Goal: Task Accomplishment & Management: Complete application form

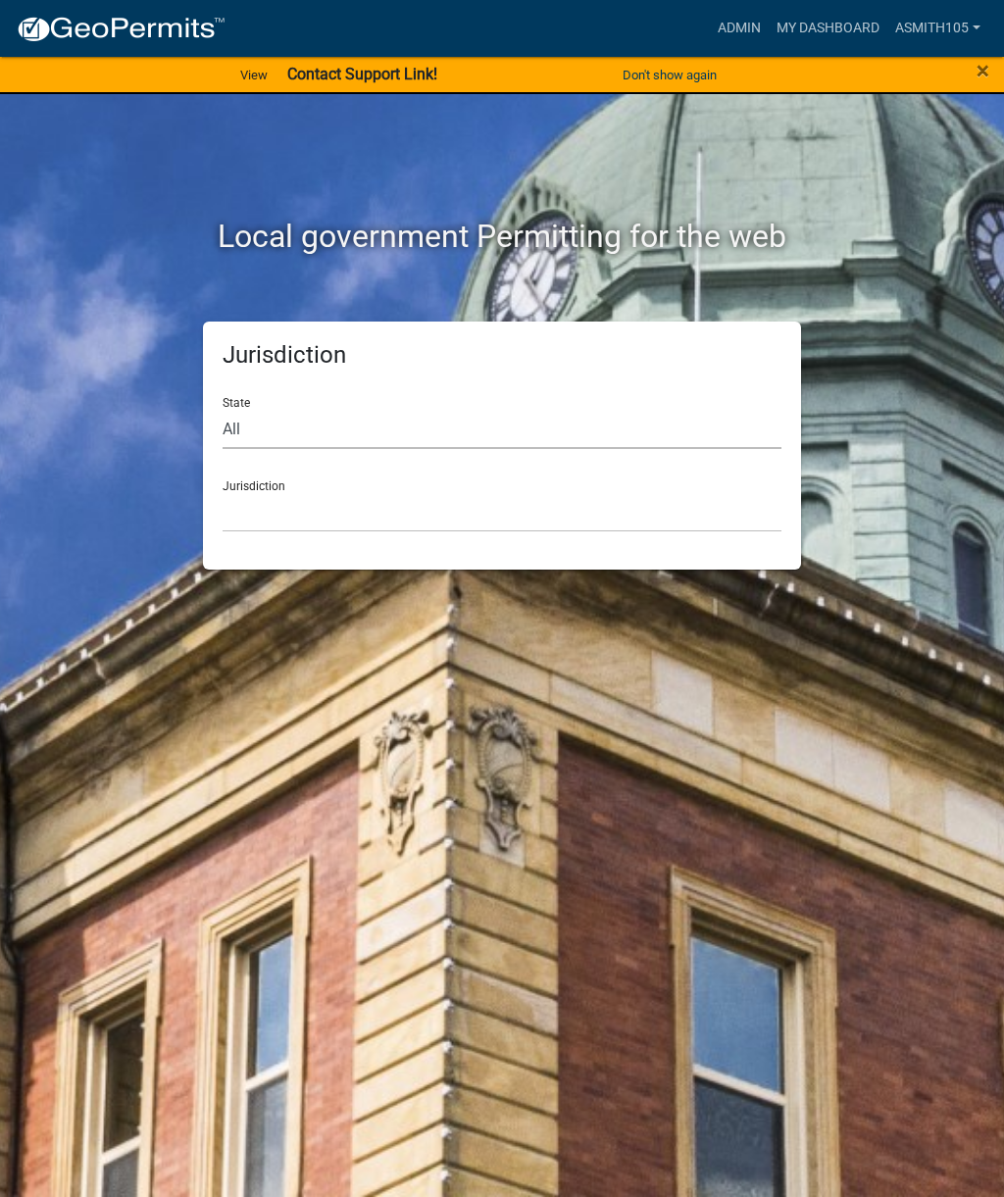
click at [607, 414] on select "All [US_STATE] [US_STATE] [US_STATE] [US_STATE] [US_STATE] [US_STATE] [US_STATE…" at bounding box center [502, 429] width 559 height 40
select select "[US_STATE]"
click at [590, 509] on select "[GEOGRAPHIC_DATA], [US_STATE][PERSON_NAME][GEOGRAPHIC_DATA], [US_STATE][PERSON_…" at bounding box center [502, 512] width 559 height 40
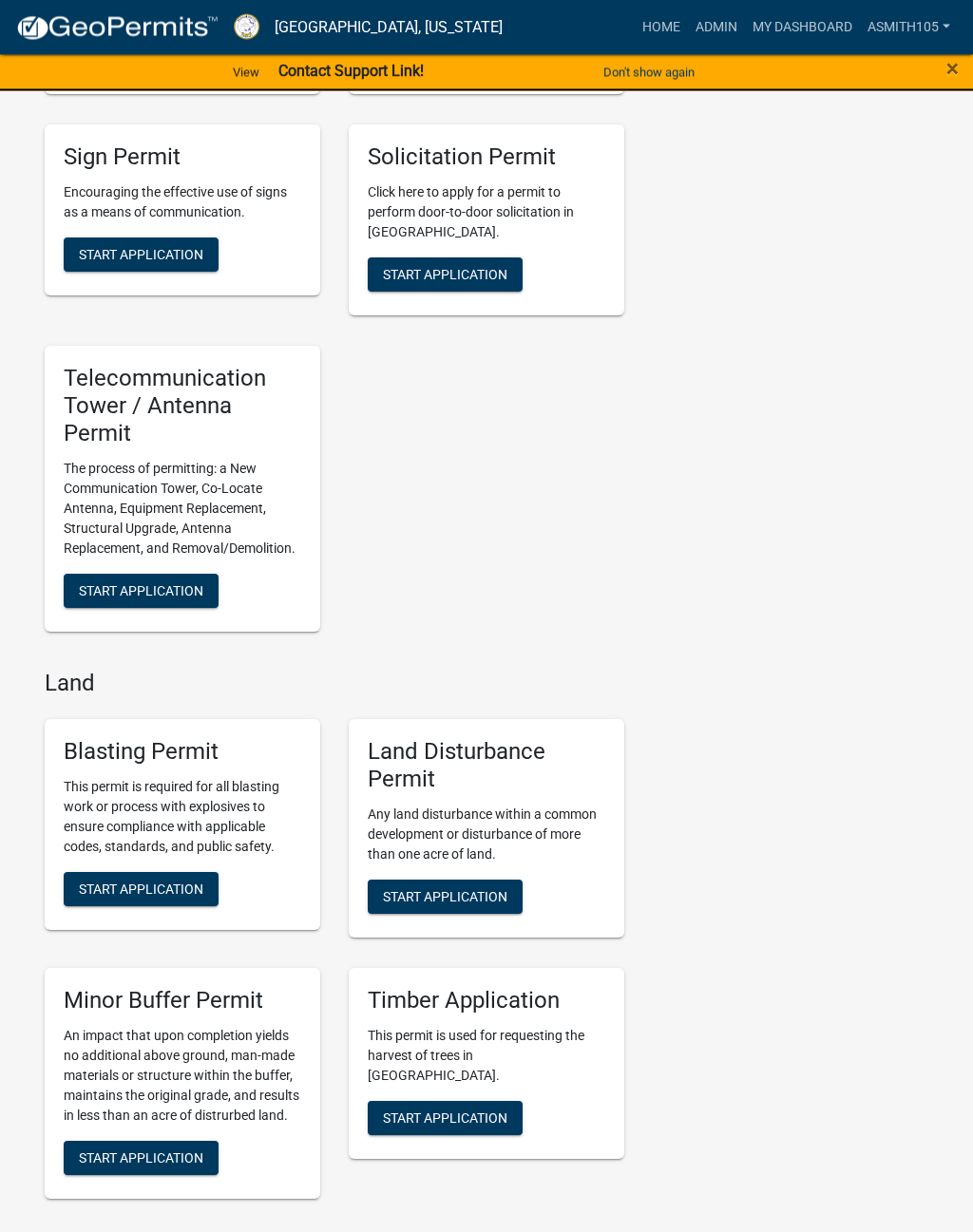
scroll to position [2607, 0]
click at [714, 24] on link "Admin" at bounding box center [716, 27] width 57 height 36
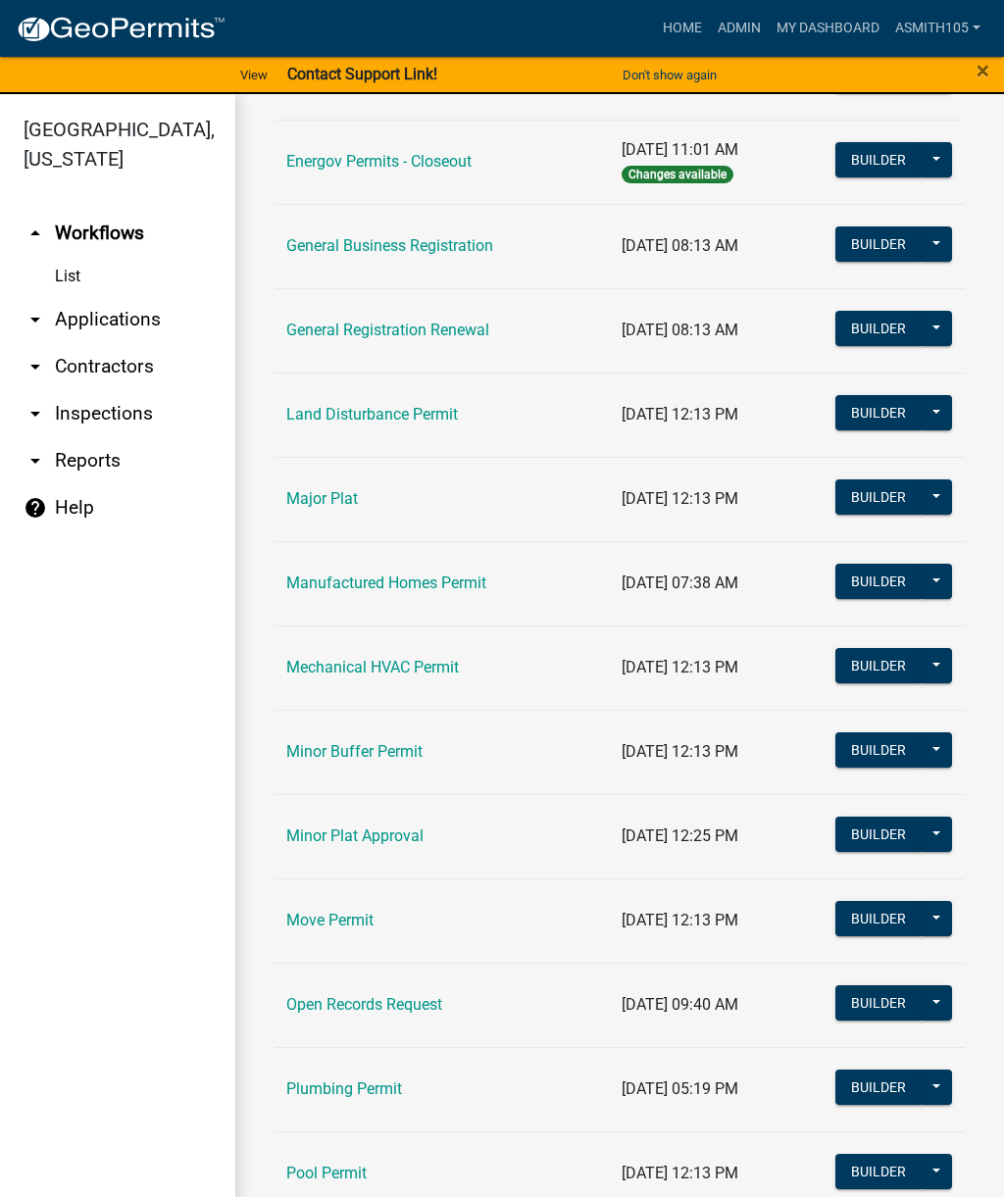
scroll to position [1269, 0]
click at [433, 419] on link "Land Disturbance Permit" at bounding box center [372, 414] width 172 height 19
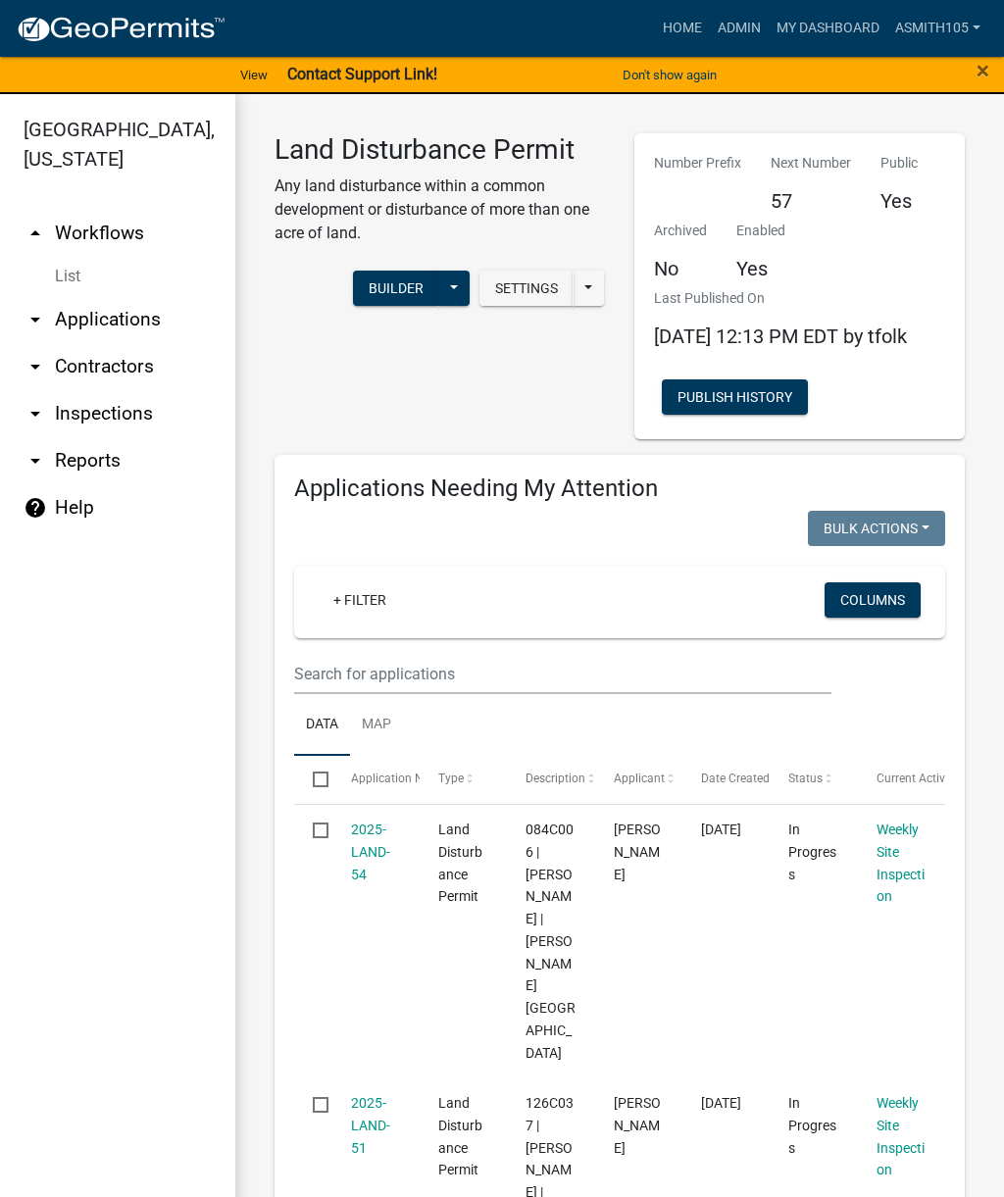
click at [534, 621] on div "+ Filter" at bounding box center [514, 602] width 423 height 40
click at [411, 694] on input "text" at bounding box center [562, 674] width 537 height 40
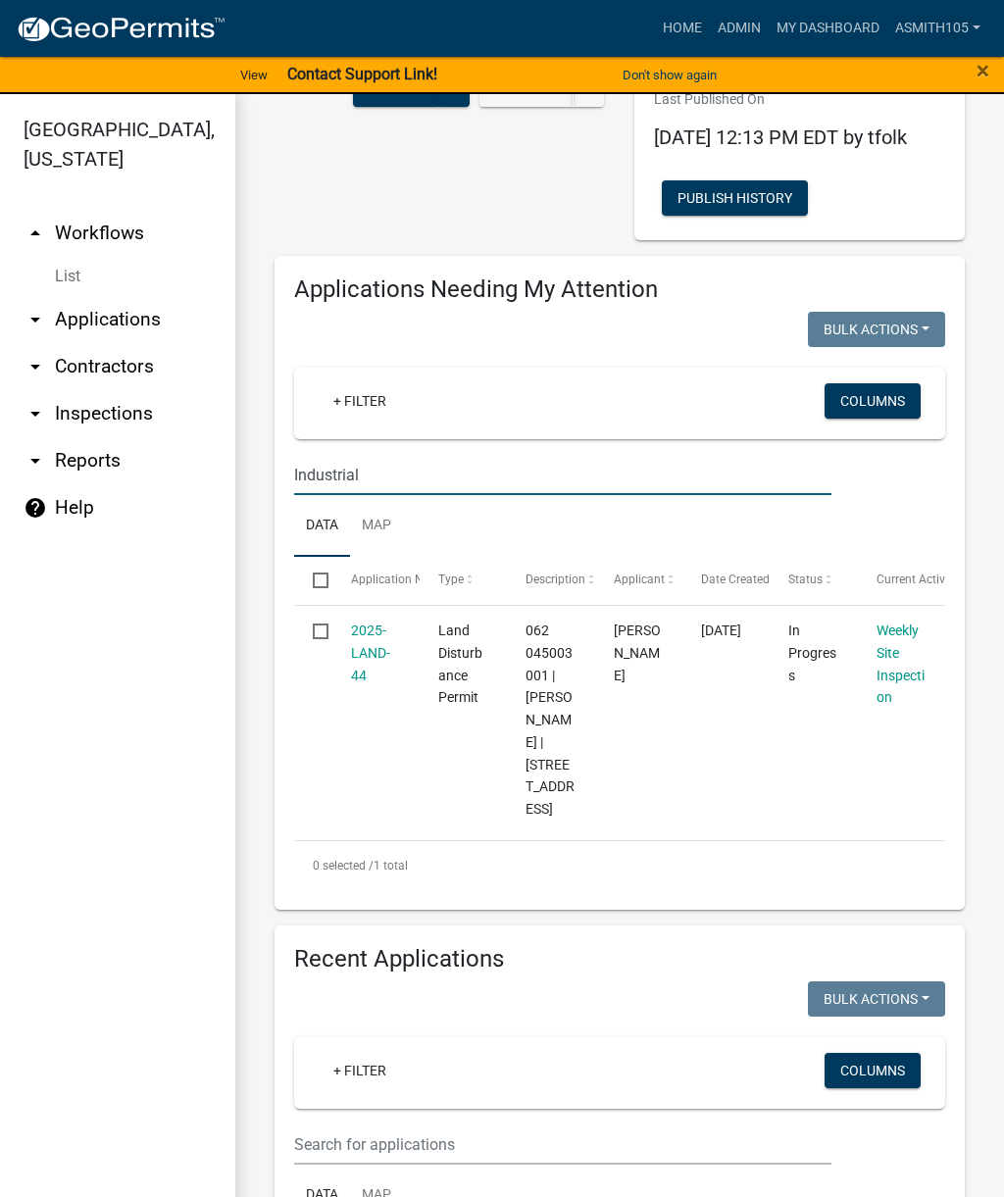
scroll to position [177, 0]
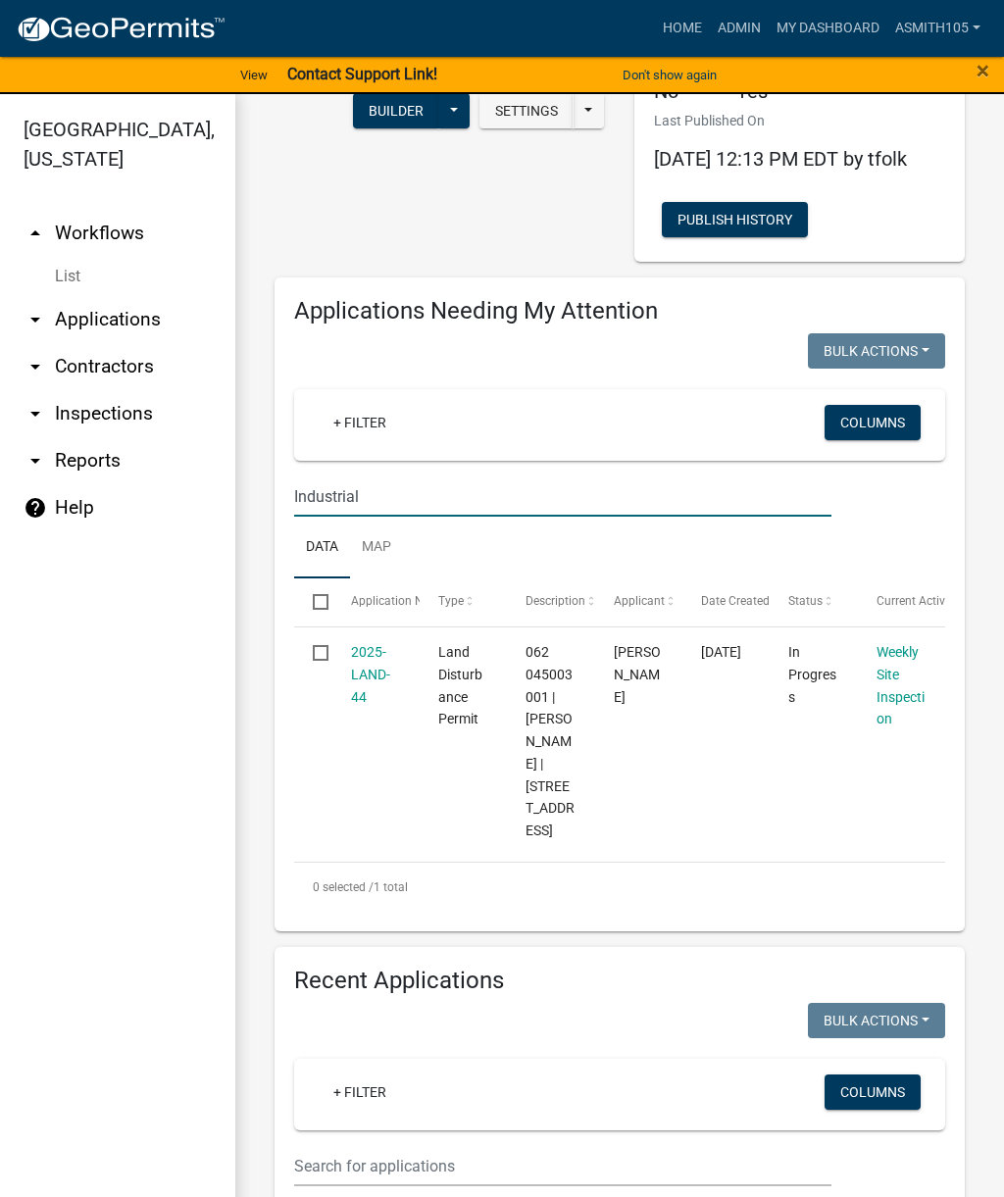
click at [703, 511] on input "Industrial" at bounding box center [562, 496] width 537 height 40
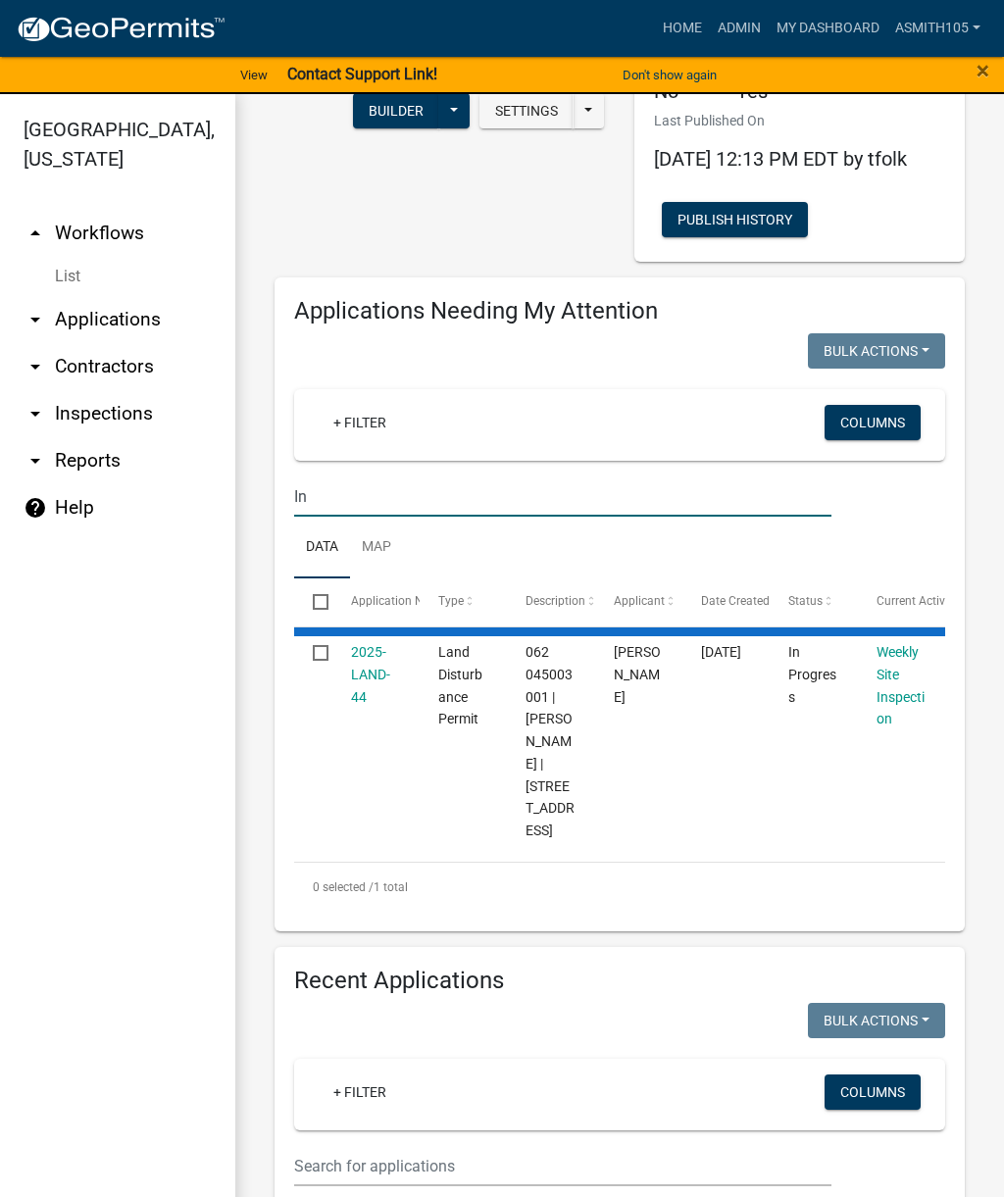
type input "I"
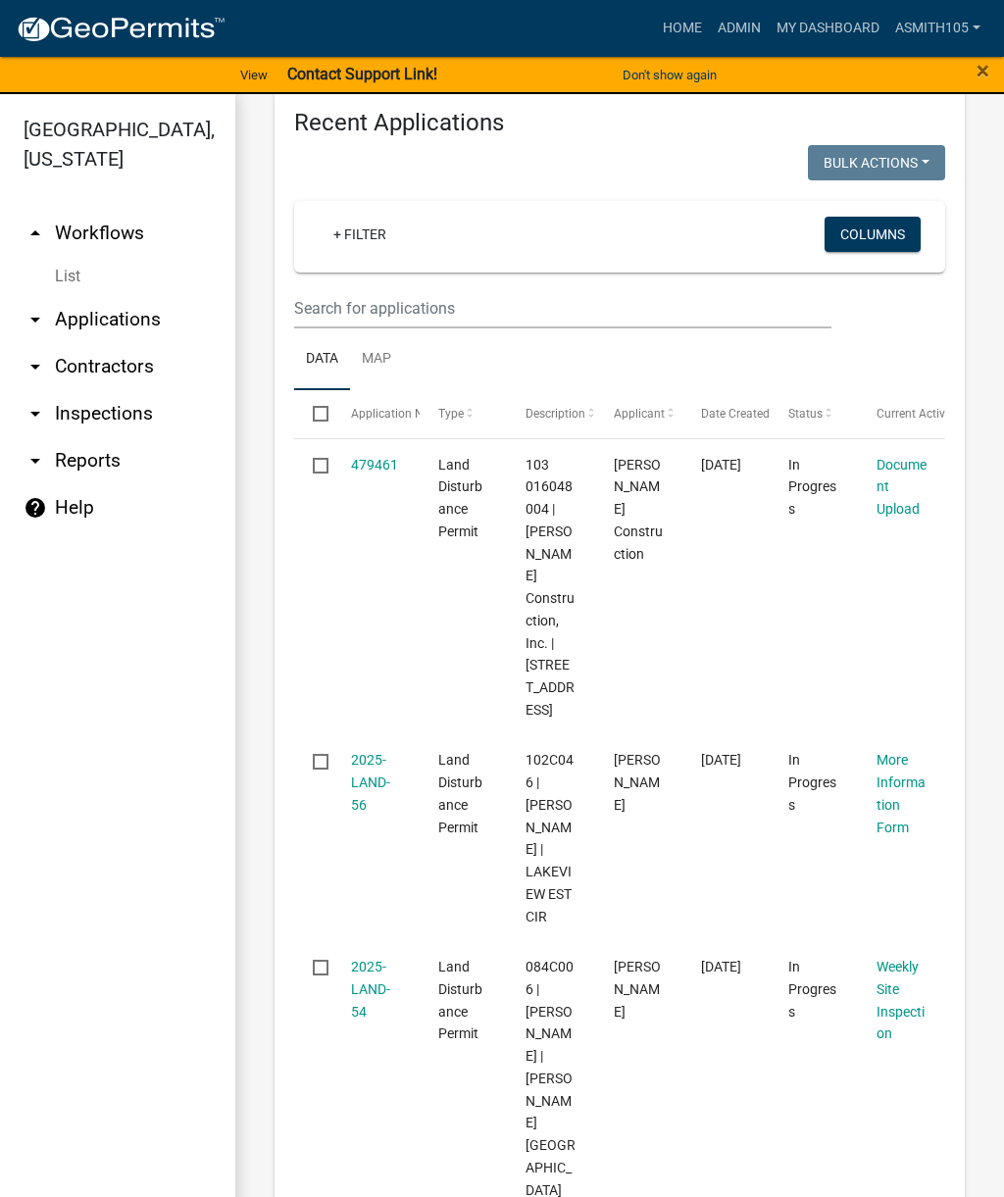
scroll to position [1040, 0]
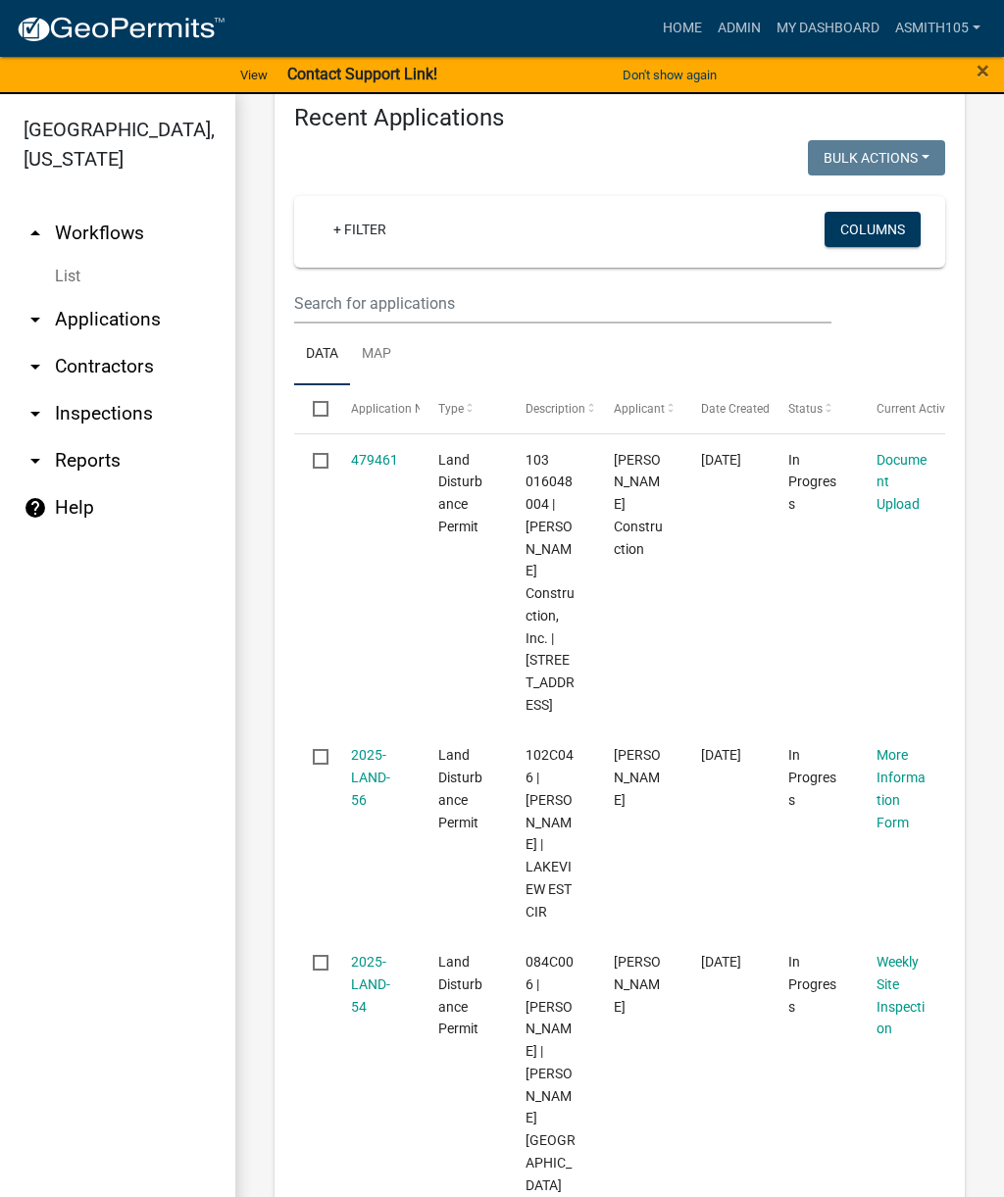
type input "Ersnell"
click at [393, 452] on link "479461" at bounding box center [374, 460] width 47 height 16
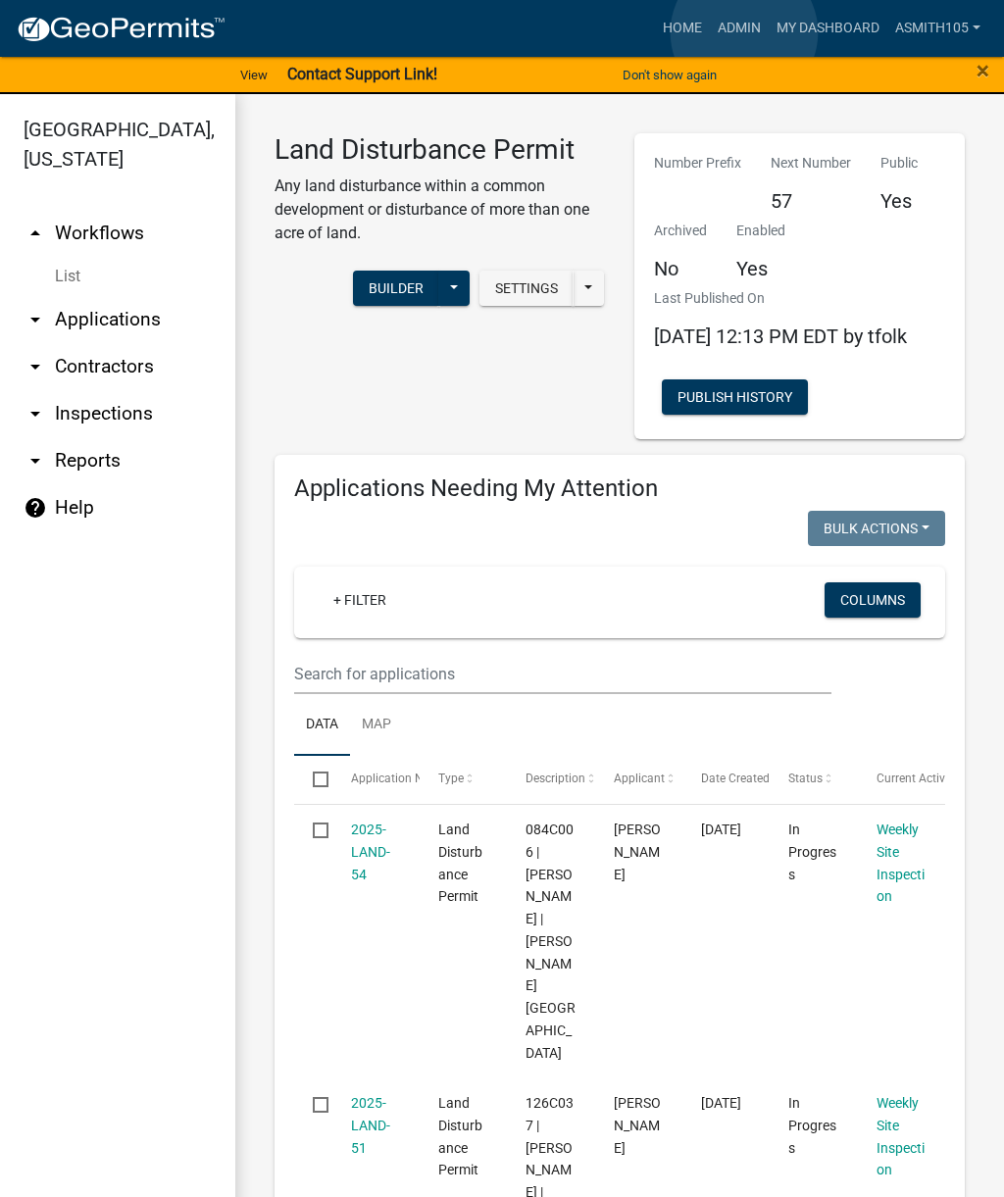
click at [745, 33] on link "Admin" at bounding box center [739, 28] width 59 height 37
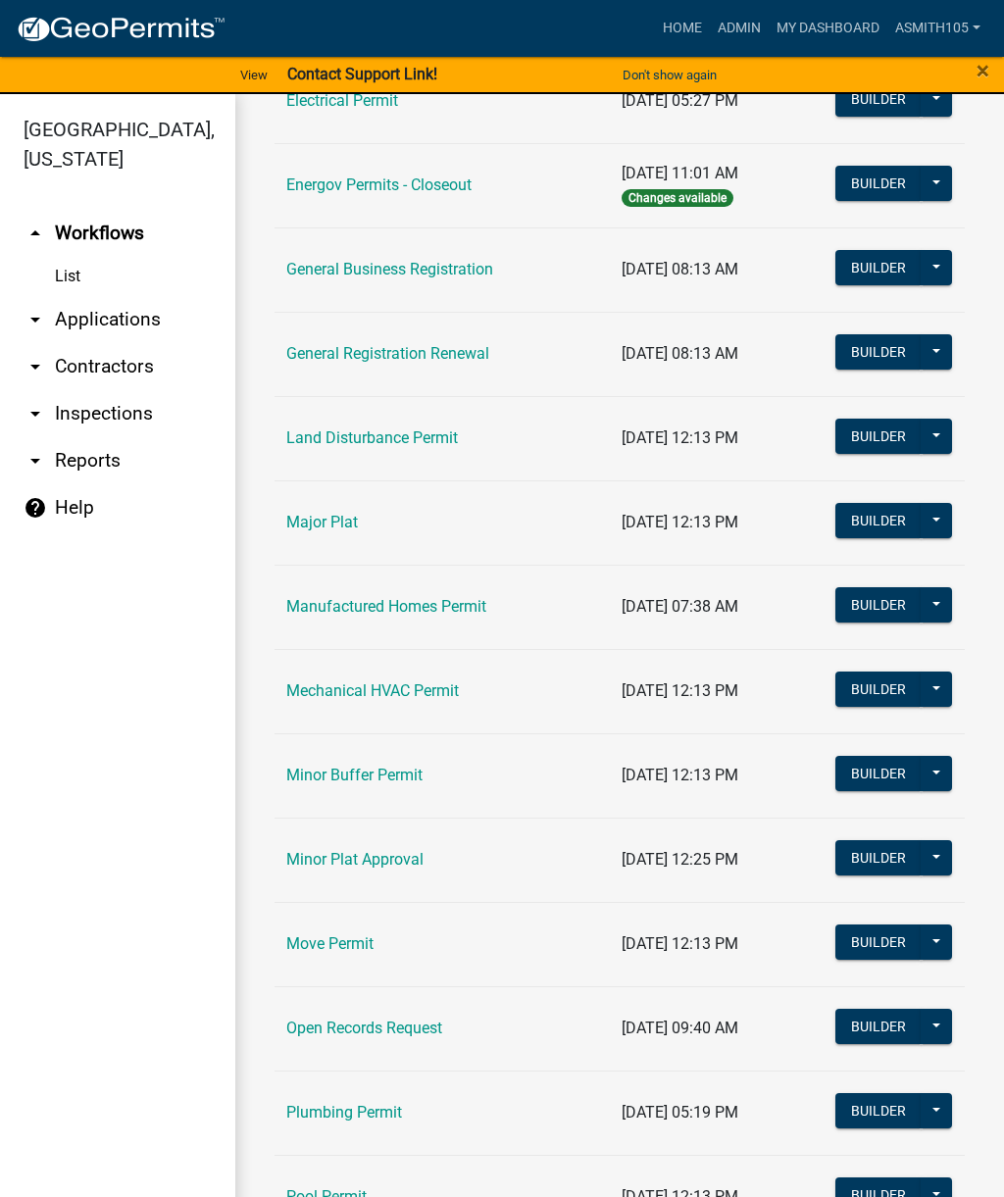
scroll to position [1244, 0]
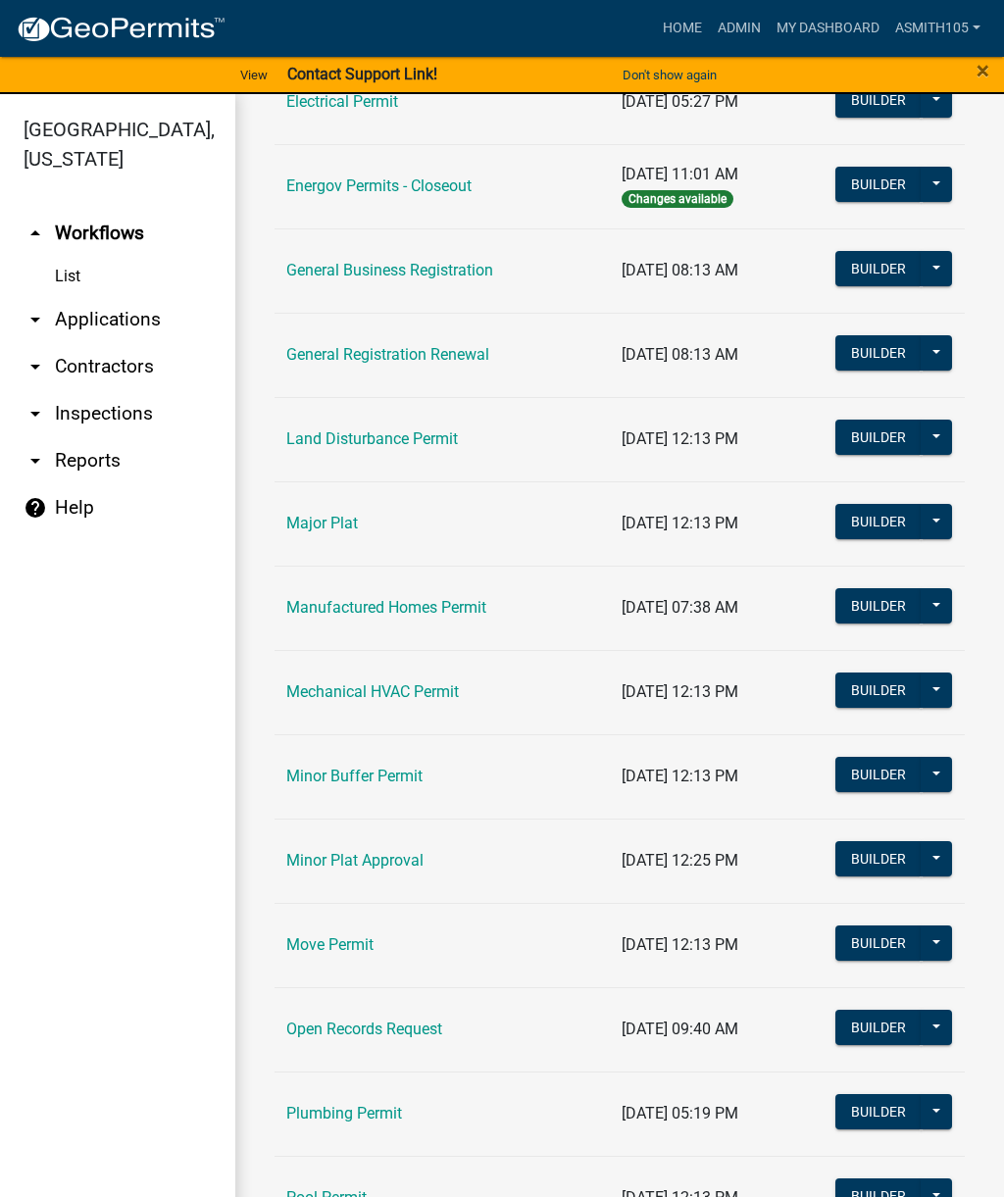
click at [446, 434] on link "Land Disturbance Permit" at bounding box center [372, 438] width 172 height 19
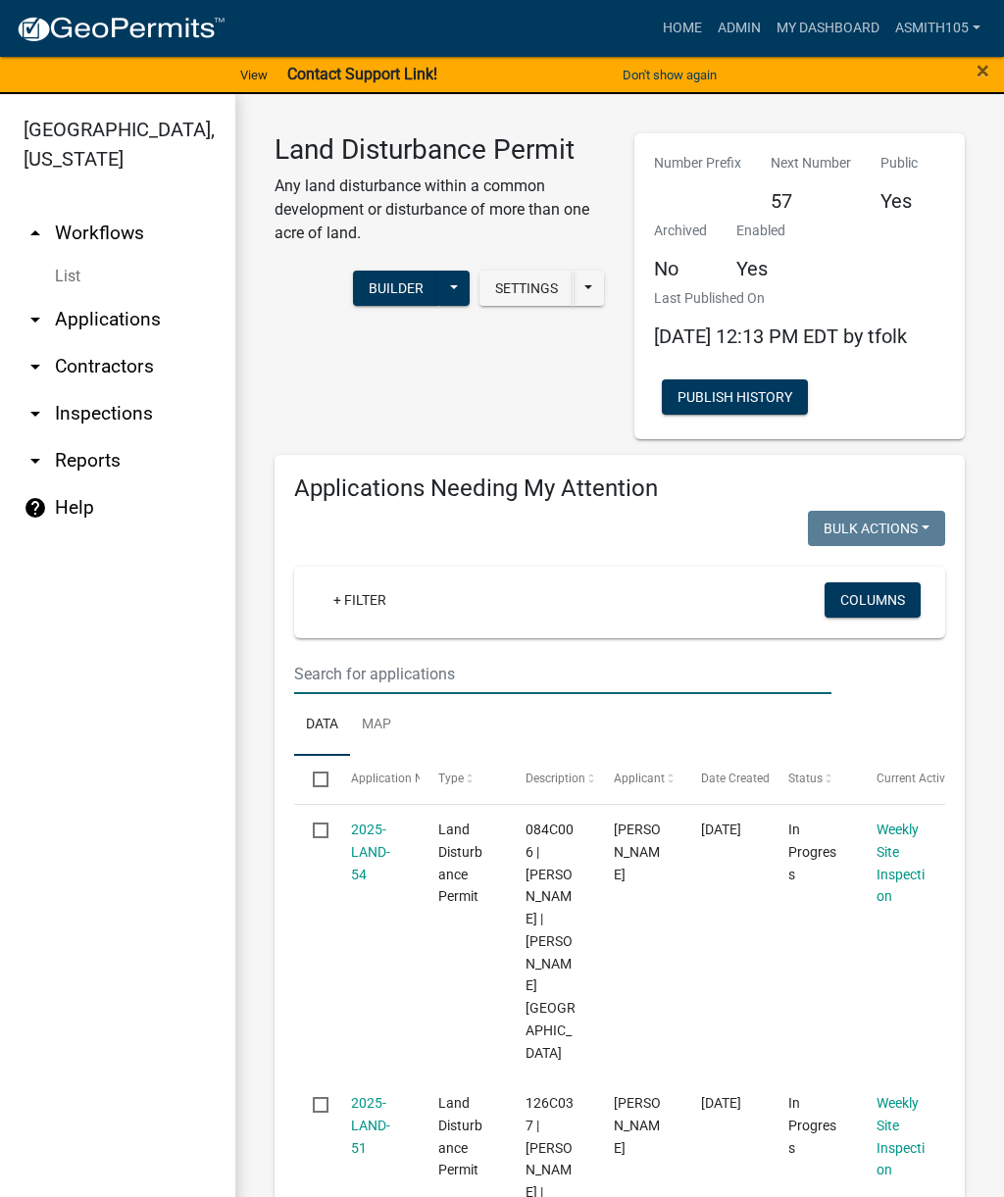
click at [601, 690] on input "text" at bounding box center [562, 674] width 537 height 40
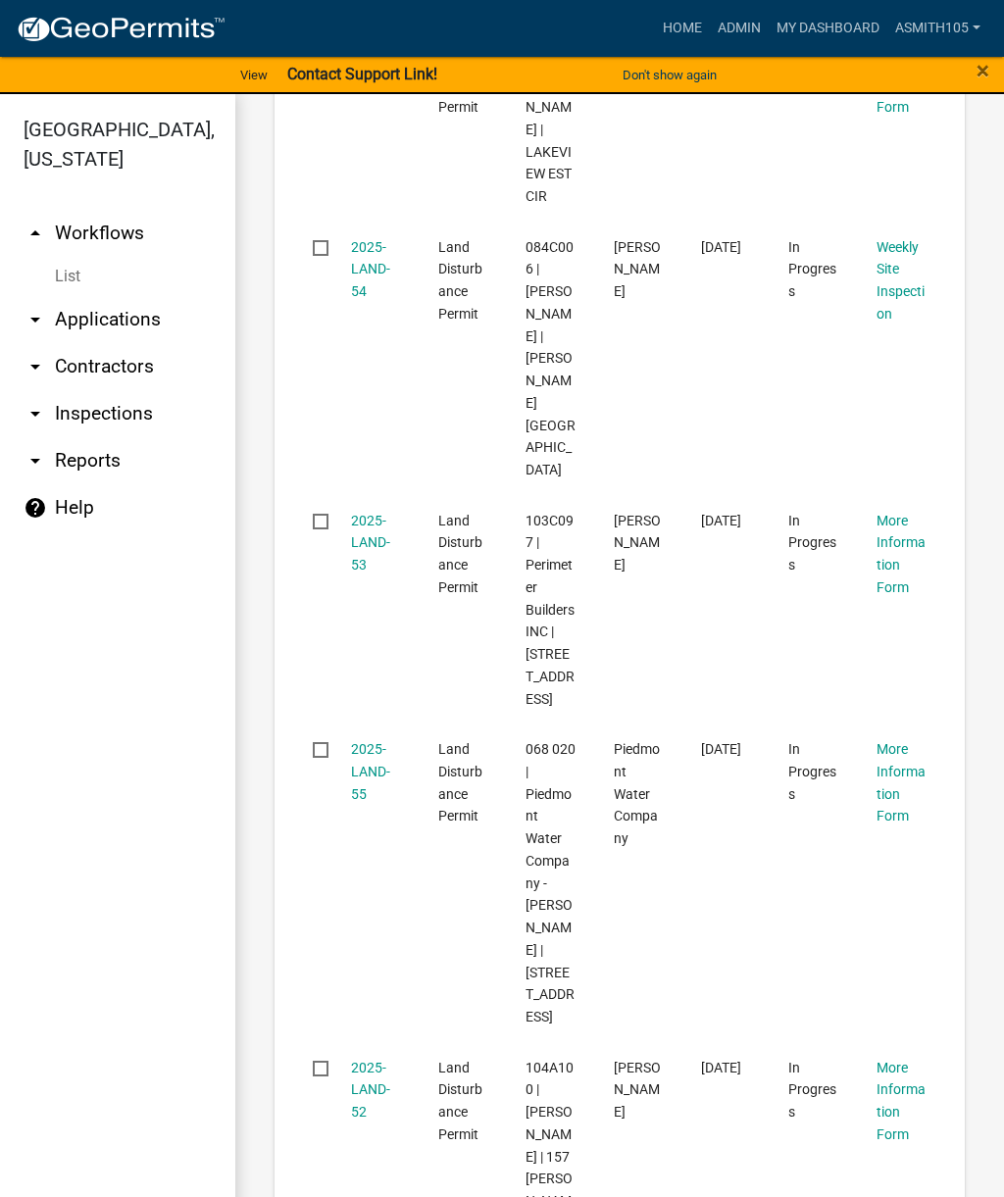
scroll to position [1571, 0]
type input "[GEOGRAPHIC_DATA]"
click at [740, 20] on link "Admin" at bounding box center [739, 28] width 59 height 37
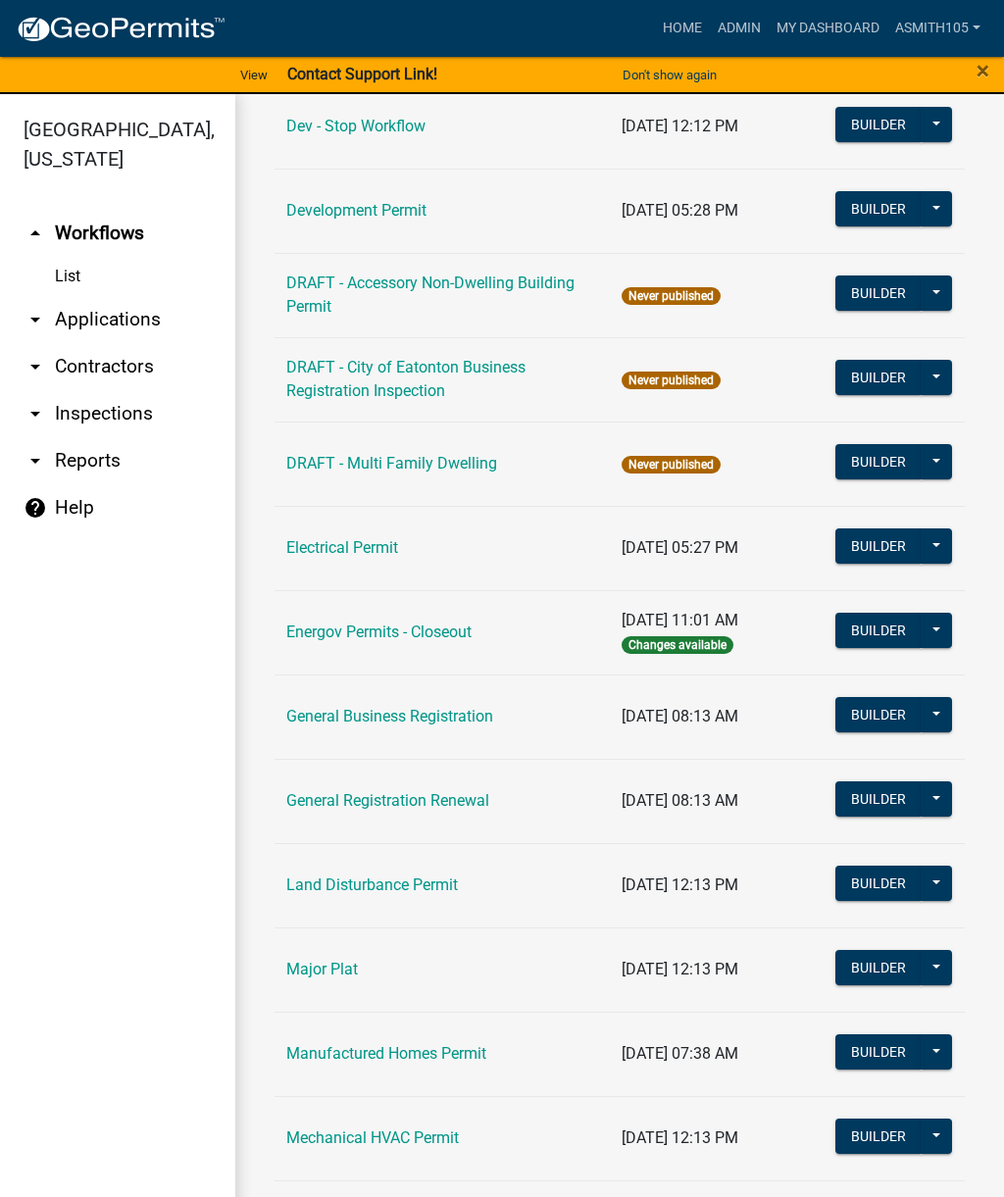
scroll to position [829, 0]
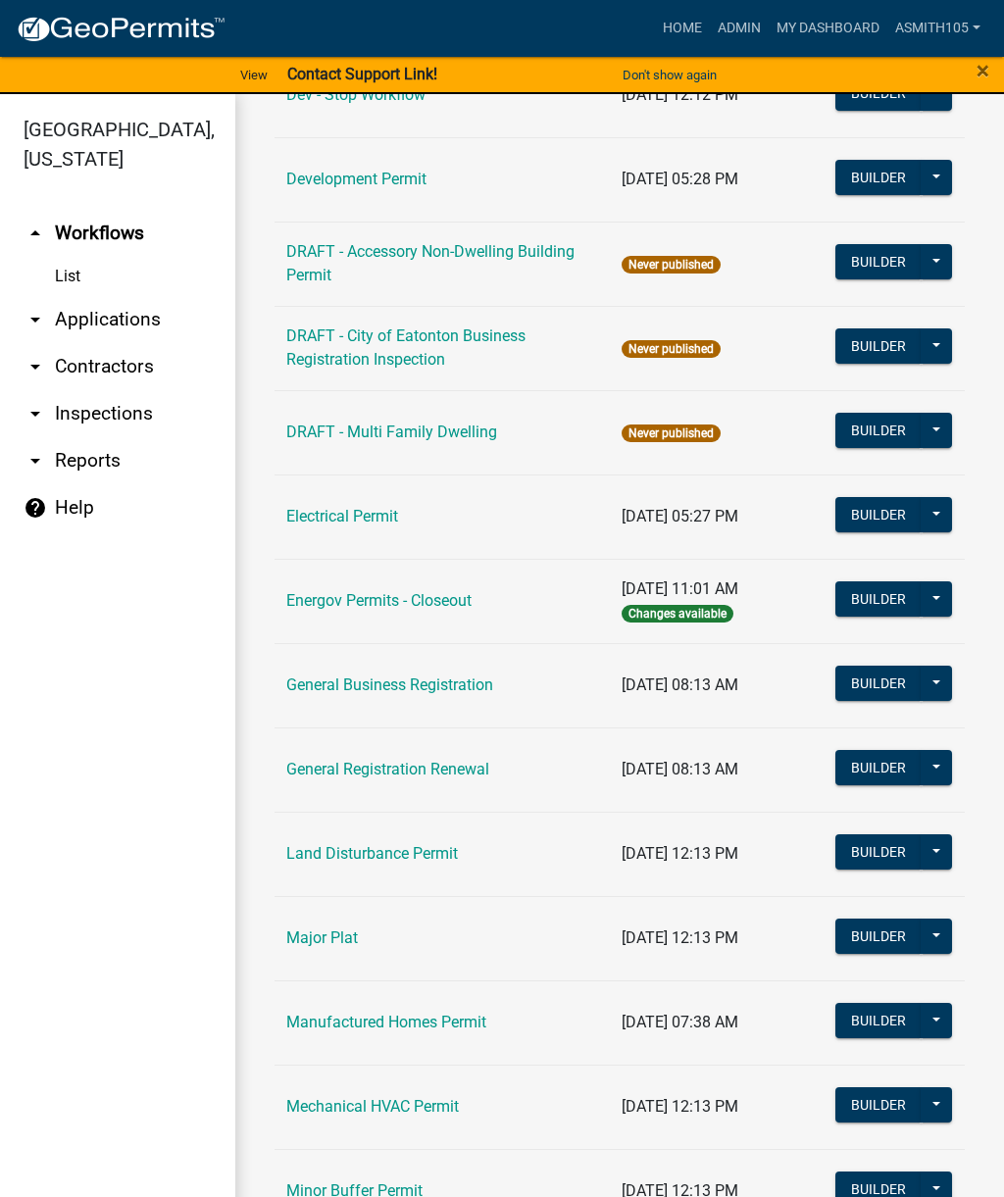
click at [381, 854] on link "Land Disturbance Permit" at bounding box center [372, 853] width 172 height 19
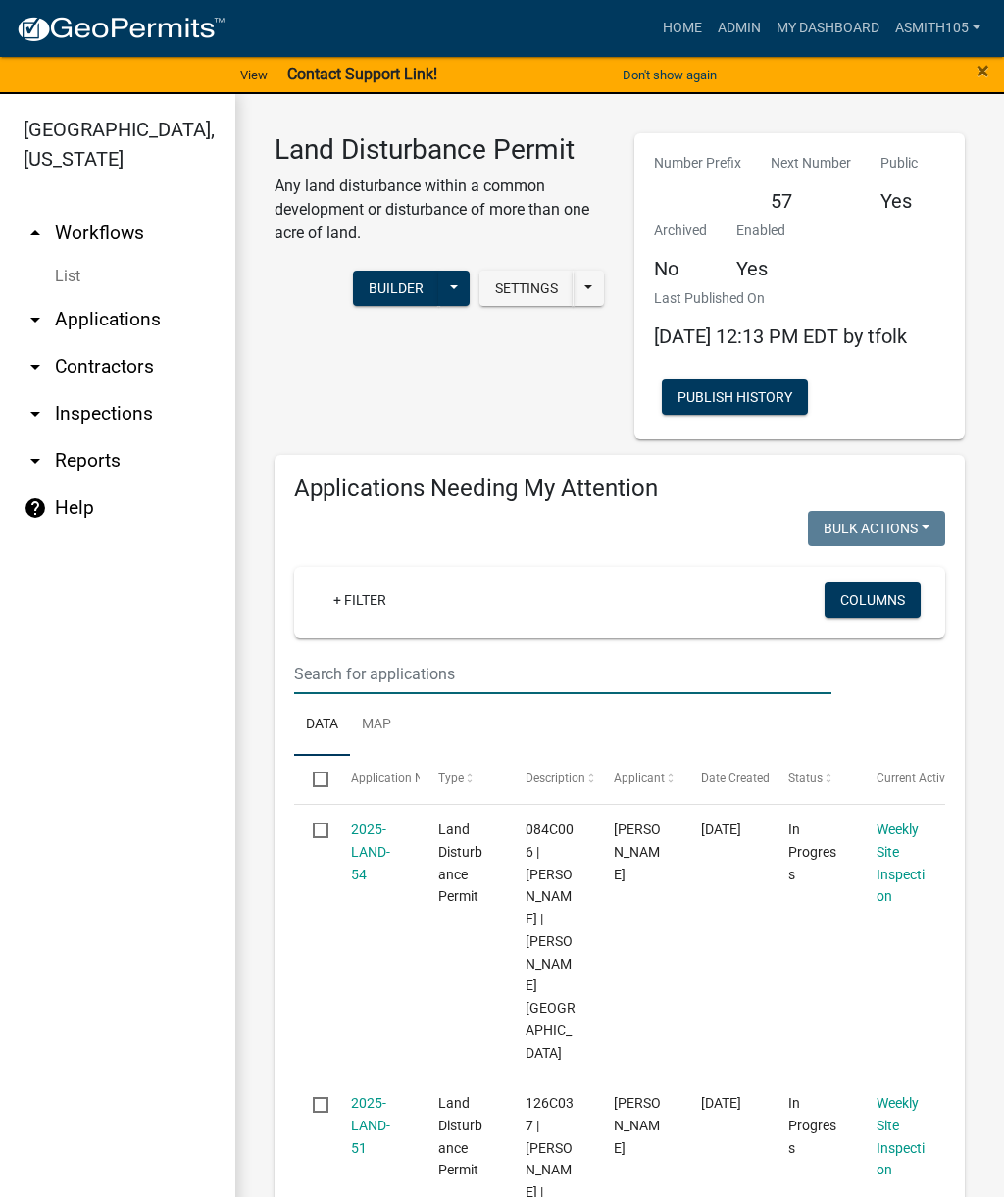
click at [435, 694] on input "text" at bounding box center [562, 674] width 537 height 40
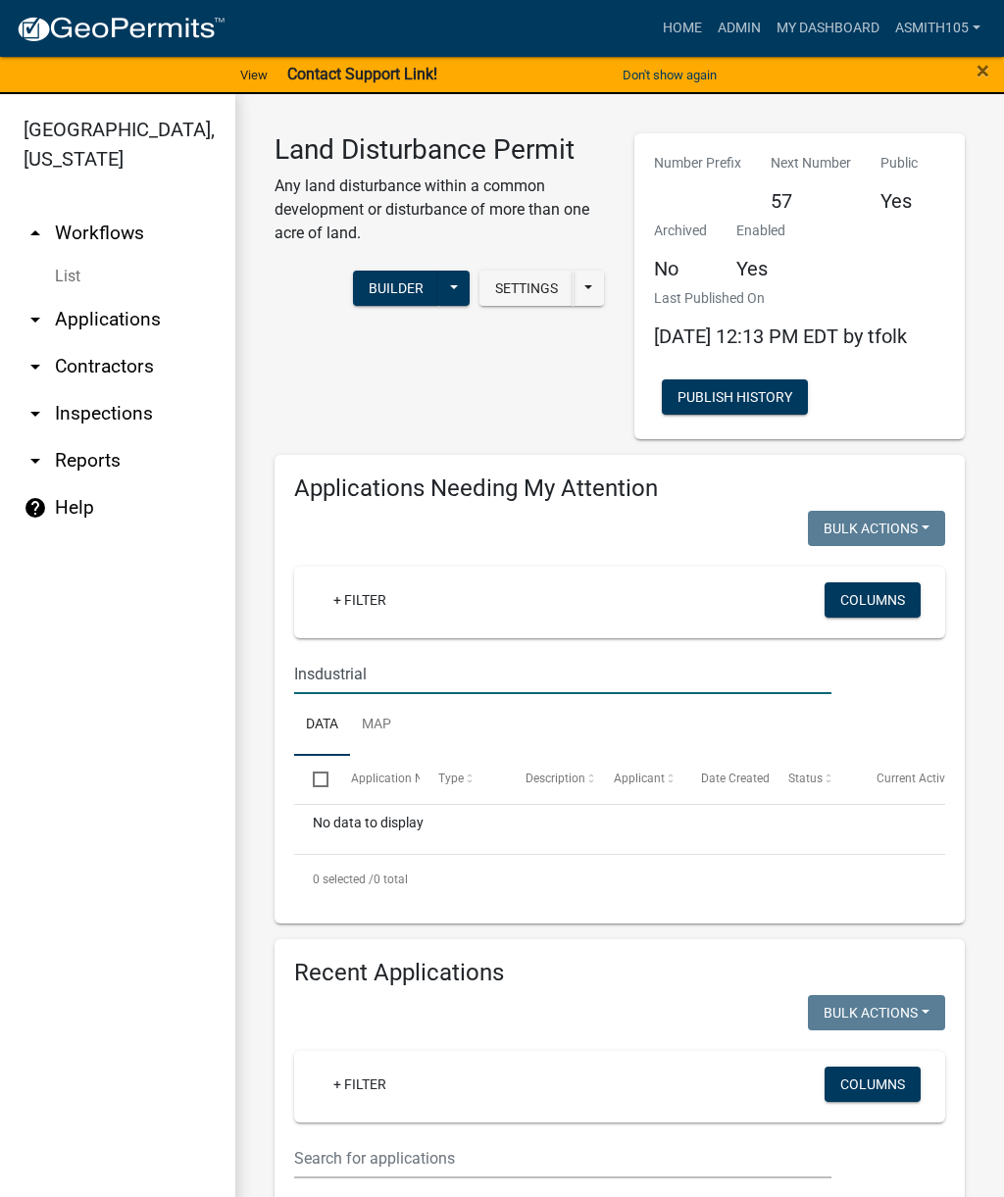
type input "Insdustrial"
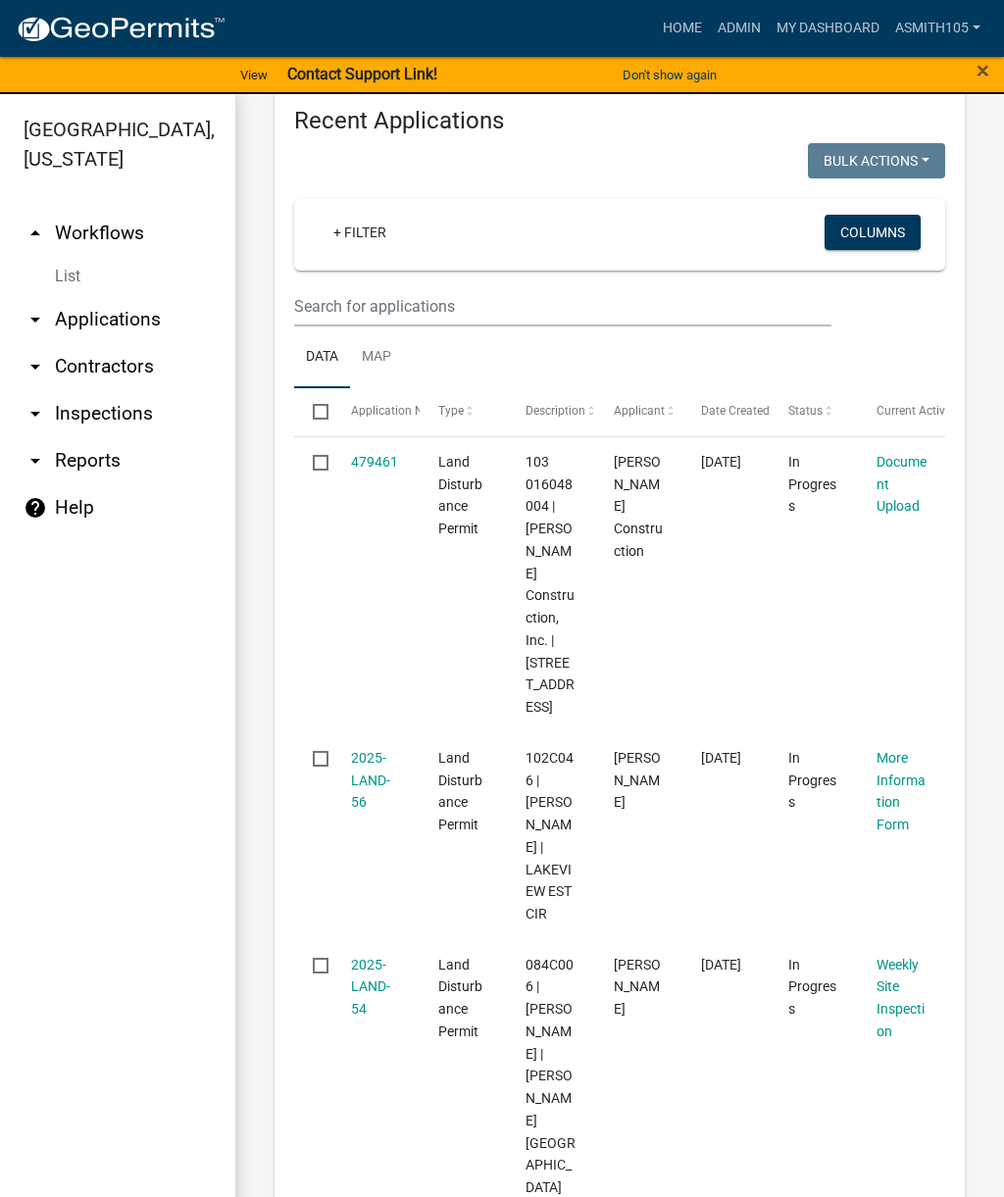
scroll to position [855, 0]
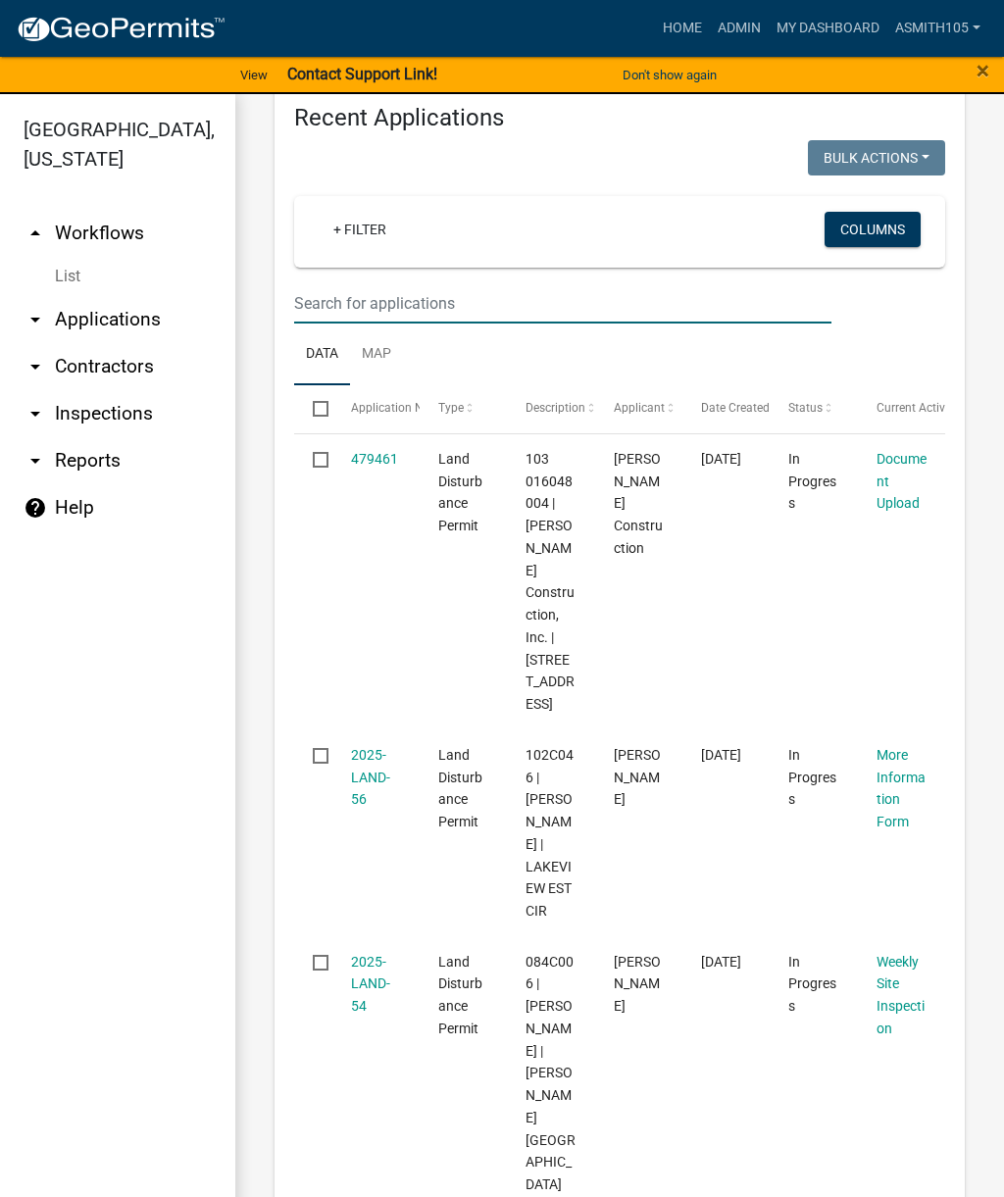
click at [471, 324] on input "text" at bounding box center [562, 303] width 537 height 40
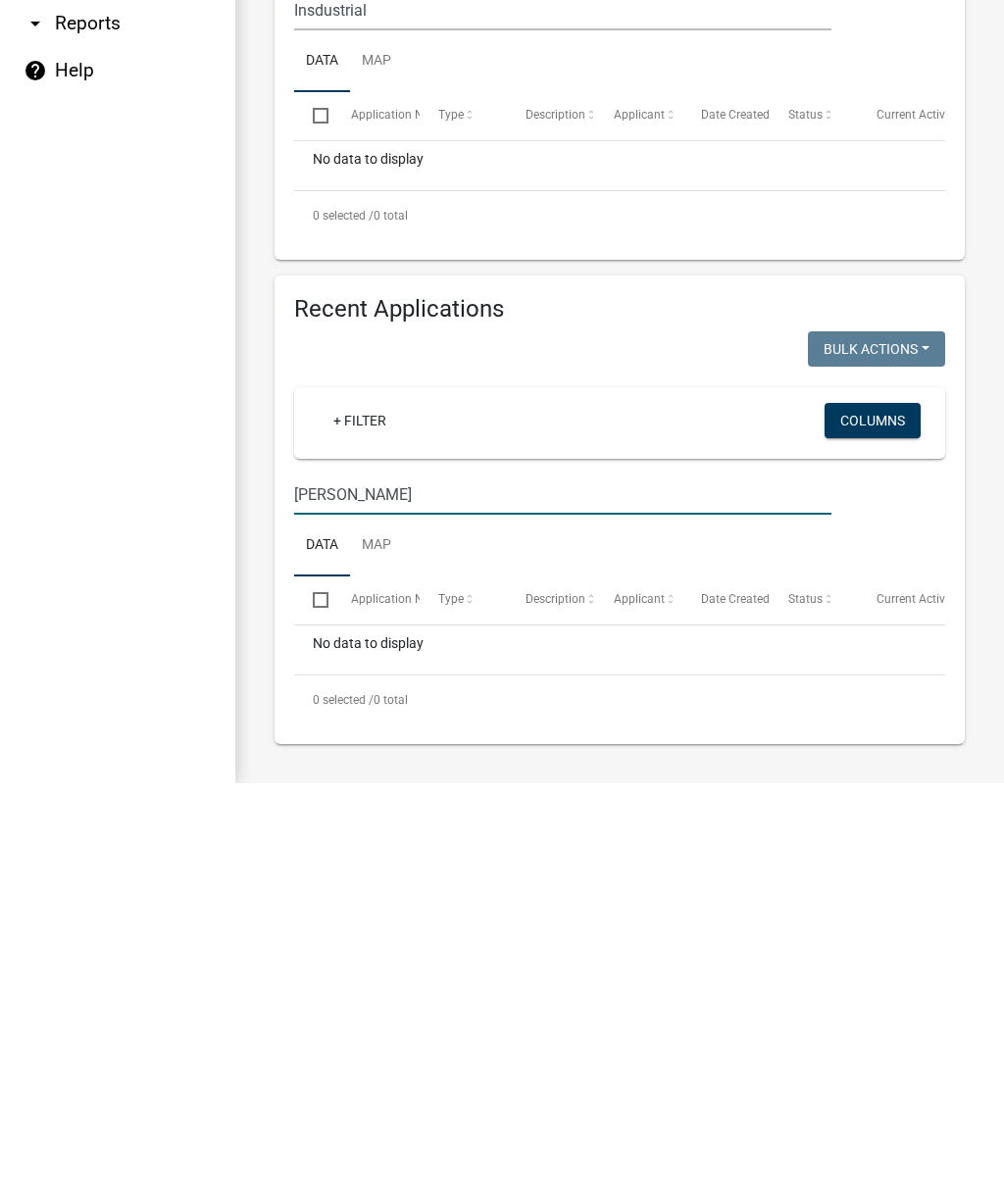
scroll to position [199, 0]
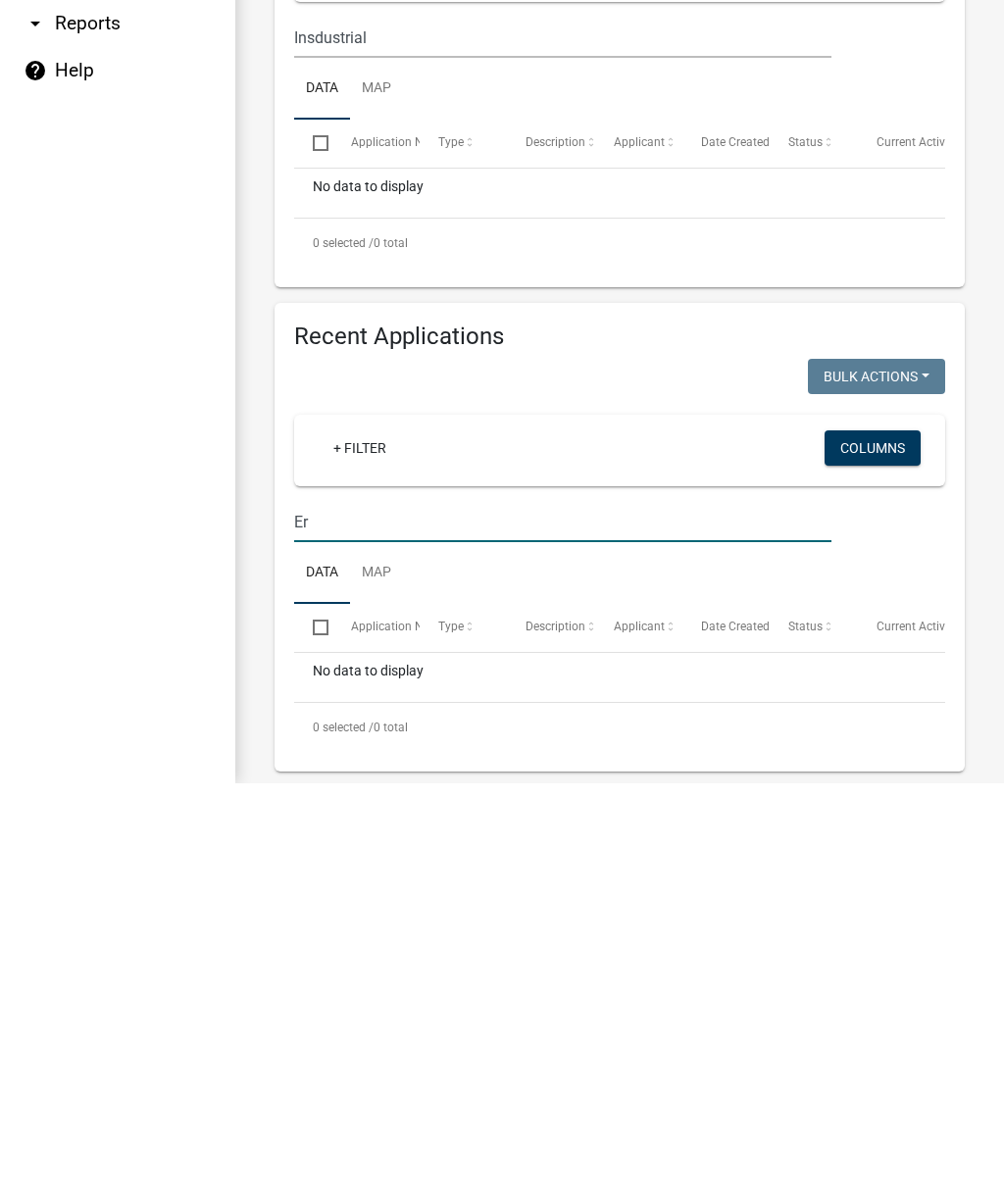
type input "E"
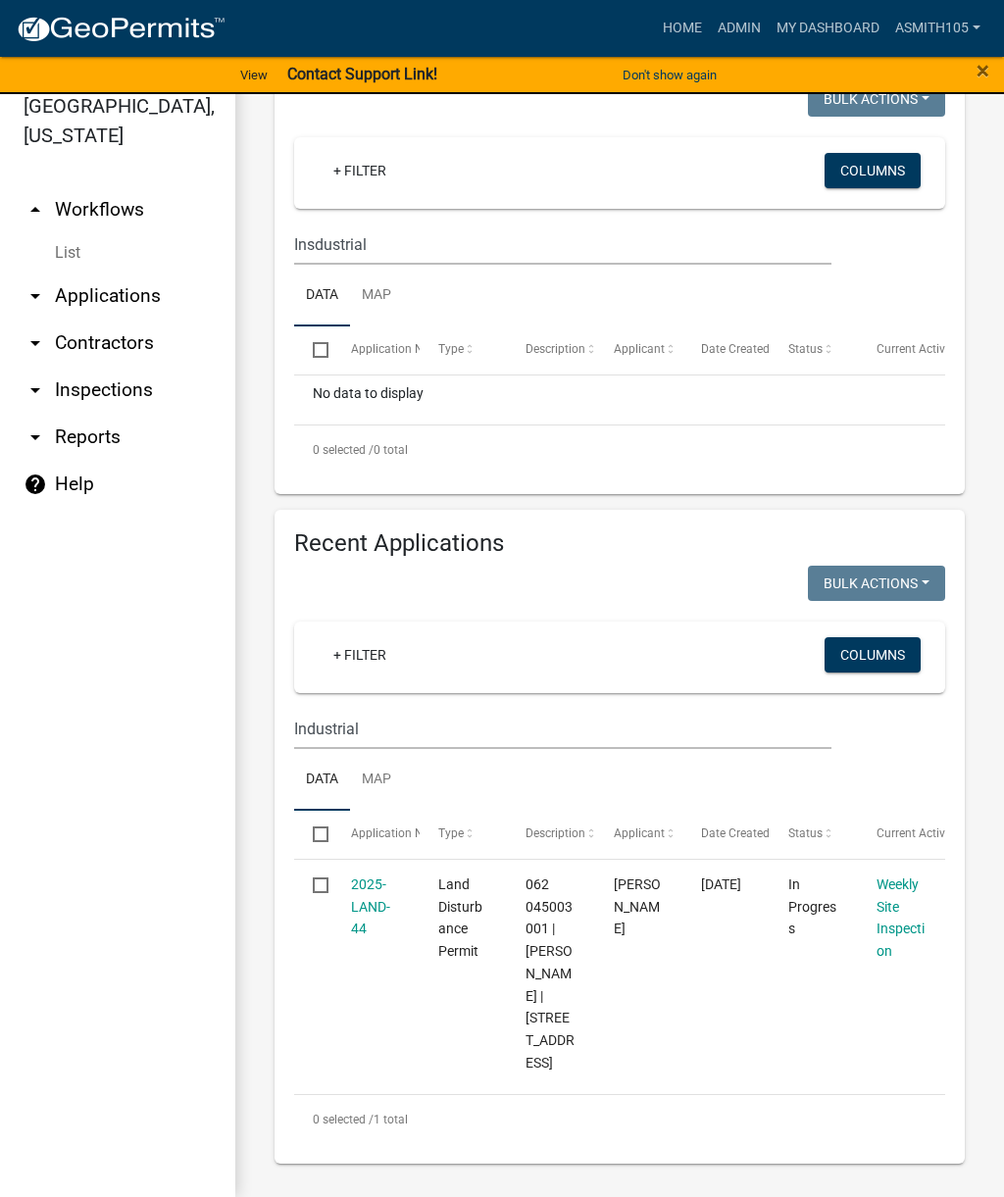
scroll to position [405, 0]
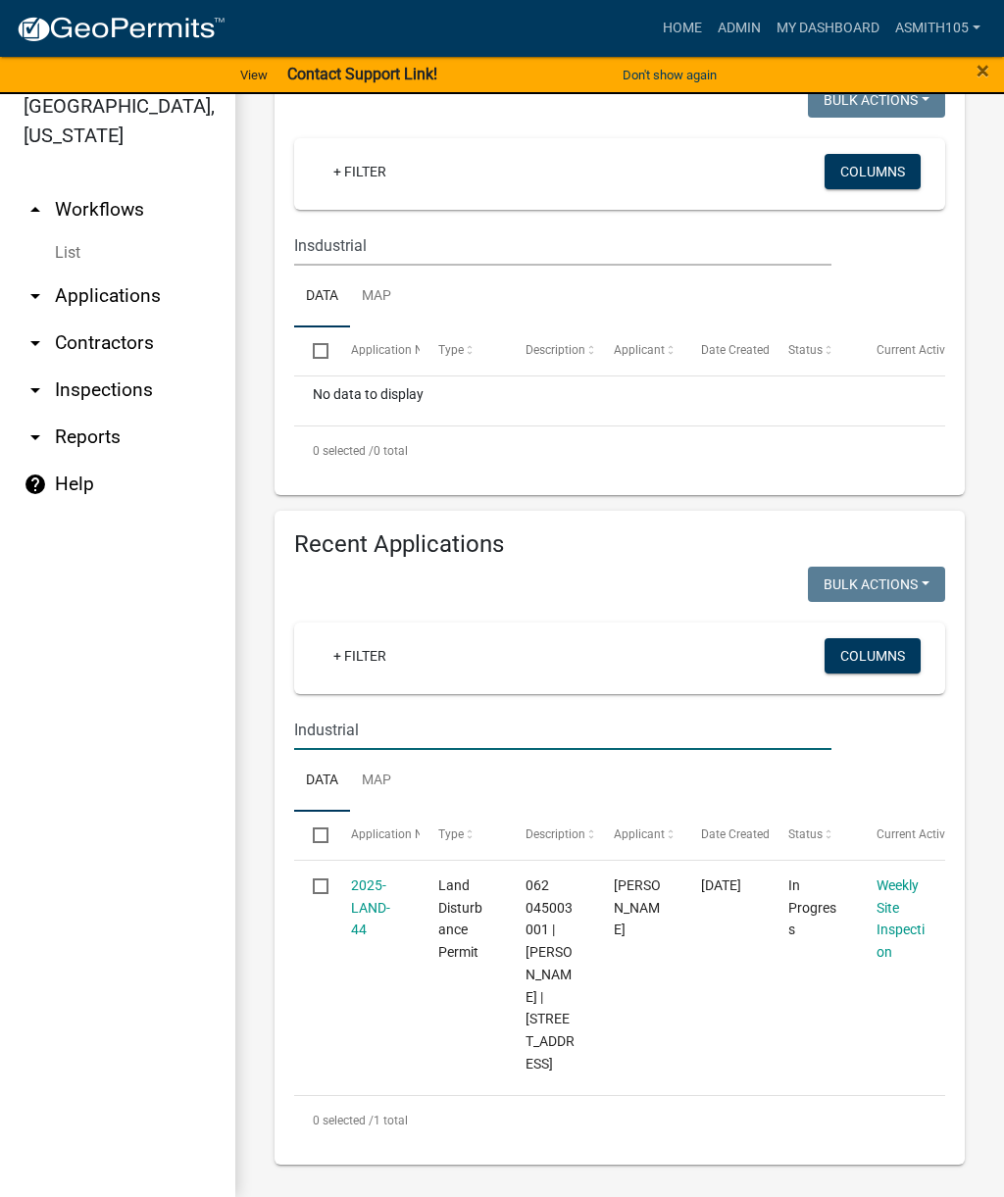
type input "Industrial"
click at [565, 985] on div "062 045003 001 | [PERSON_NAME] | [STREET_ADDRESS]" at bounding box center [550, 974] width 50 height 201
click at [366, 933] on link "2025-LAND-44" at bounding box center [370, 907] width 39 height 61
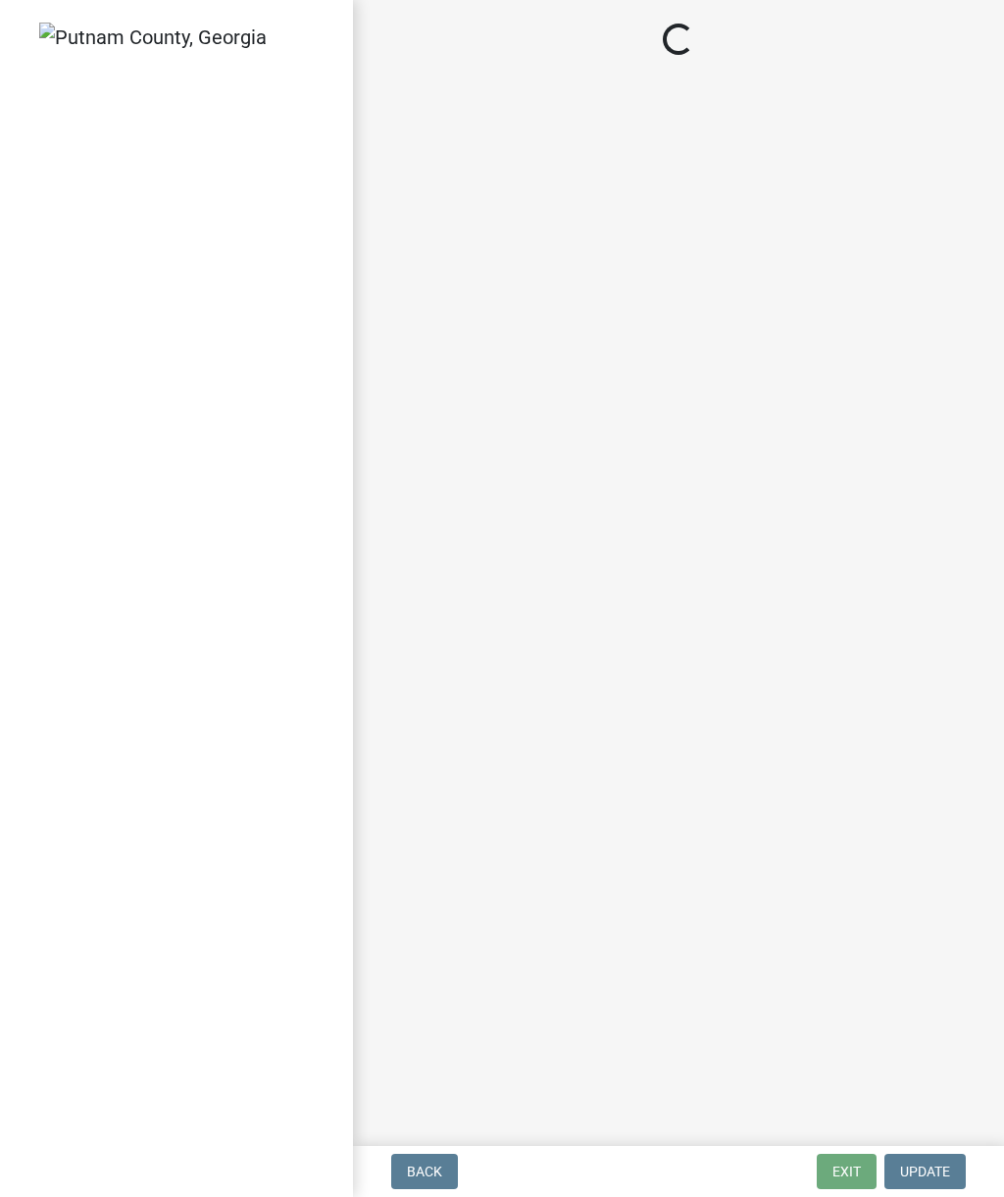
select select "af3c6edf-34d7-49be-824e-99d5d0a3954f"
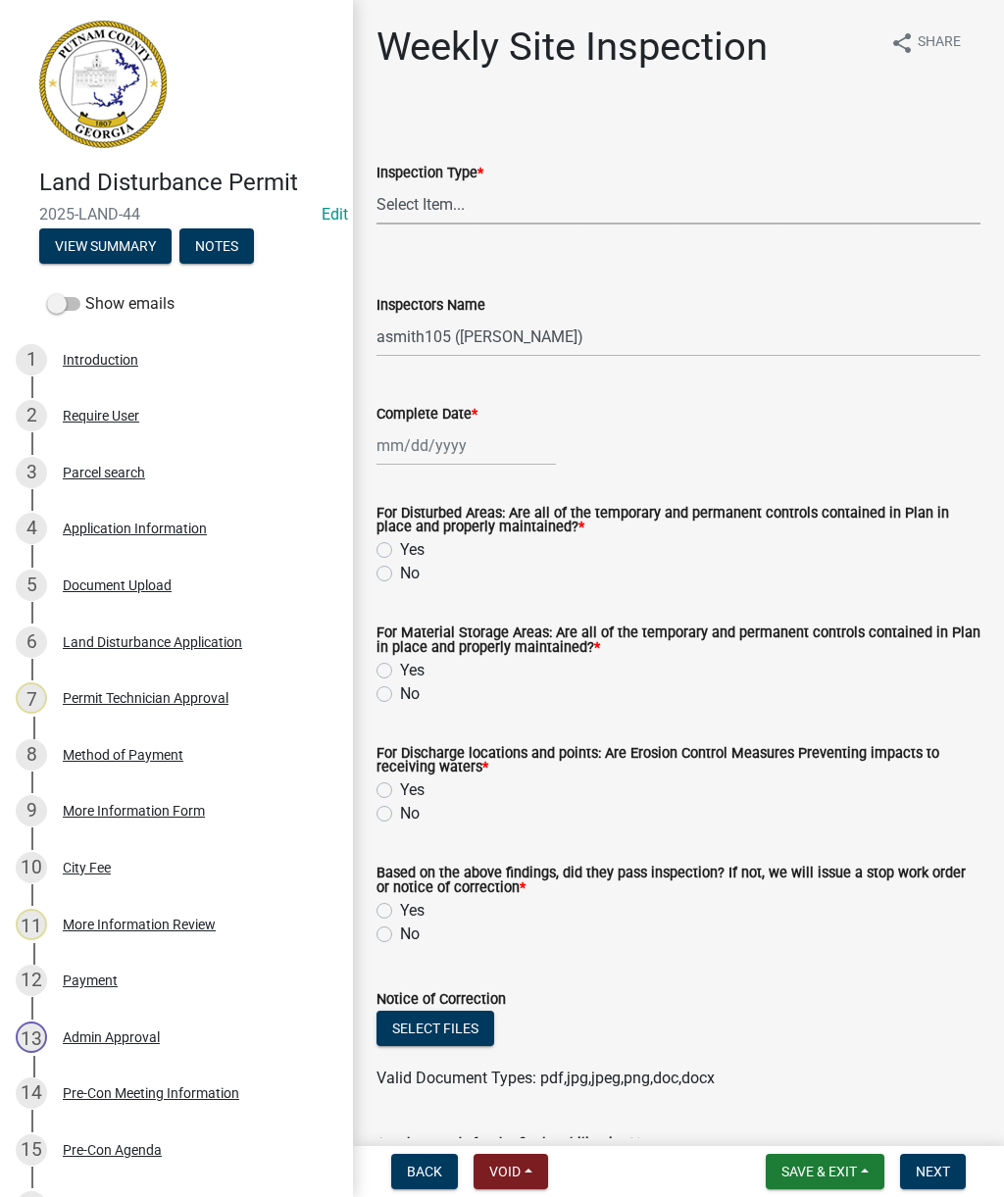
click at [690, 190] on select "Select Item... Site Inspection Initial Inspection Within 24 hours of a 0.5" sto…" at bounding box center [678, 204] width 604 height 40
select select "93c72d9c-4ccd-4a4f-9c87-9d2cfc81a2e2"
click at [508, 440] on div at bounding box center [465, 445] width 179 height 40
select select "9"
select select "2025"
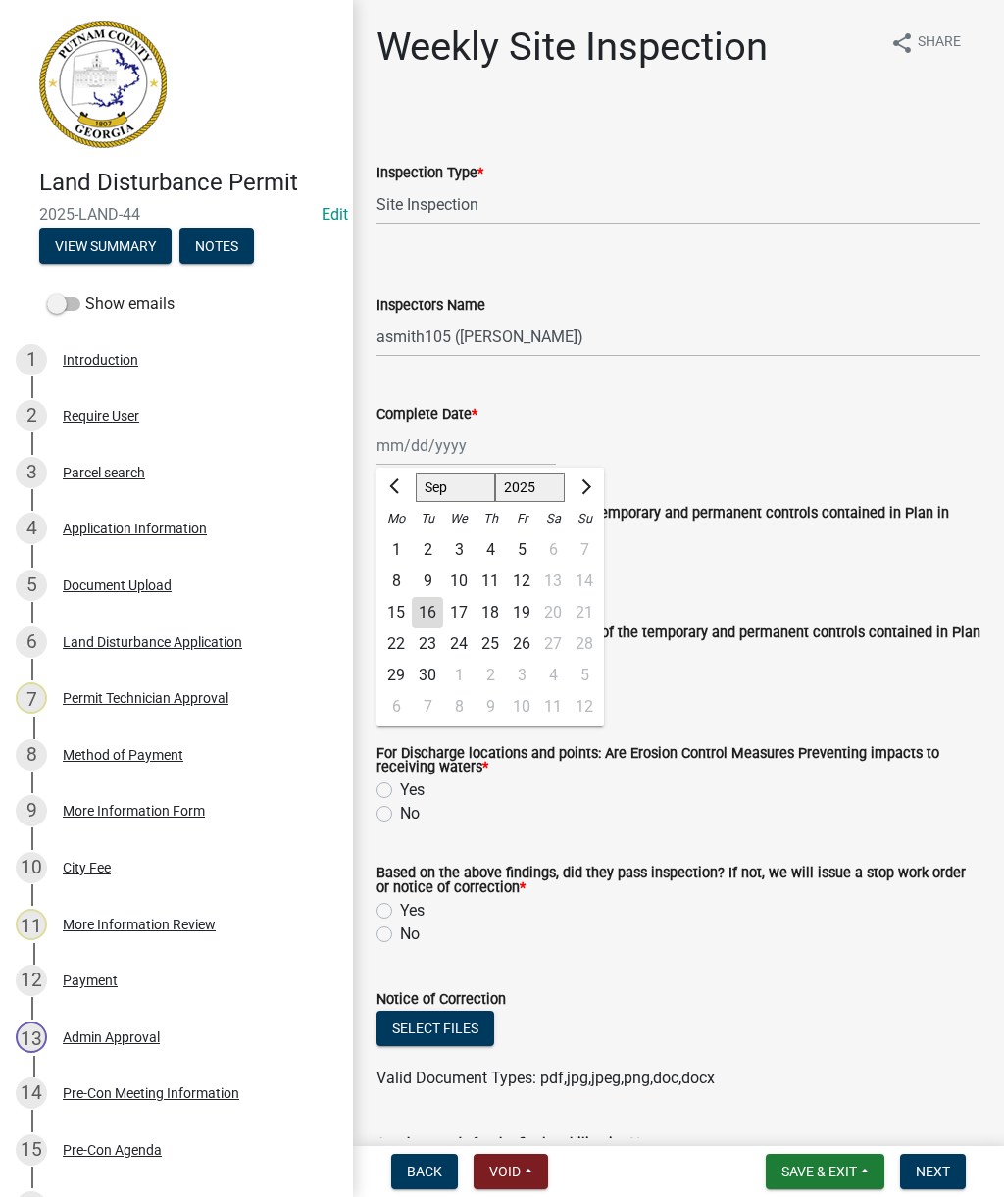
click at [425, 617] on div "16" at bounding box center [427, 612] width 31 height 31
type input "[DATE]"
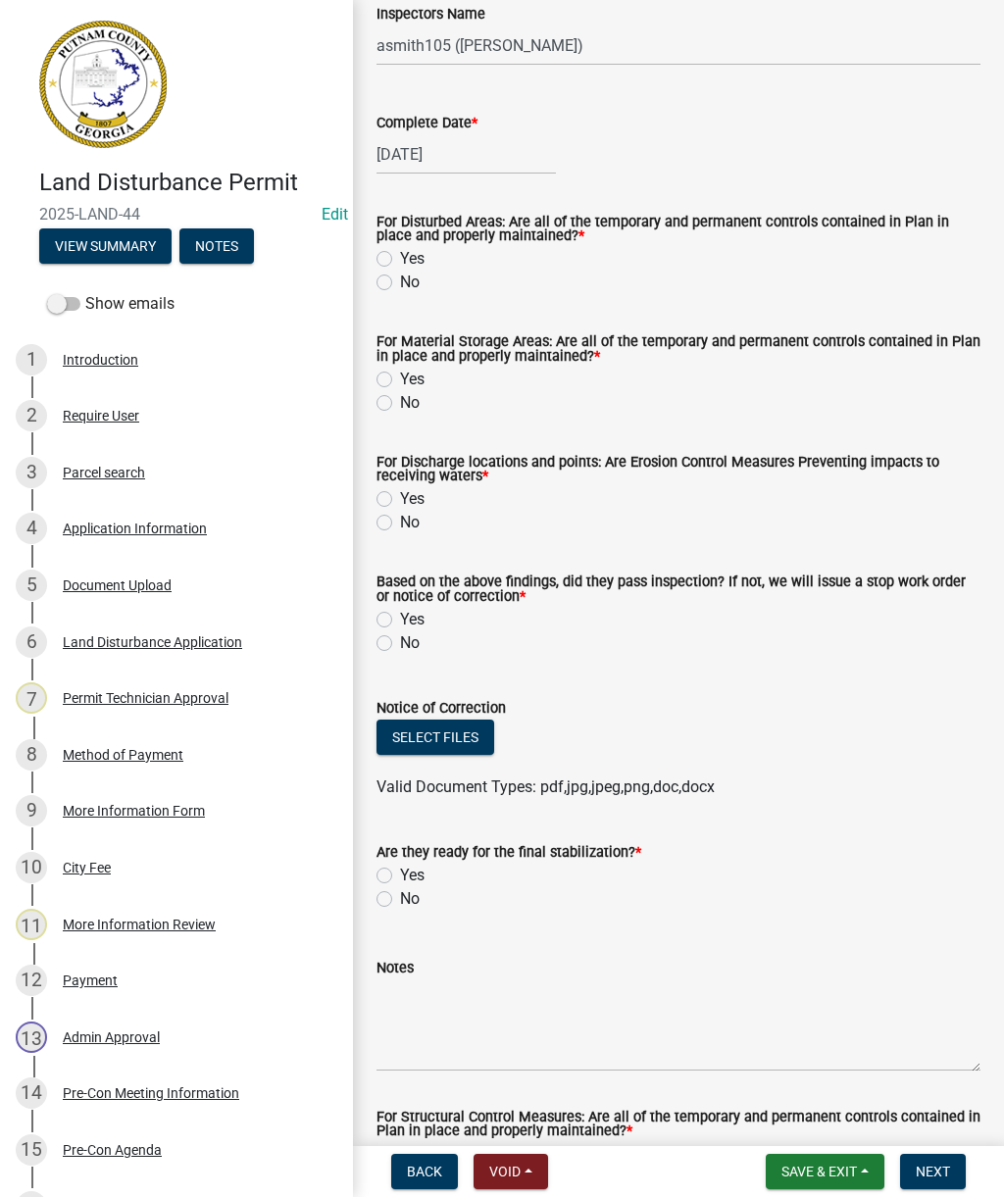
scroll to position [292, 0]
click at [400, 257] on label "Yes" at bounding box center [412, 258] width 25 height 24
click at [400, 257] on input "Yes" at bounding box center [406, 252] width 13 height 13
radio input "true"
click at [378, 388] on div "Yes" at bounding box center [678, 379] width 604 height 24
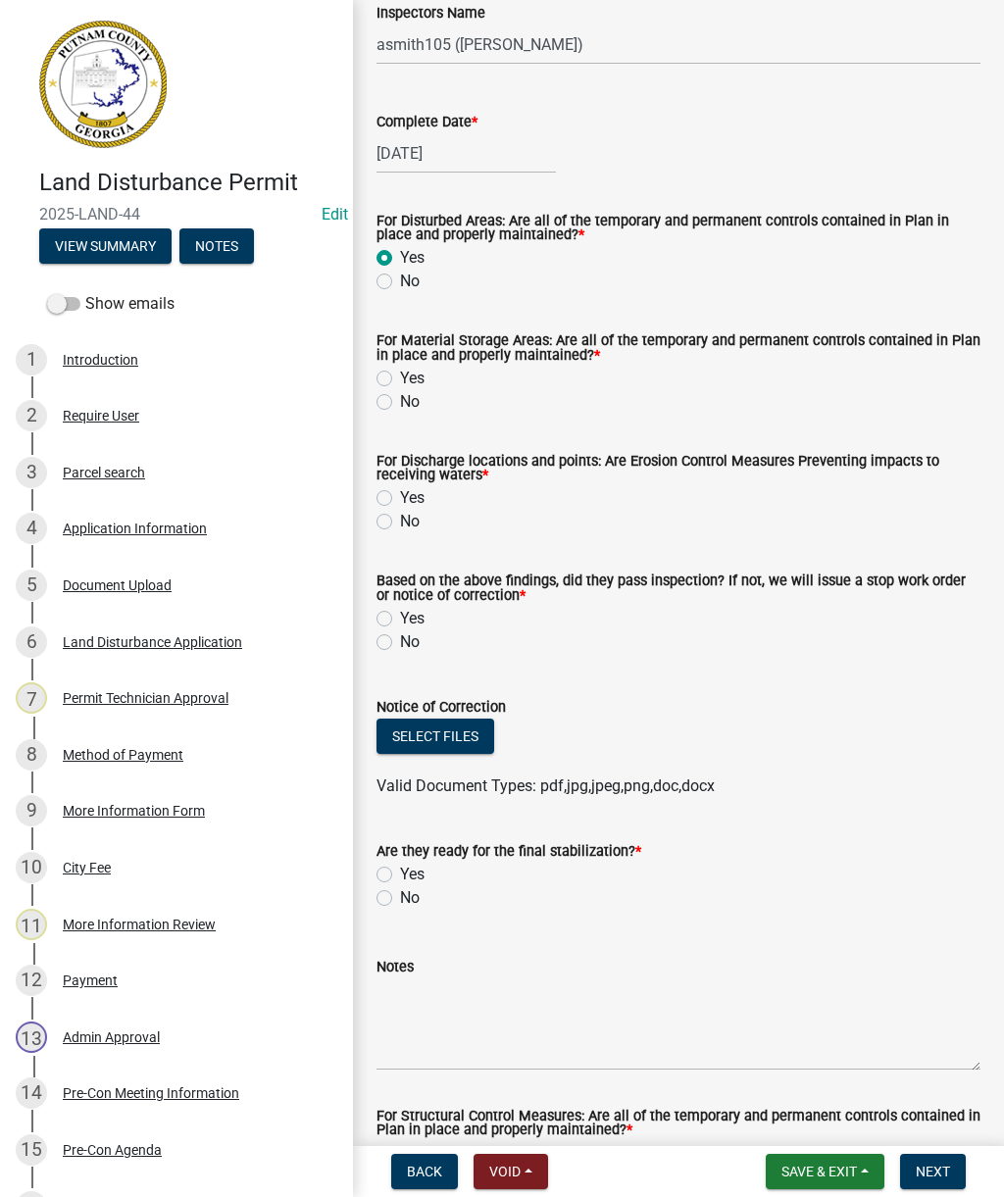
click at [400, 380] on label "Yes" at bounding box center [412, 379] width 25 height 24
click at [400, 379] on input "Yes" at bounding box center [406, 373] width 13 height 13
radio input "true"
click at [400, 530] on label "No" at bounding box center [410, 522] width 20 height 24
click at [400, 523] on input "No" at bounding box center [406, 516] width 13 height 13
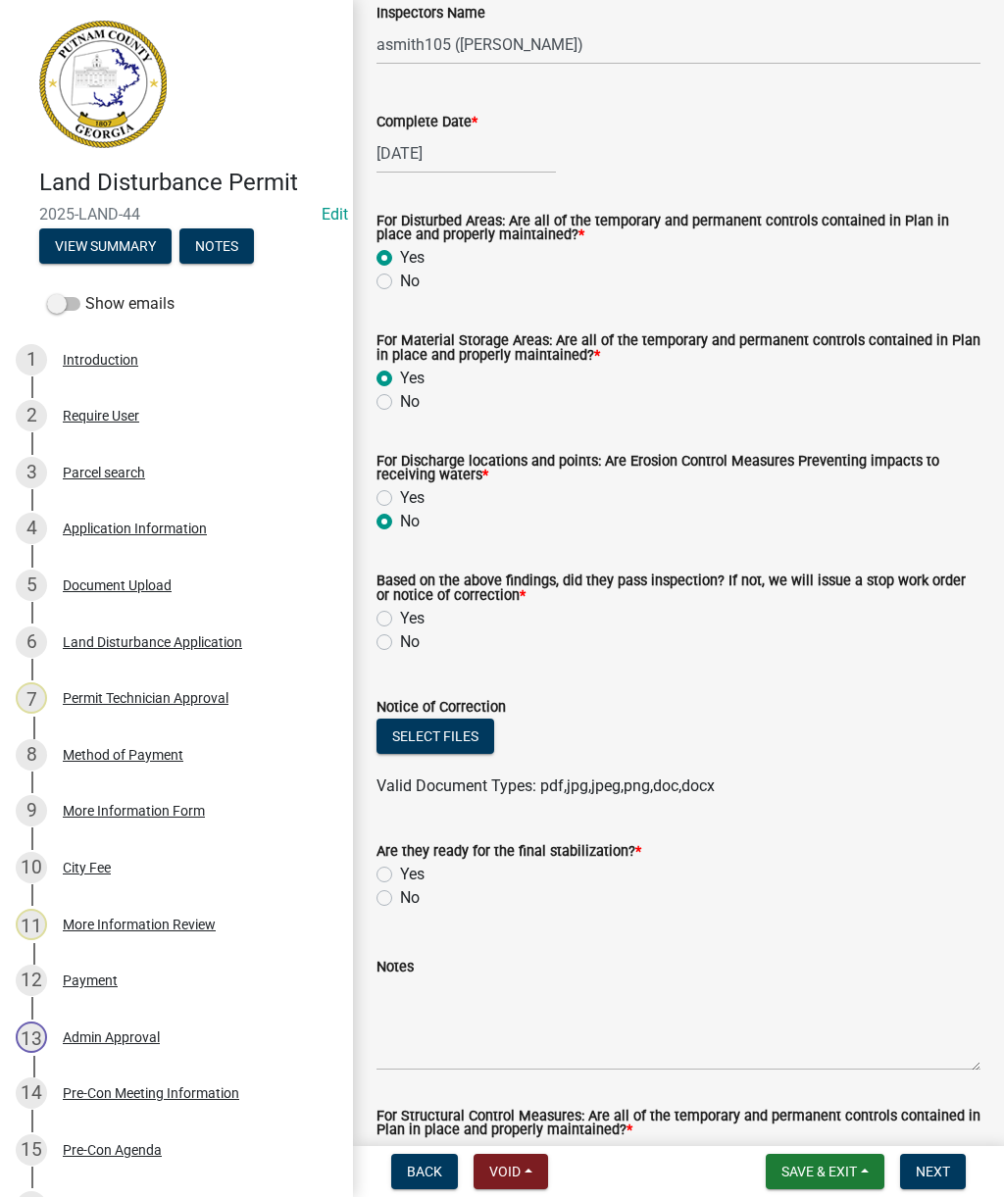
radio input "true"
click at [404, 644] on label "No" at bounding box center [410, 642] width 20 height 24
click at [404, 643] on input "No" at bounding box center [406, 636] width 13 height 13
radio input "true"
click at [473, 751] on button "Select files" at bounding box center [435, 736] width 118 height 35
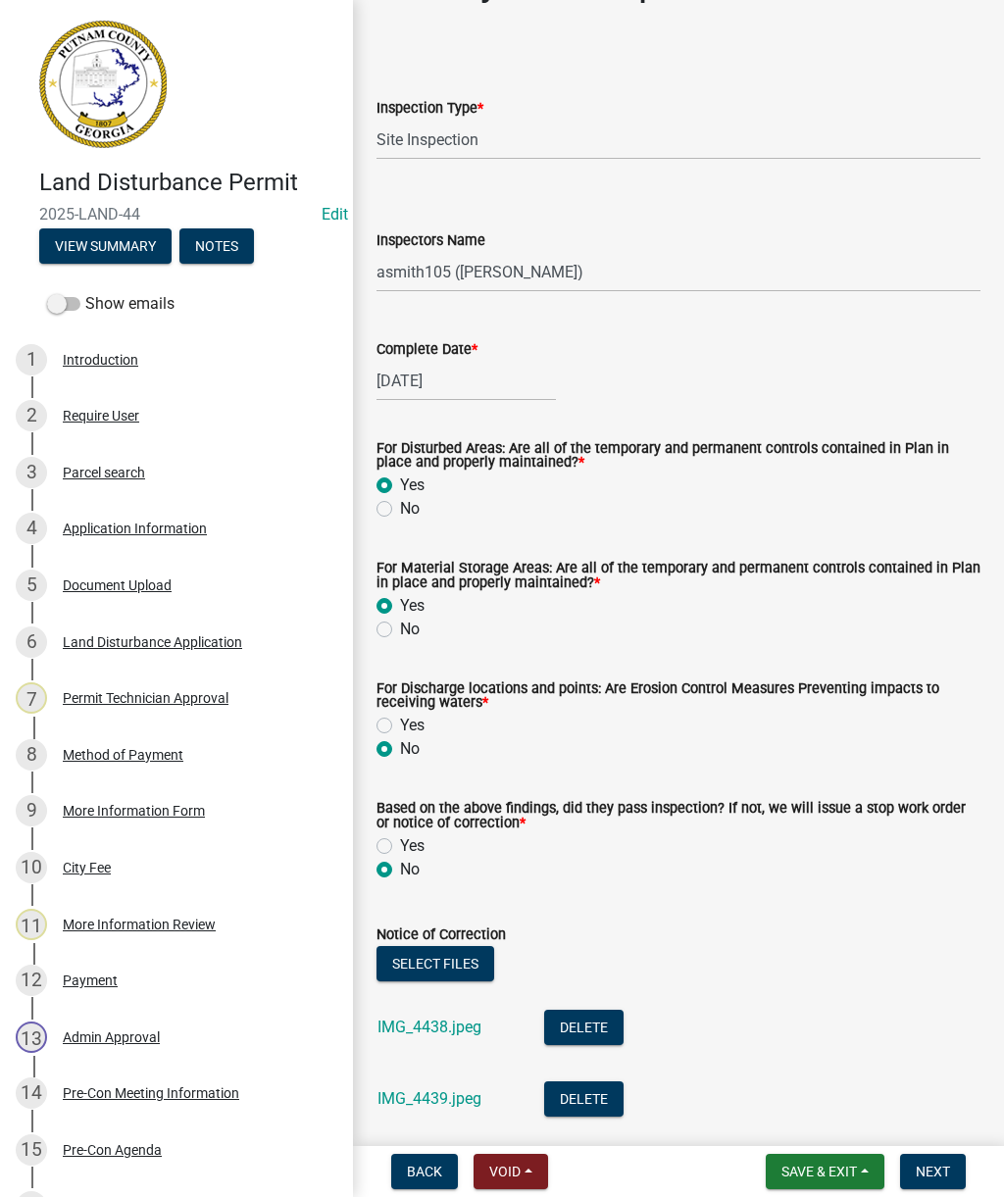
scroll to position [57, 0]
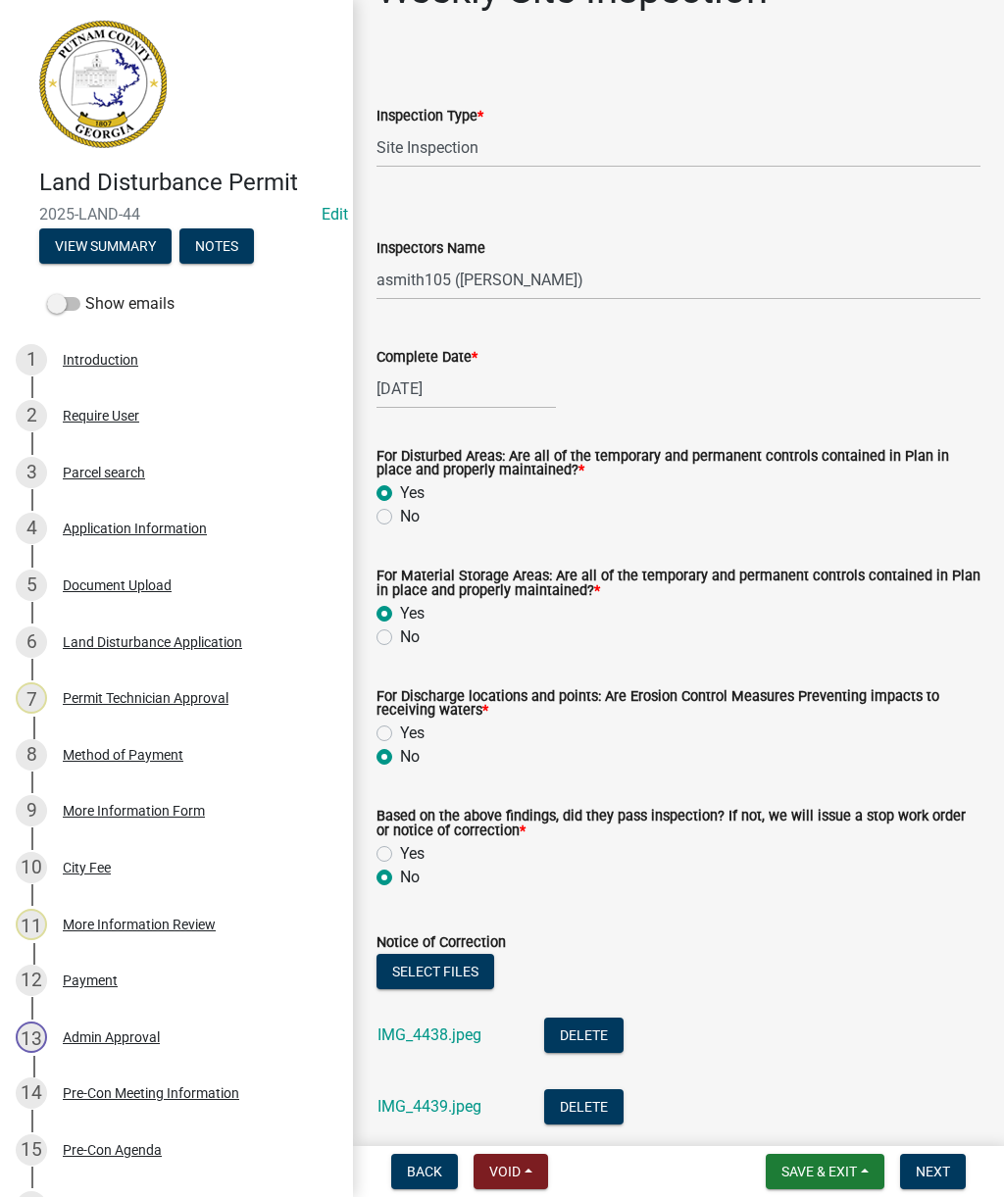
click at [400, 731] on label "Yes" at bounding box center [412, 734] width 25 height 24
click at [400, 731] on input "Yes" at bounding box center [406, 728] width 13 height 13
radio input "true"
click at [395, 632] on div "No" at bounding box center [678, 637] width 604 height 24
click at [400, 630] on label "No" at bounding box center [410, 637] width 20 height 24
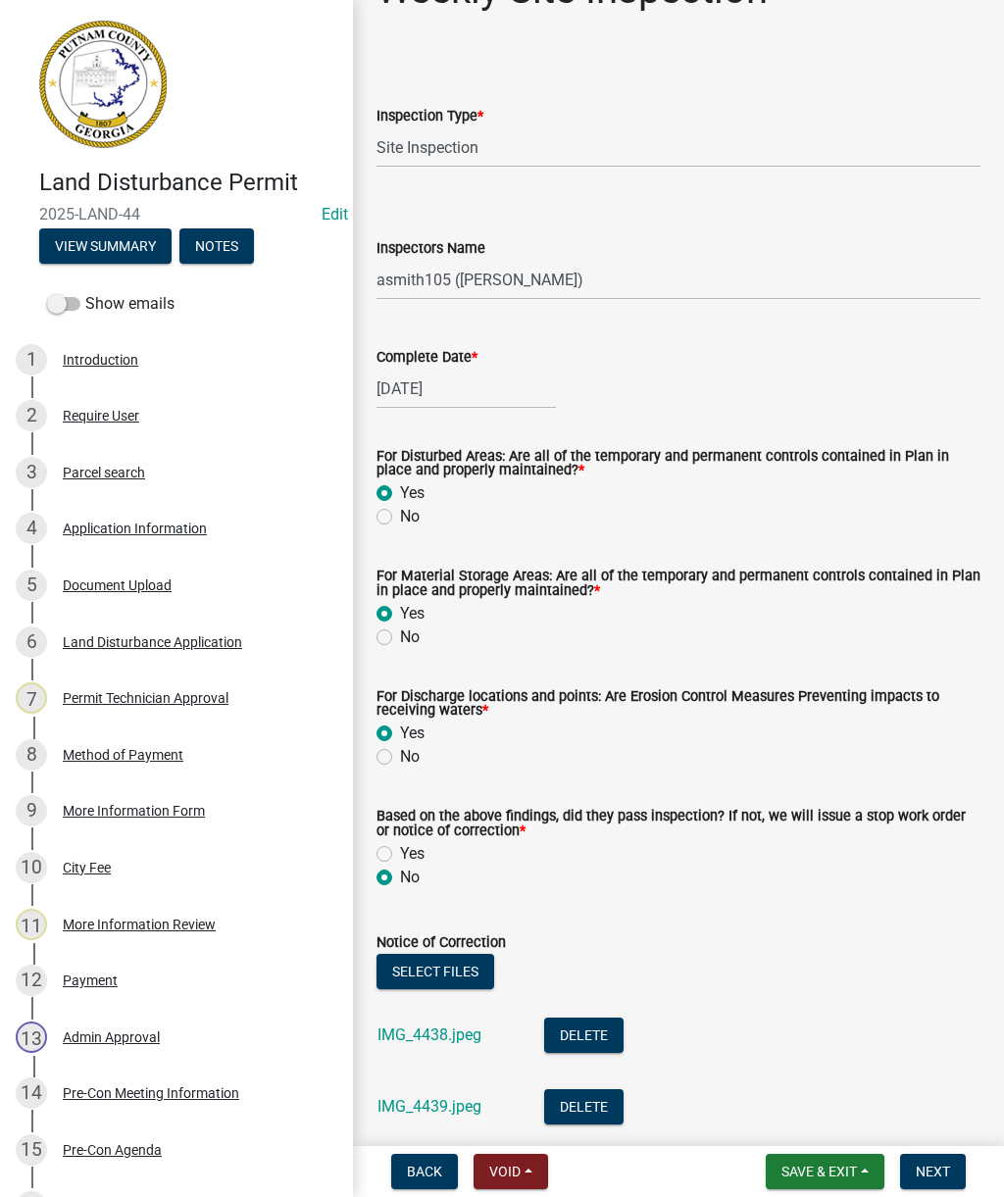
click at [400, 630] on input "No" at bounding box center [406, 631] width 13 height 13
radio input "true"
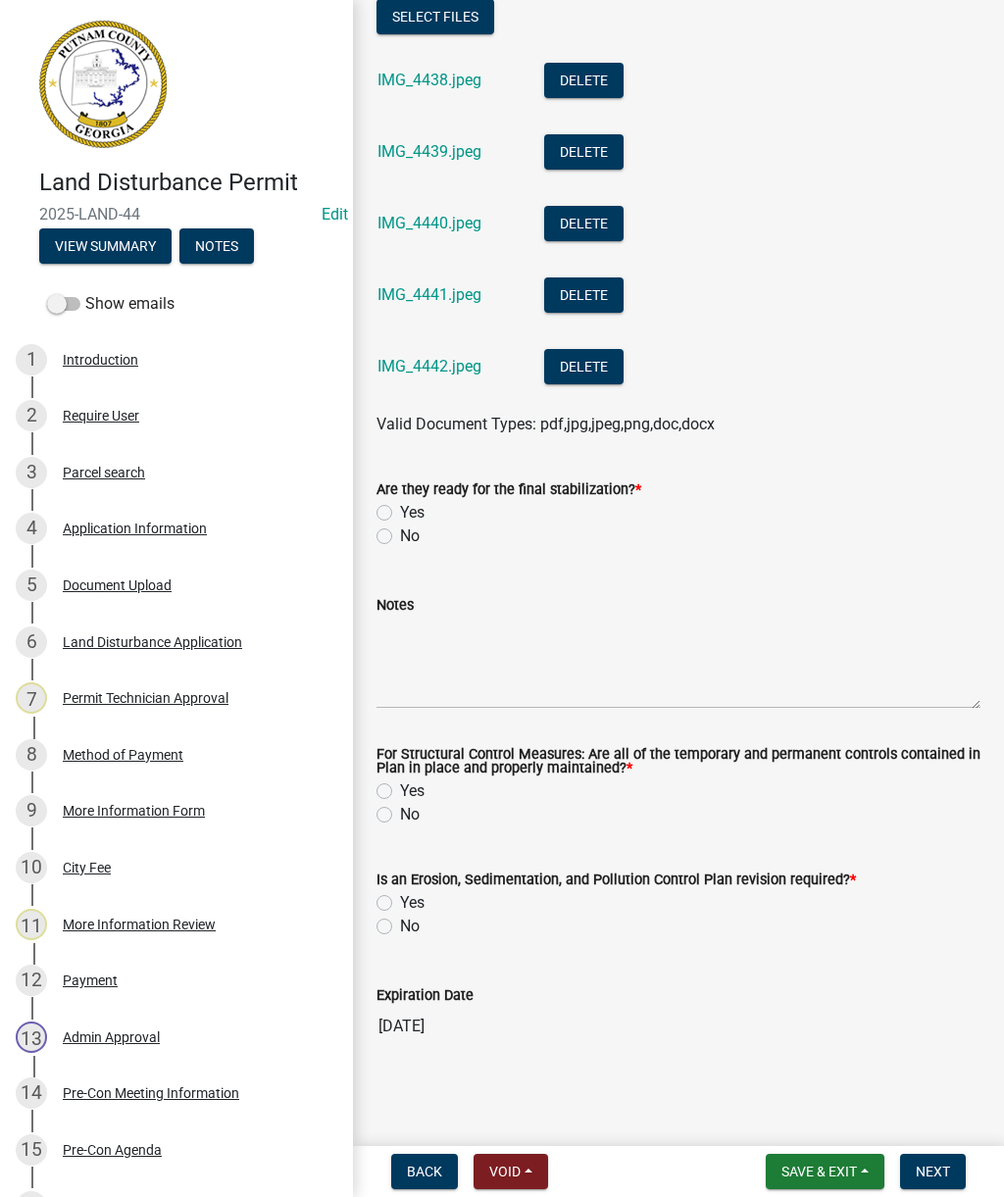
scroll to position [1015, 0]
click at [400, 896] on label "Yes" at bounding box center [412, 903] width 25 height 24
click at [400, 896] on input "Yes" at bounding box center [406, 897] width 13 height 13
radio input "true"
click at [393, 781] on div "Yes" at bounding box center [678, 791] width 604 height 24
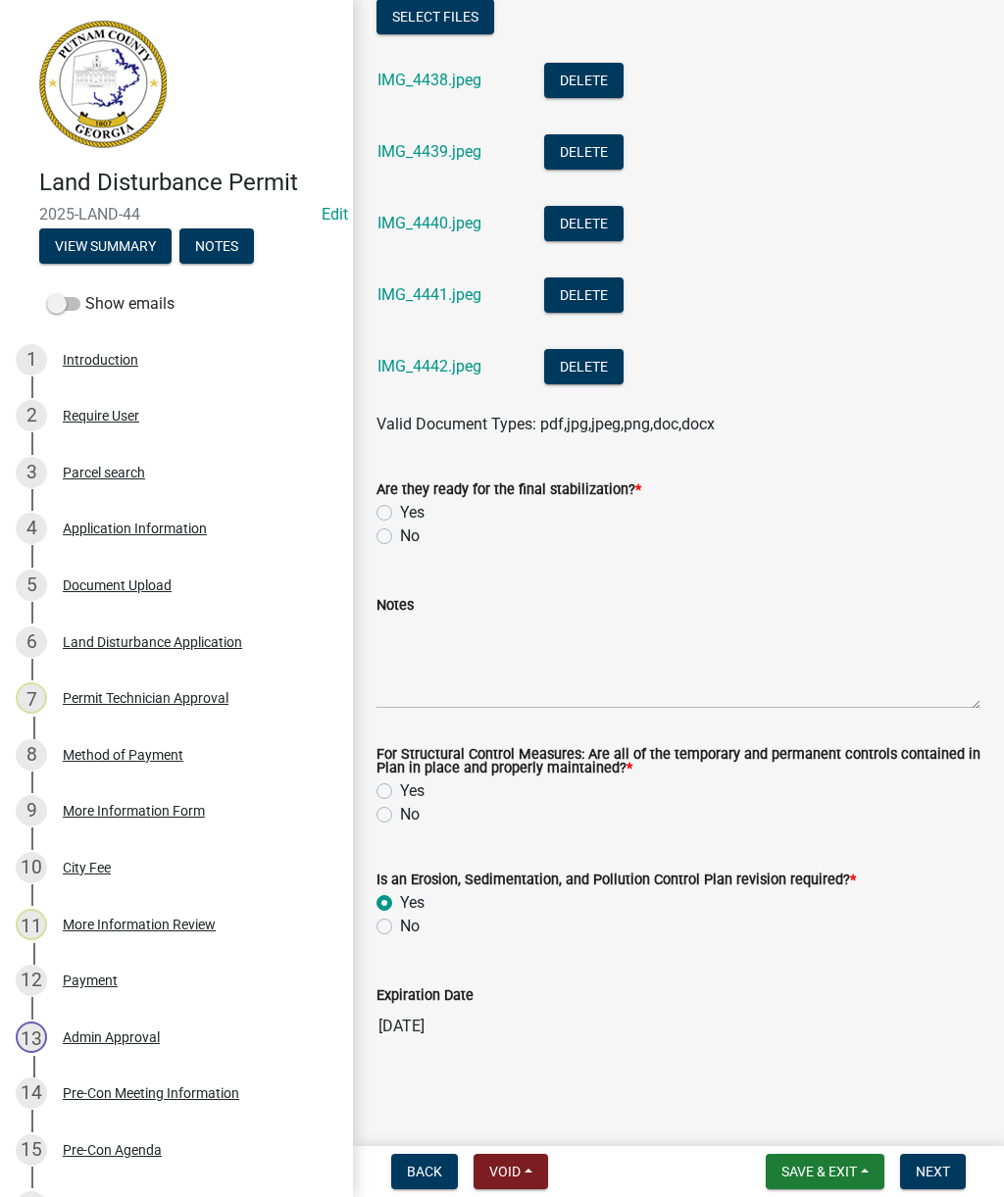
click at [395, 781] on div "Yes" at bounding box center [678, 791] width 604 height 24
click at [400, 789] on label "Yes" at bounding box center [412, 791] width 25 height 24
click at [400, 789] on input "Yes" at bounding box center [406, 785] width 13 height 13
radio input "true"
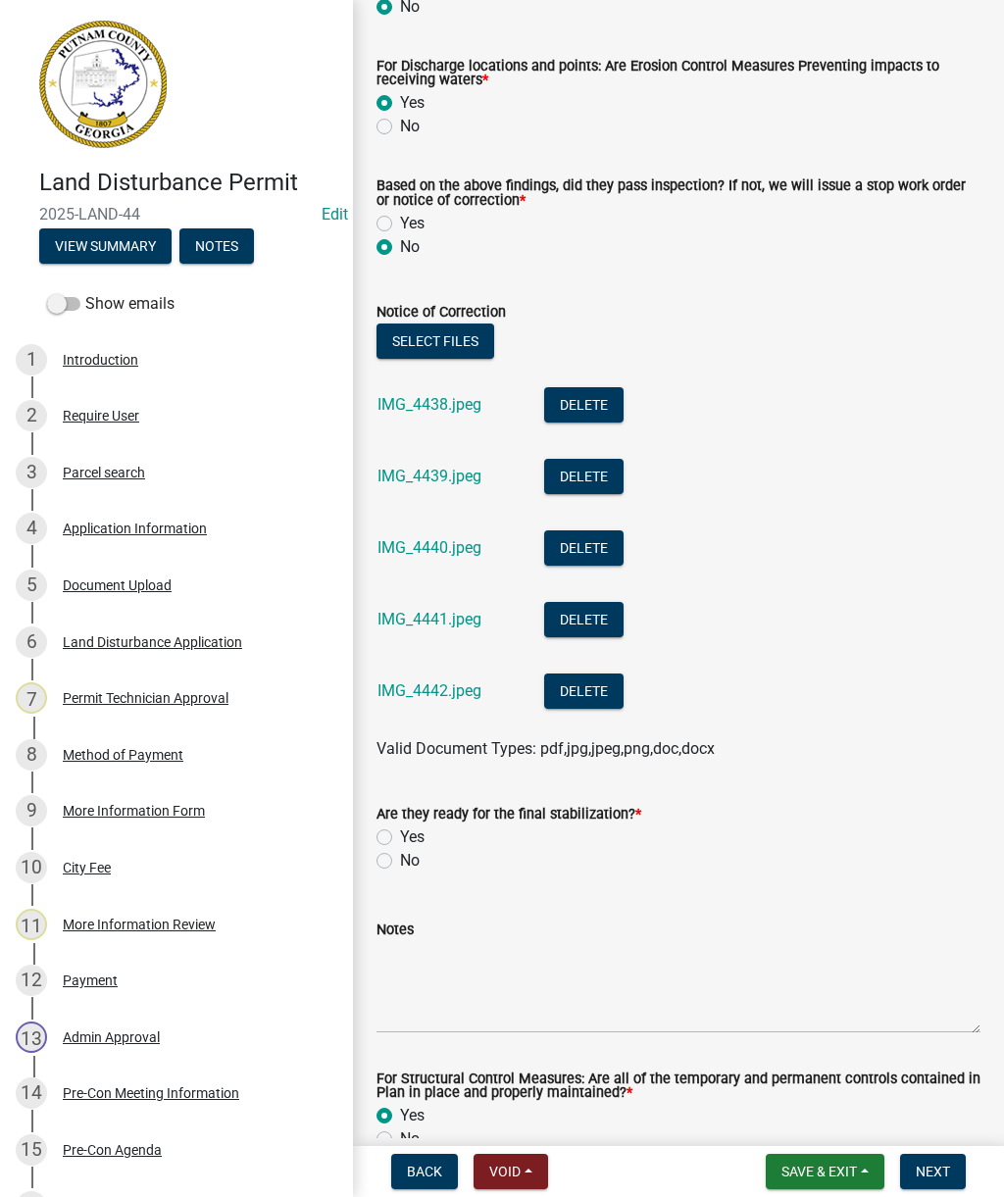
scroll to position [688, 0]
click at [400, 858] on label "No" at bounding box center [410, 860] width 20 height 24
click at [400, 858] on input "No" at bounding box center [406, 854] width 13 height 13
radio input "true"
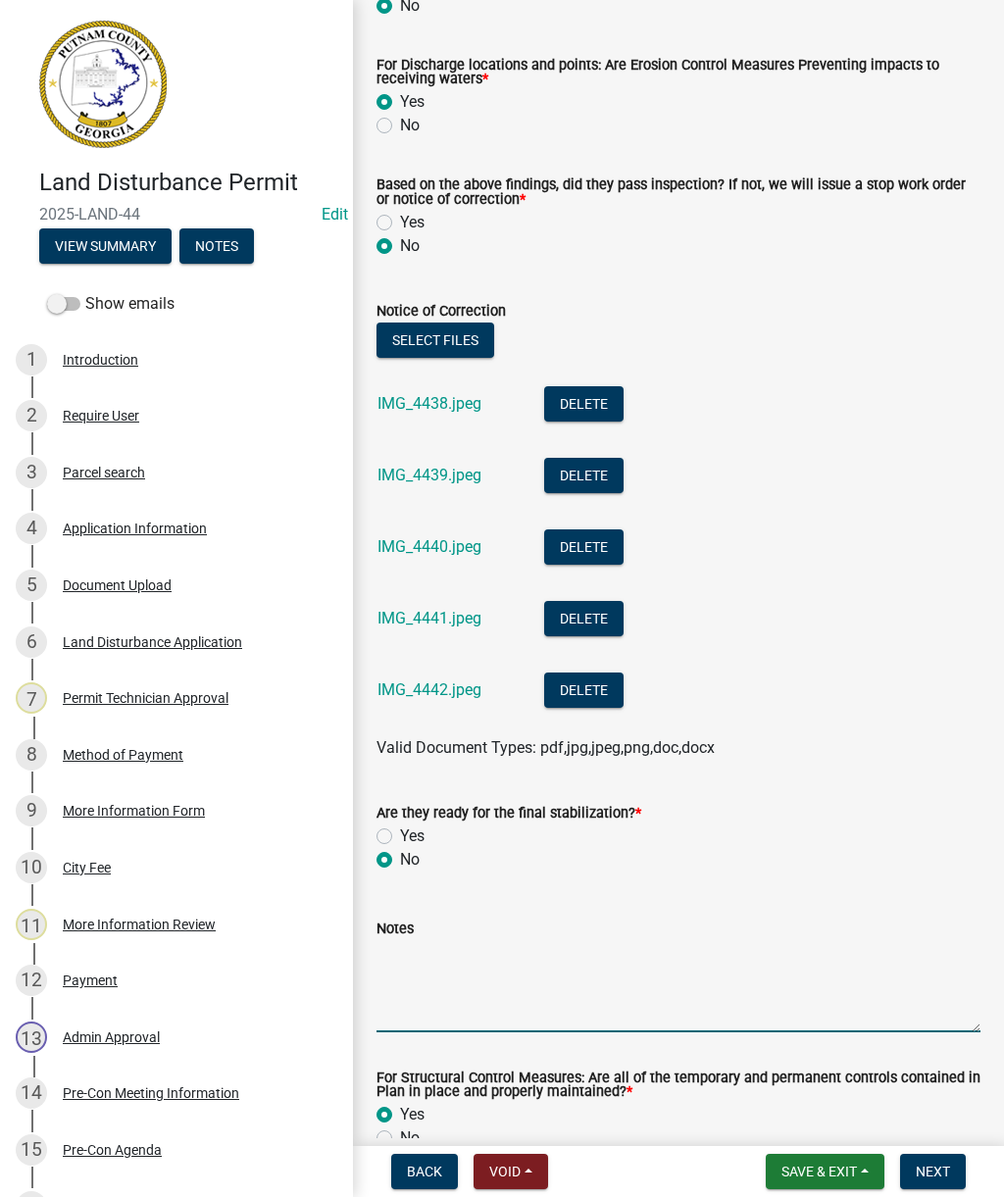
click at [449, 1003] on textarea "Notes" at bounding box center [678, 986] width 604 height 92
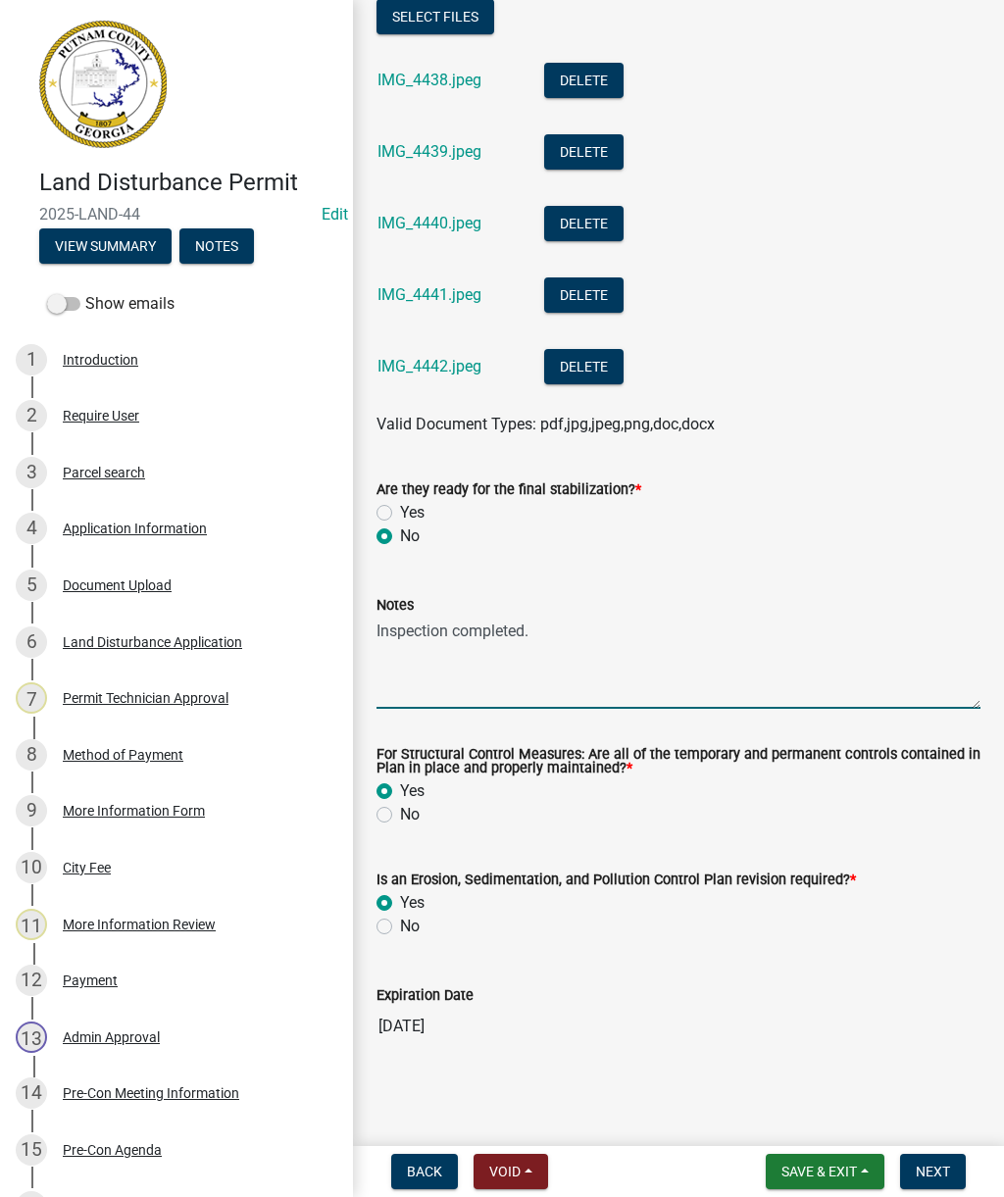
scroll to position [1015, 0]
click at [584, 645] on textarea "Inspection completed." at bounding box center [678, 663] width 604 height 92
click at [590, 663] on textarea "Inspection completed." at bounding box center [678, 663] width 604 height 92
click at [657, 631] on textarea "Inspection completed. Install protection barrier" at bounding box center [678, 663] width 604 height 92
click at [822, 627] on textarea "Inspection completed. Install protection method/barrier" at bounding box center [678, 663] width 604 height 92
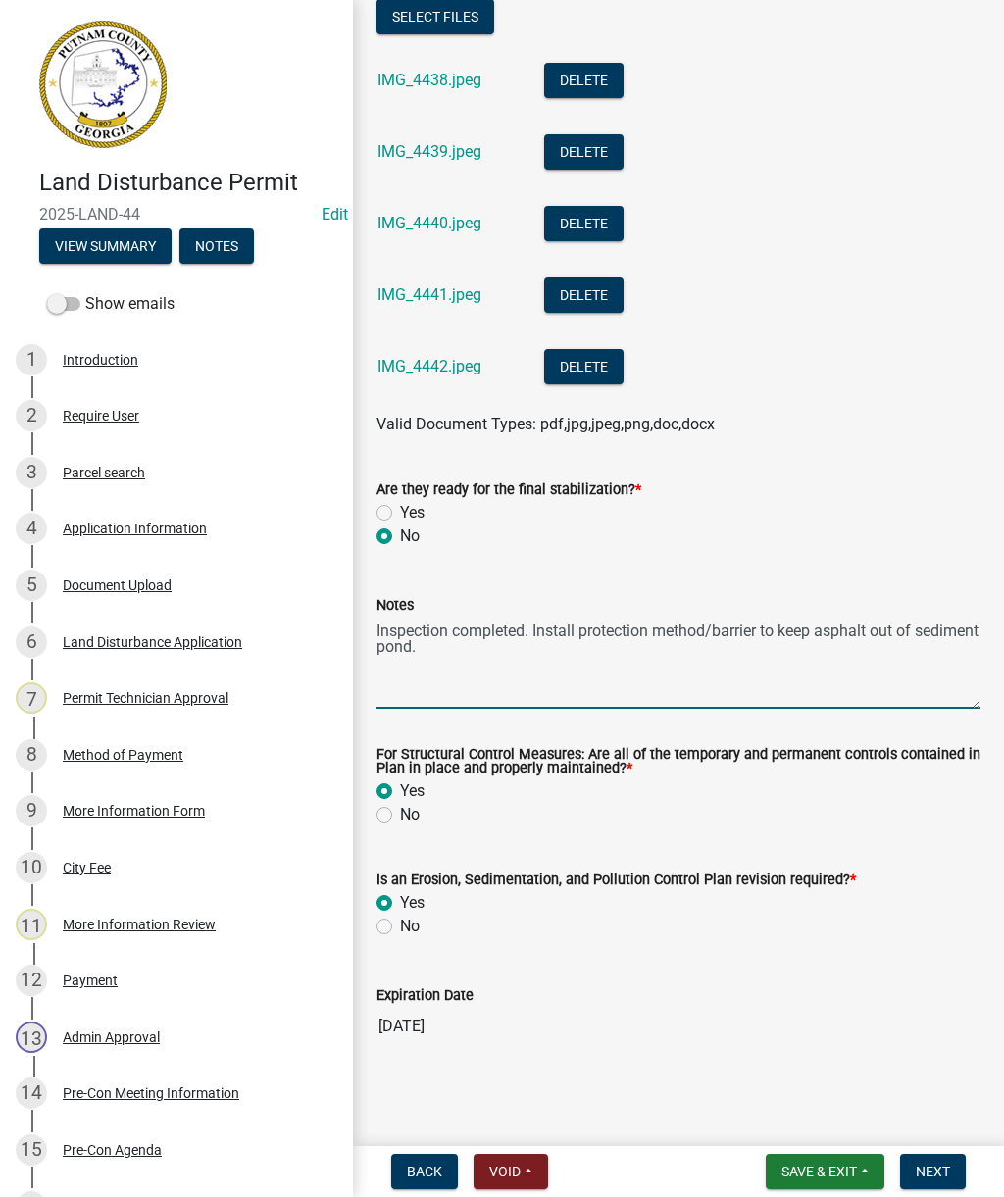
click at [541, 630] on textarea "Inspection completed. Install protection method/barrier to keep asphalt out of …" at bounding box center [678, 663] width 604 height 92
click at [554, 643] on textarea "Inspection completed. Install protection method/barrier to keep asphalt out of …" at bounding box center [678, 663] width 604 height 92
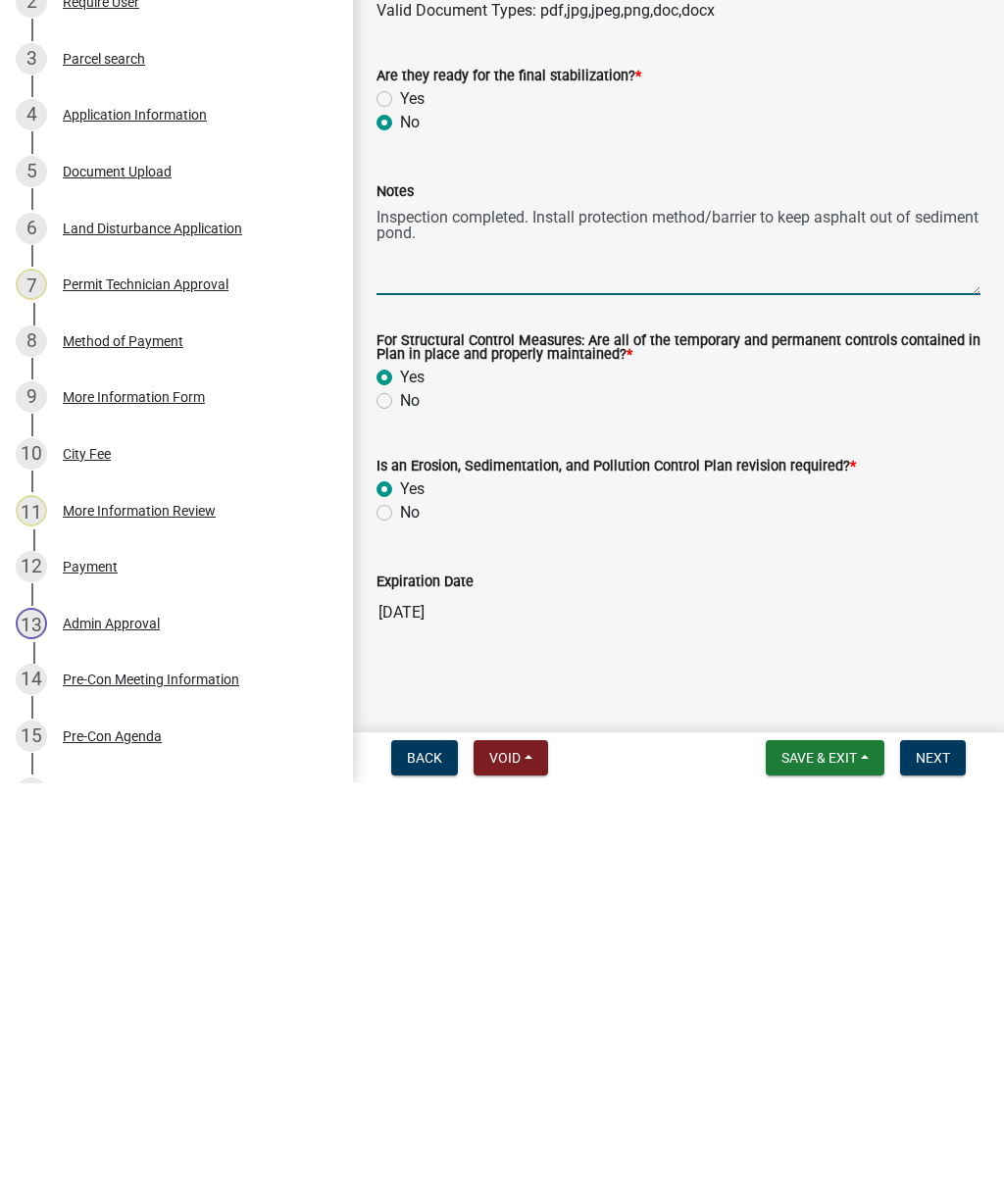
type textarea "Inspection completed. Install protection method/barrier to keep asphalt out of …"
click at [776, 956] on div "Expiration Date [DATE]" at bounding box center [678, 1001] width 604 height 90
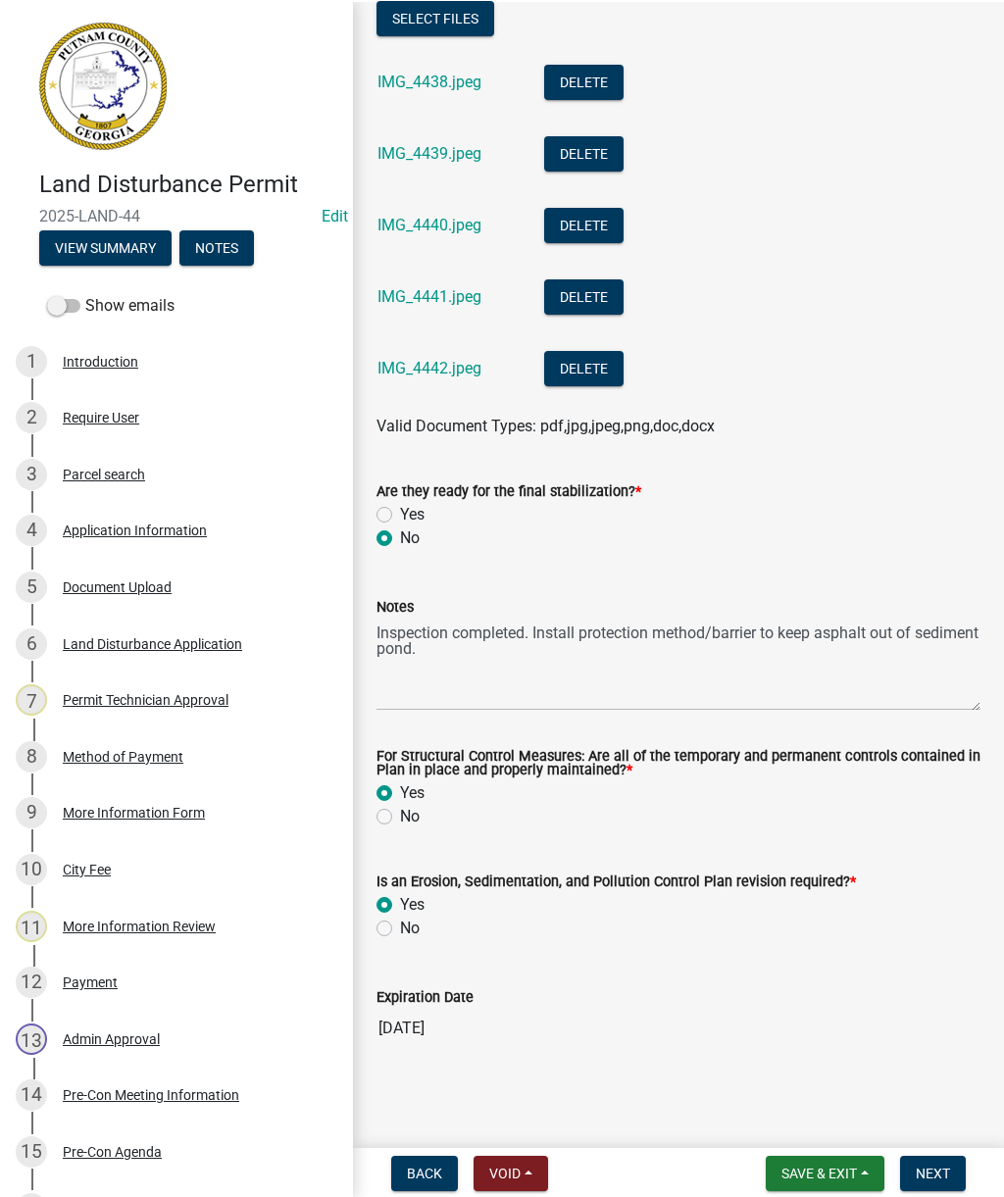
scroll to position [1013, 0]
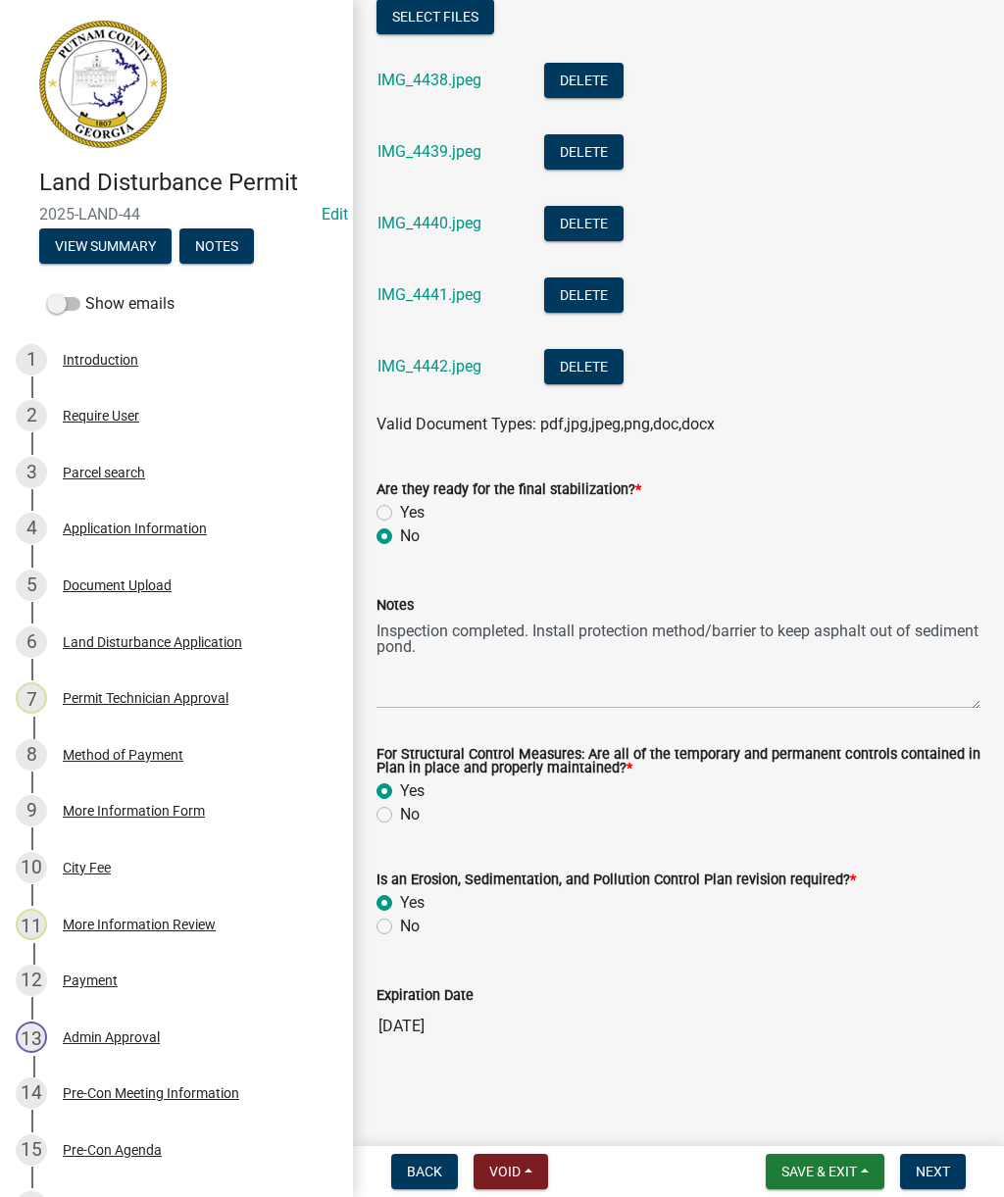
click at [955, 1169] on button "Next" at bounding box center [933, 1171] width 66 height 35
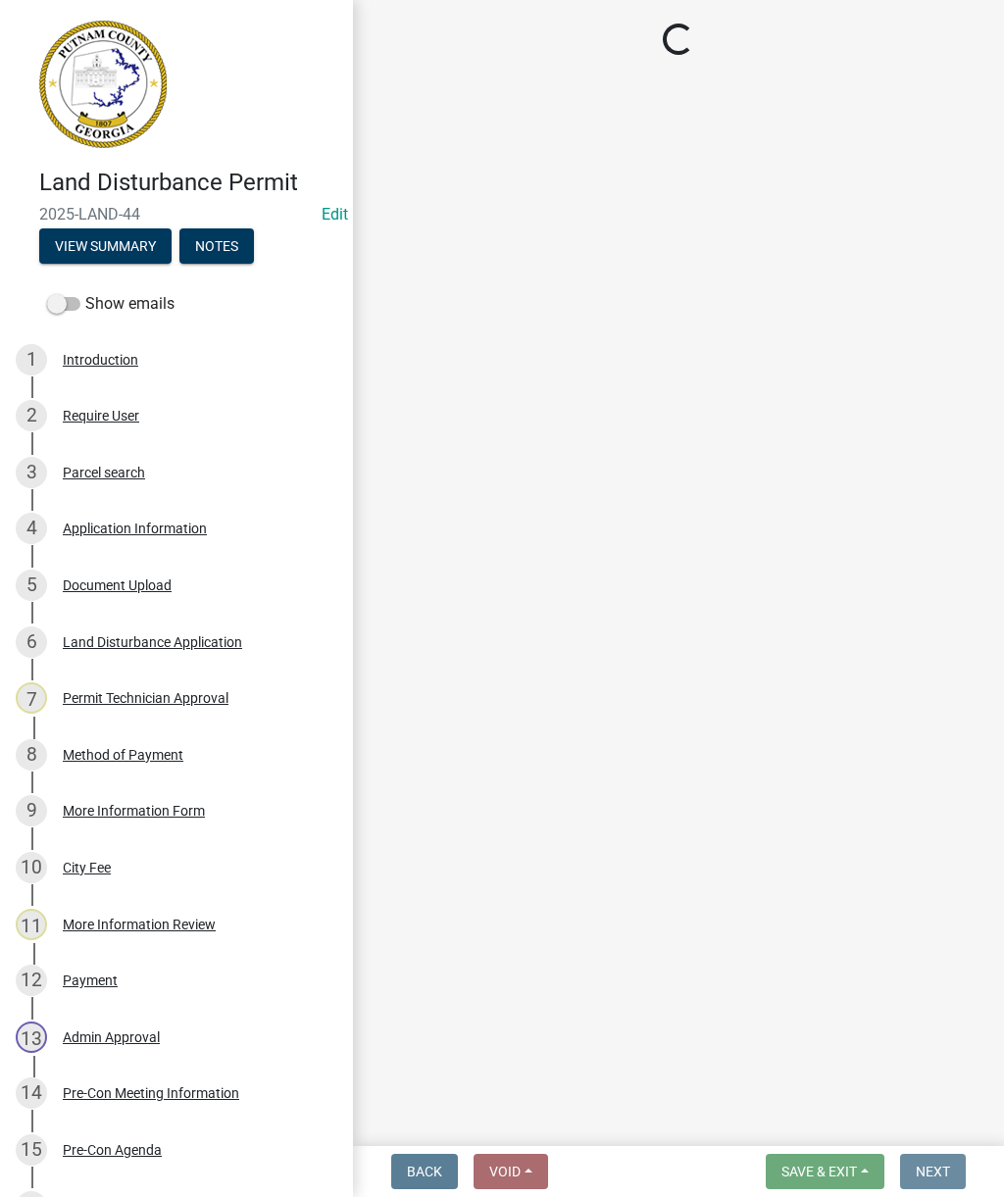
scroll to position [0, 0]
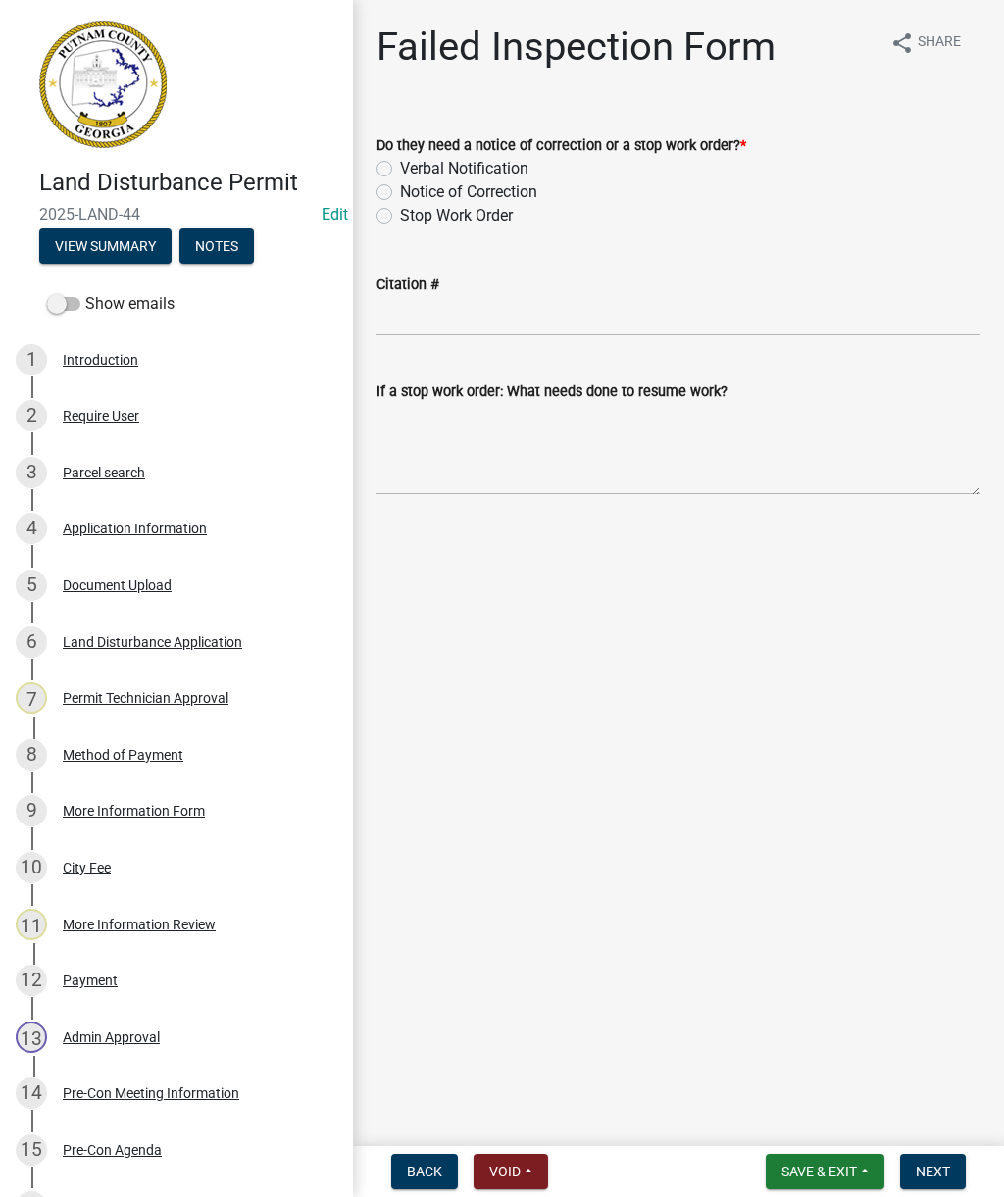
click at [499, 166] on label "Verbal Notification" at bounding box center [464, 169] width 128 height 24
click at [413, 166] on input "Verbal Notification" at bounding box center [406, 163] width 13 height 13
radio input "true"
click at [607, 309] on input "Citation #" at bounding box center [678, 316] width 604 height 40
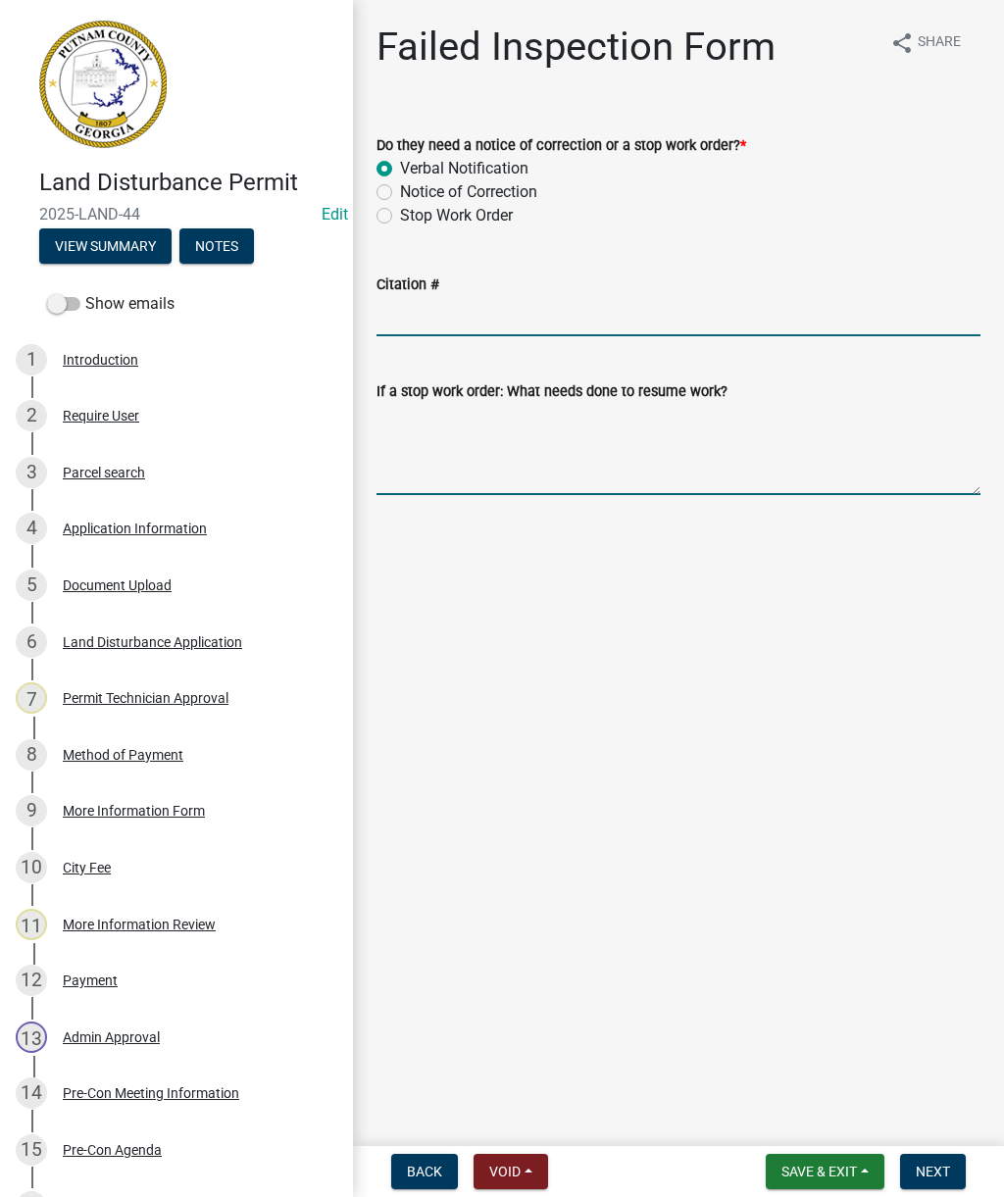
click at [535, 457] on textarea "If a stop work order: What needs done to resume work?" at bounding box center [678, 449] width 604 height 92
click at [572, 459] on textarea "If a stop work order: What needs done to resume work?" at bounding box center [678, 449] width 604 height 92
paste textarea "Inspection completed. Install protection method/barrier to keep asphalt out of …"
type textarea "Inspection completed. Install protection method/barrier to keep asphalt out of …"
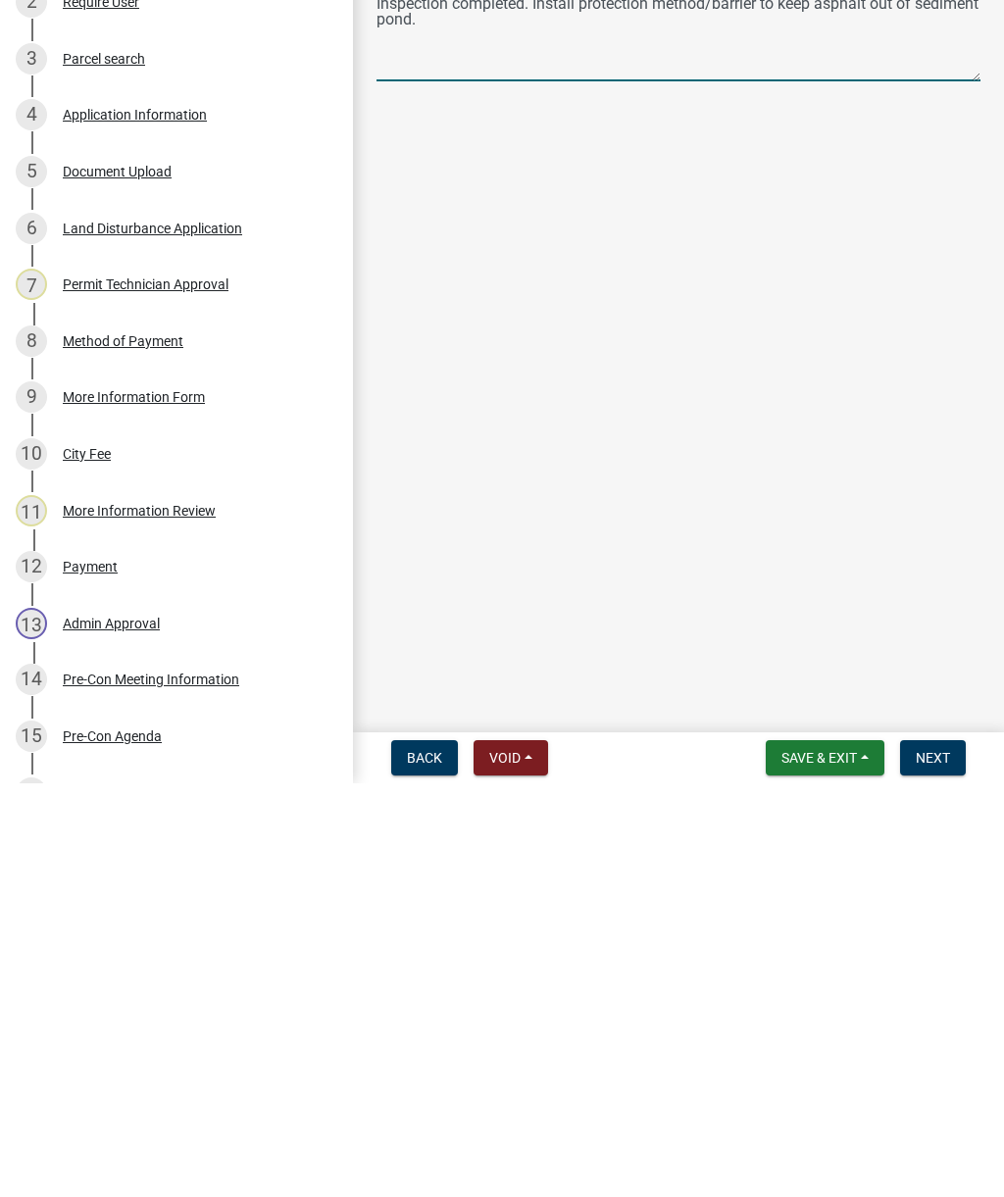
click at [939, 1164] on span "Next" at bounding box center [933, 1172] width 34 height 16
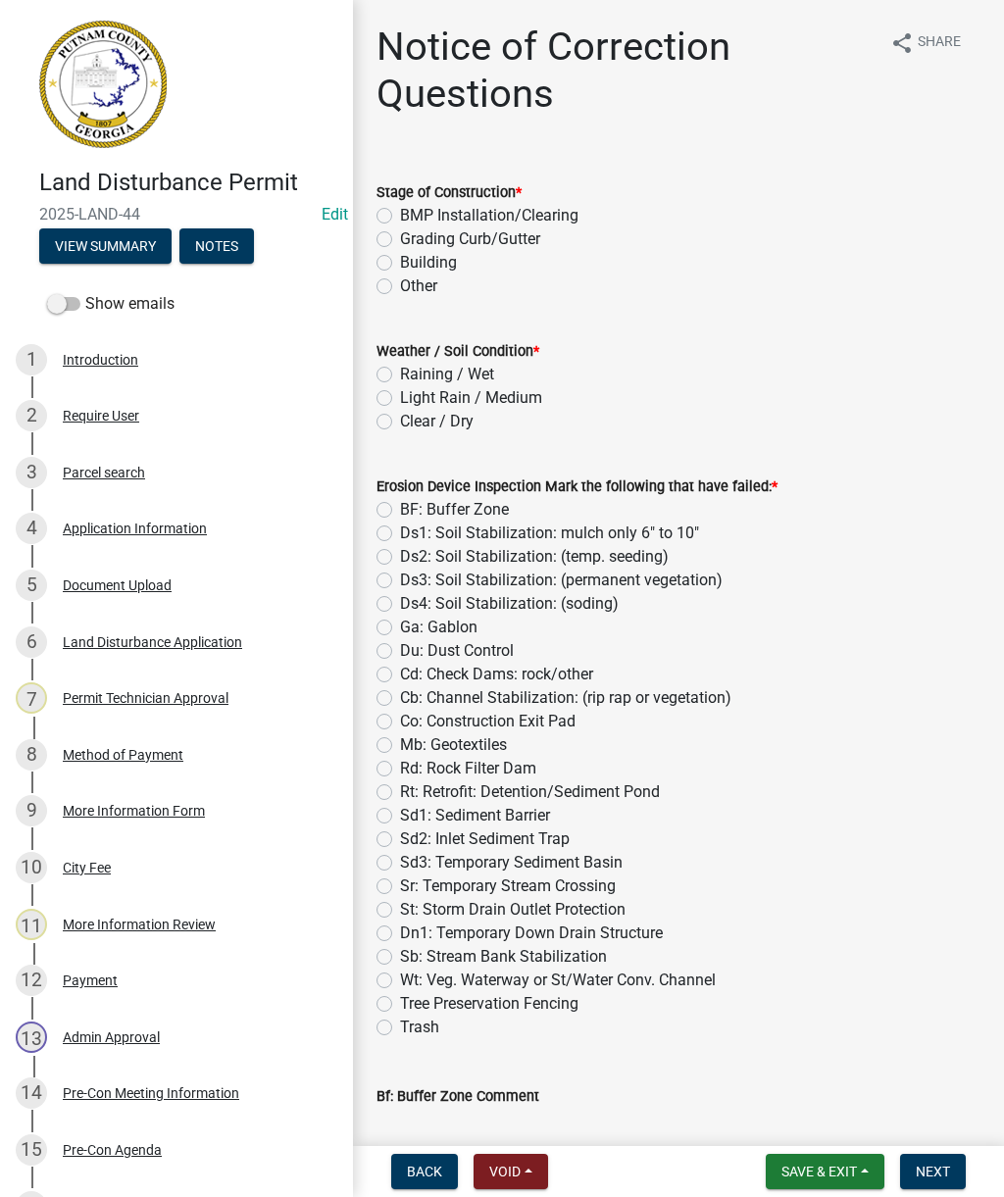
click at [564, 210] on label "BMP Installation/Clearing" at bounding box center [489, 216] width 178 height 24
click at [413, 210] on input "BMP Installation/Clearing" at bounding box center [406, 210] width 13 height 13
radio input "true"
click at [452, 415] on label "Clear / Dry" at bounding box center [437, 422] width 74 height 24
click at [413, 415] on input "Clear / Dry" at bounding box center [406, 416] width 13 height 13
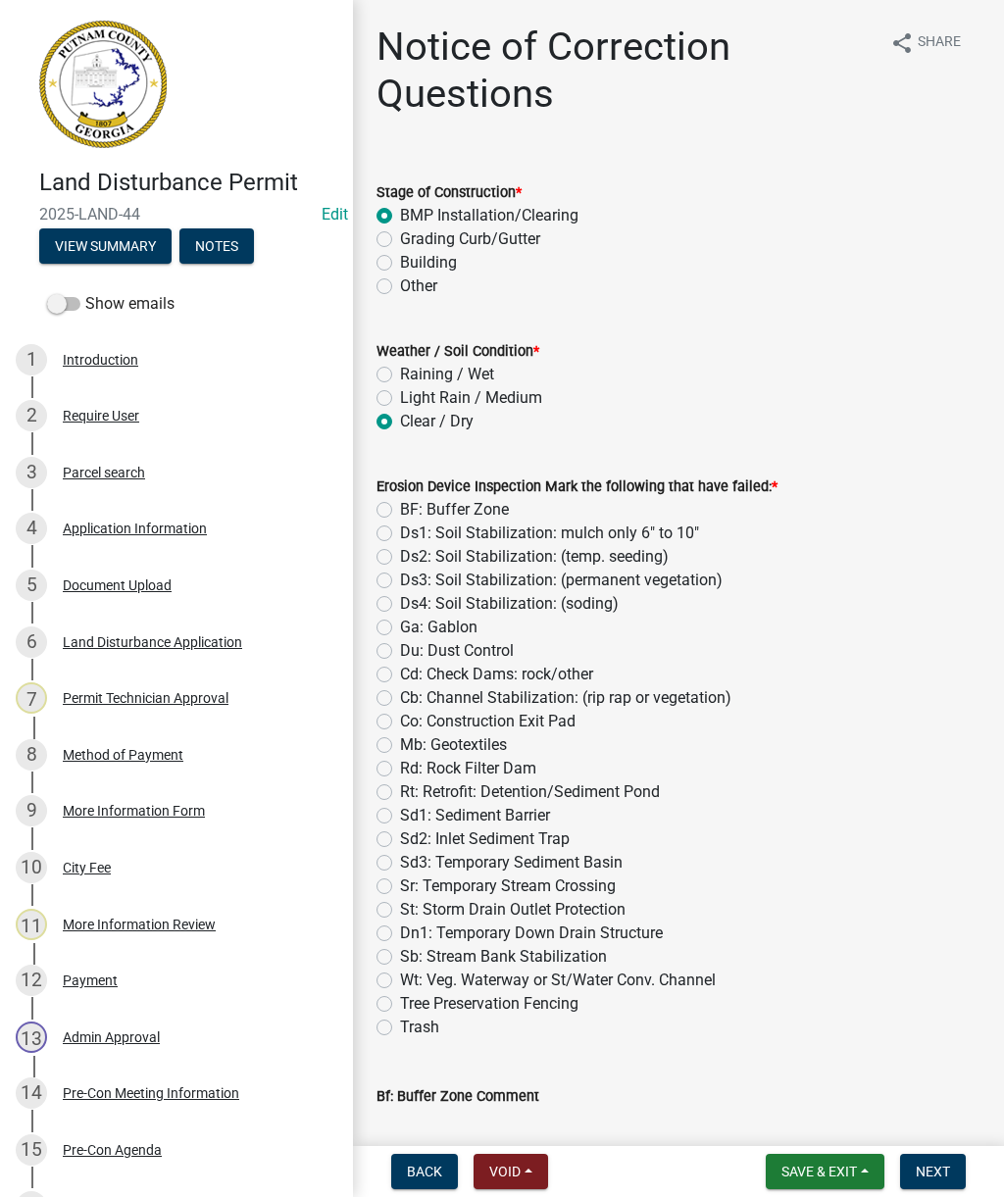
radio input "true"
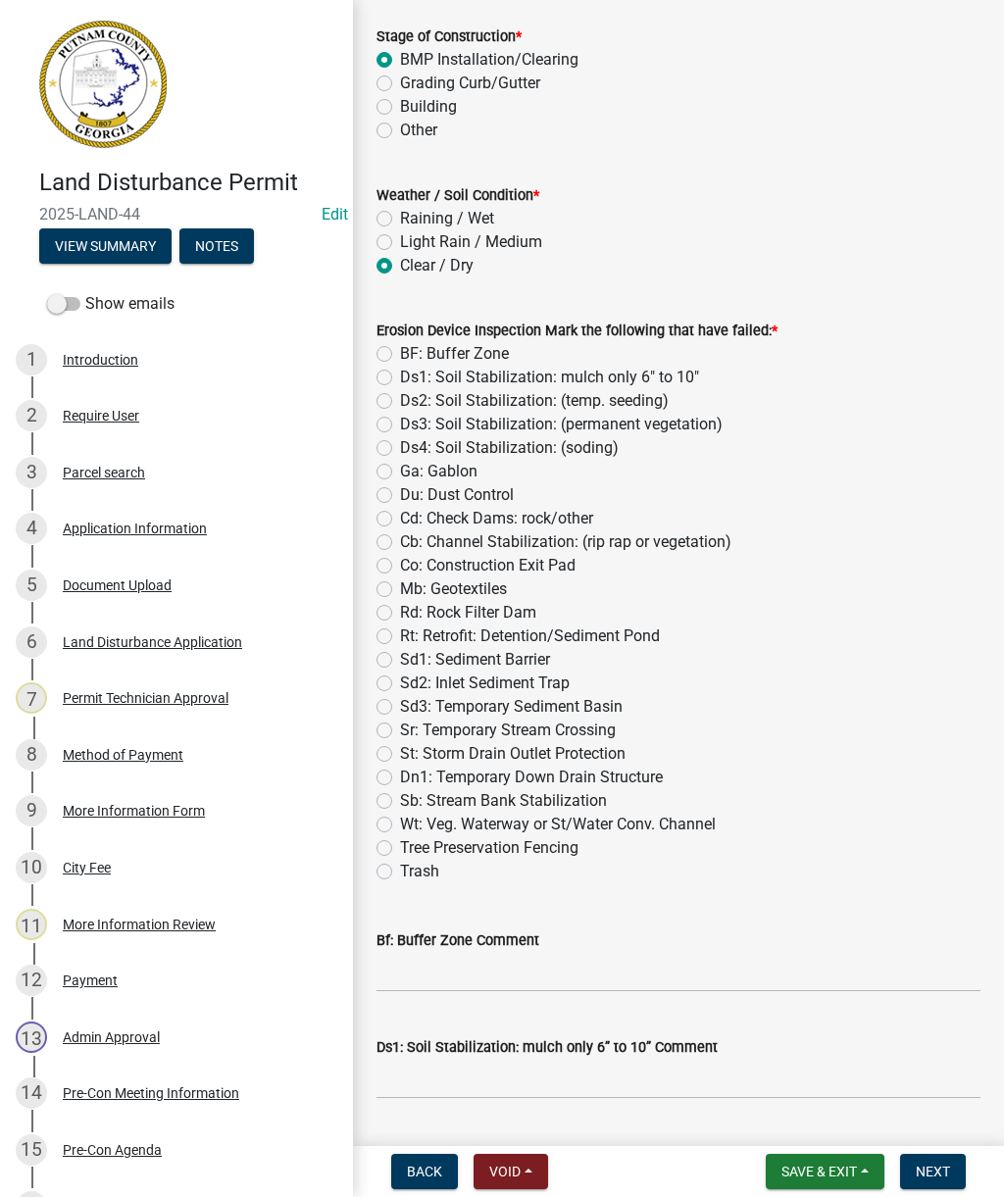
scroll to position [157, 0]
click at [516, 661] on label "Sd1: Sediment Barrier" at bounding box center [475, 659] width 150 height 24
click at [413, 660] on input "Sd1: Sediment Barrier" at bounding box center [406, 653] width 13 height 13
radio input "true"
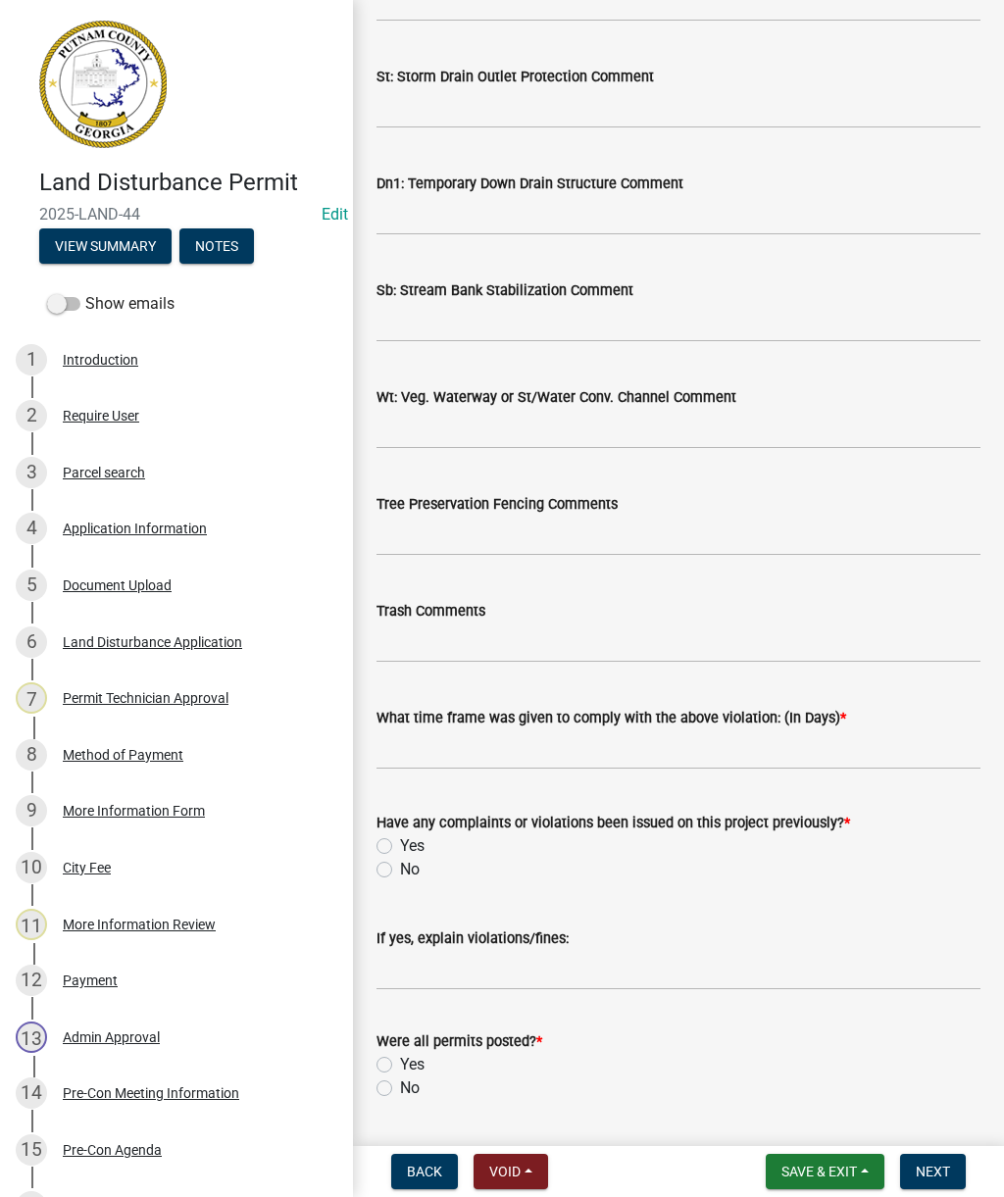
scroll to position [2839, 0]
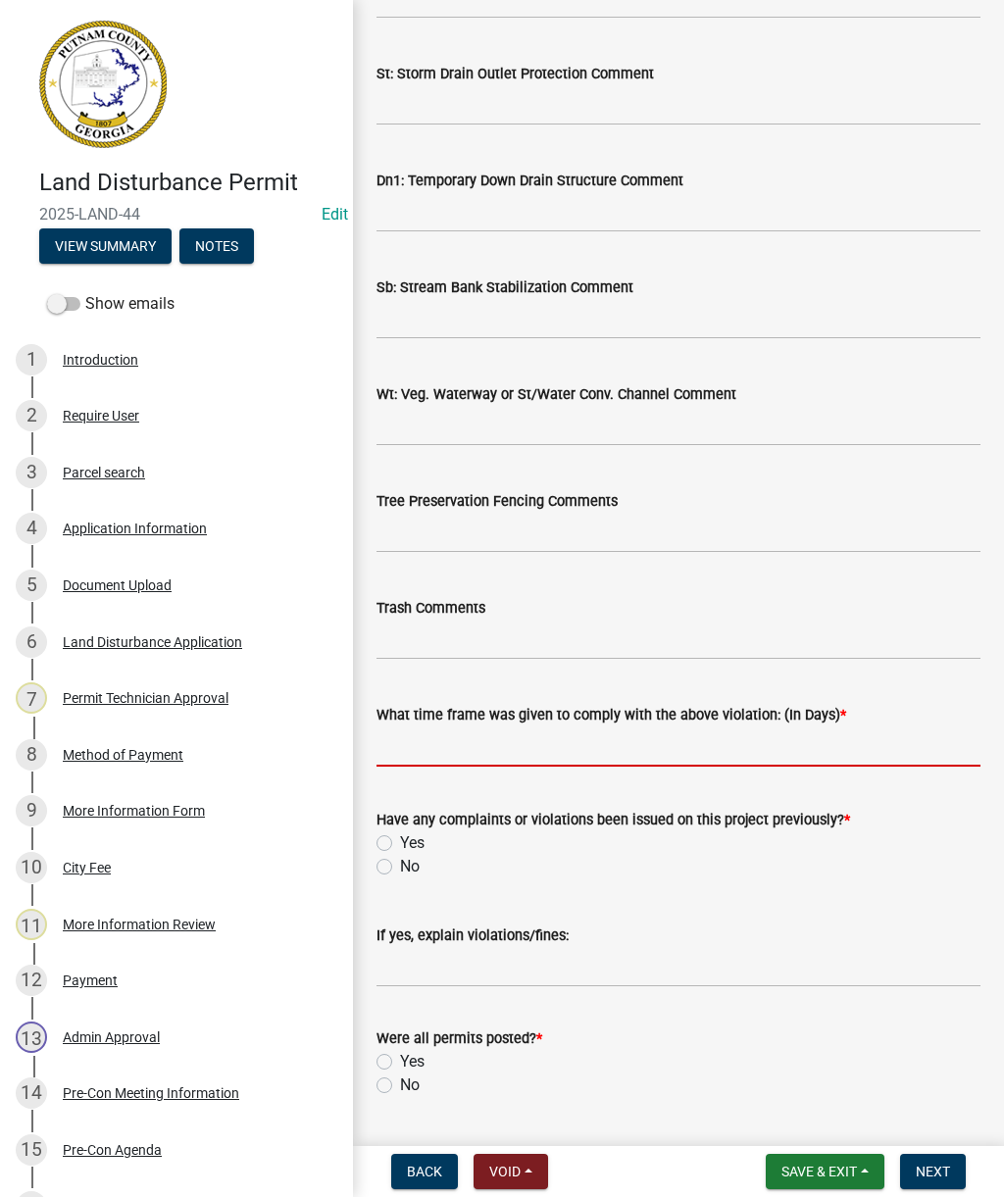
click at [644, 753] on input "text" at bounding box center [678, 746] width 604 height 40
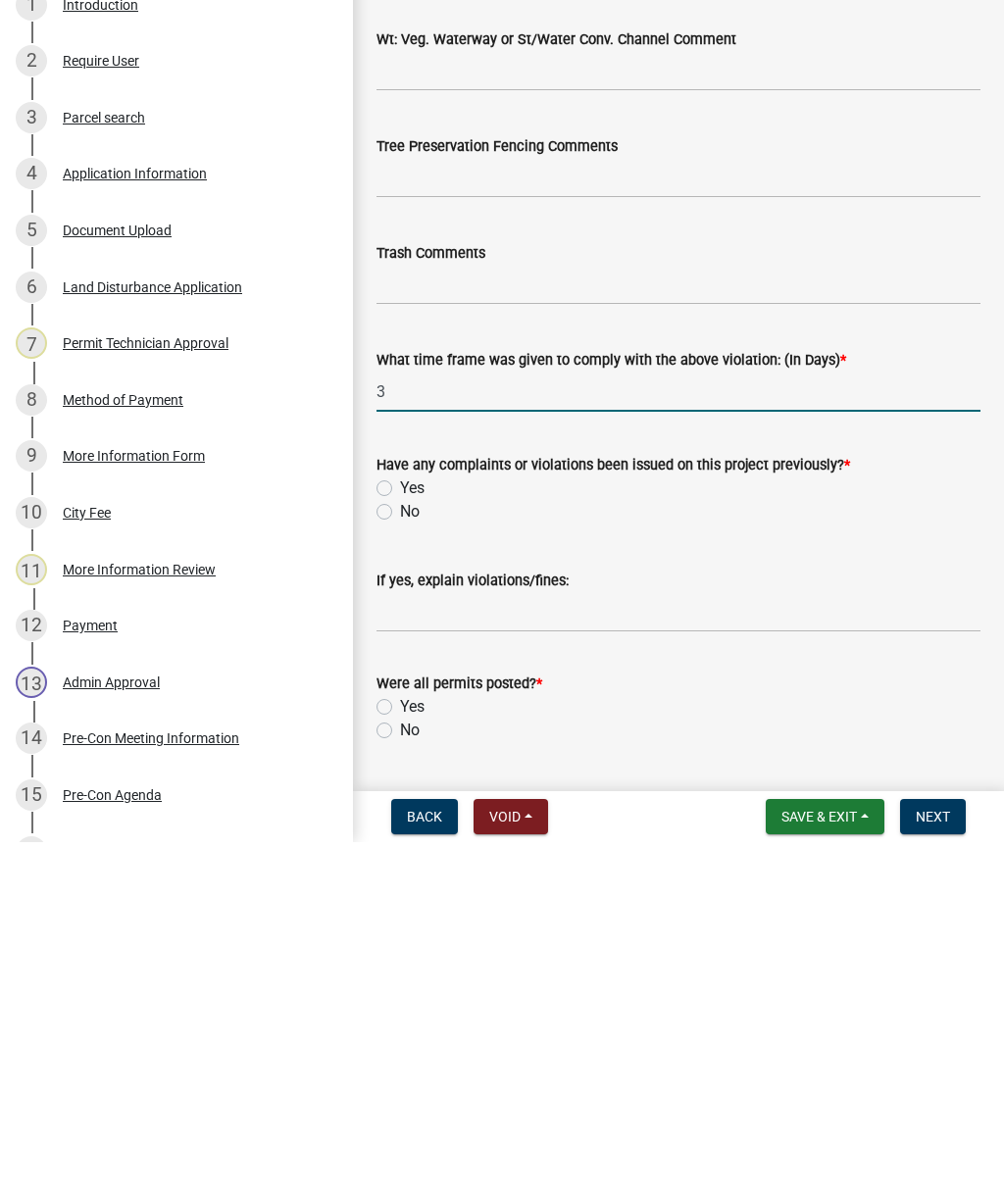
type input "3"
click at [400, 855] on label "No" at bounding box center [410, 867] width 20 height 24
click at [400, 855] on input "No" at bounding box center [406, 861] width 13 height 13
radio input "true"
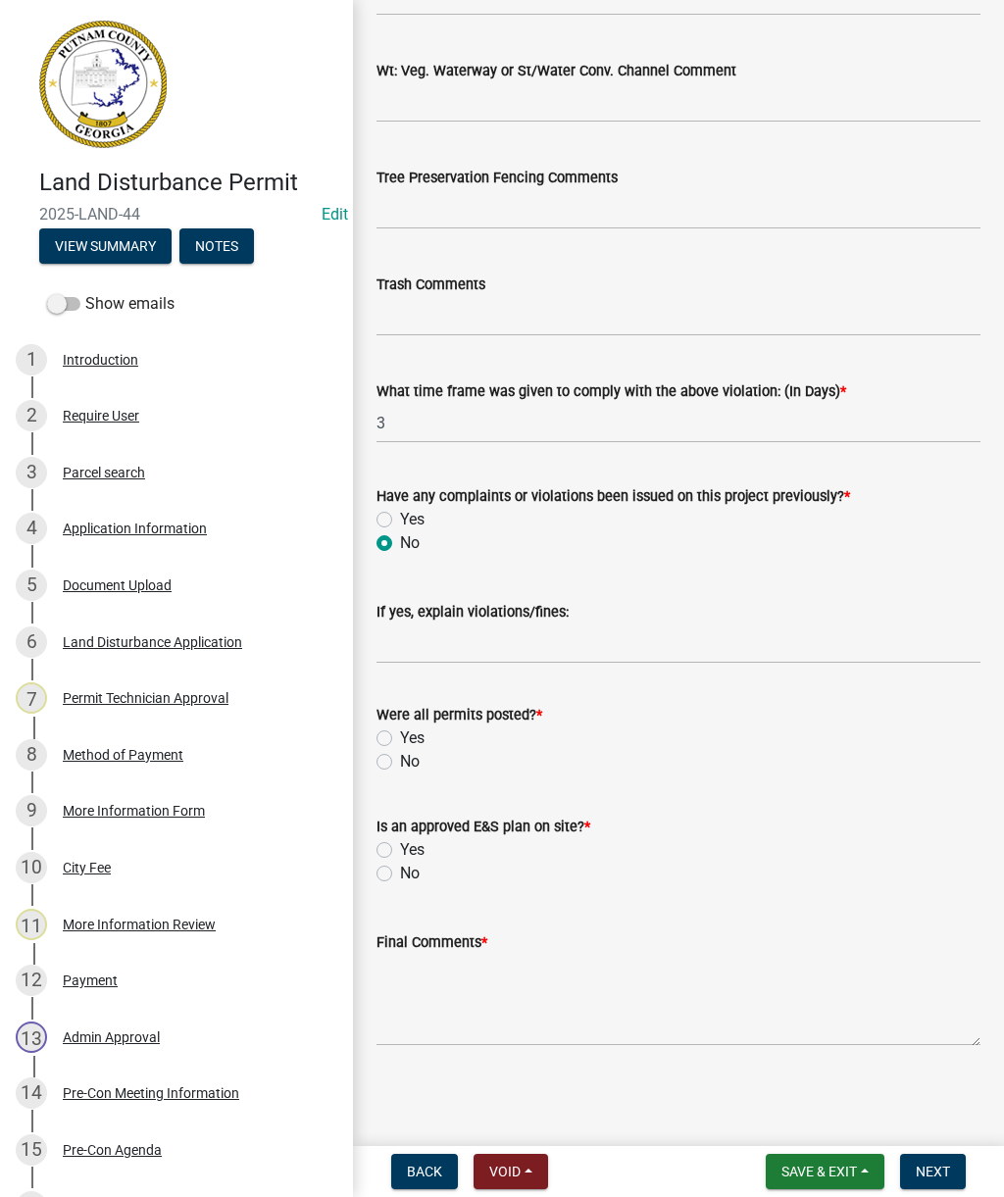
scroll to position [3163, 0]
click at [402, 735] on label "Yes" at bounding box center [412, 738] width 25 height 24
click at [402, 735] on input "Yes" at bounding box center [406, 732] width 13 height 13
radio input "true"
click at [401, 838] on label "Yes" at bounding box center [412, 850] width 25 height 24
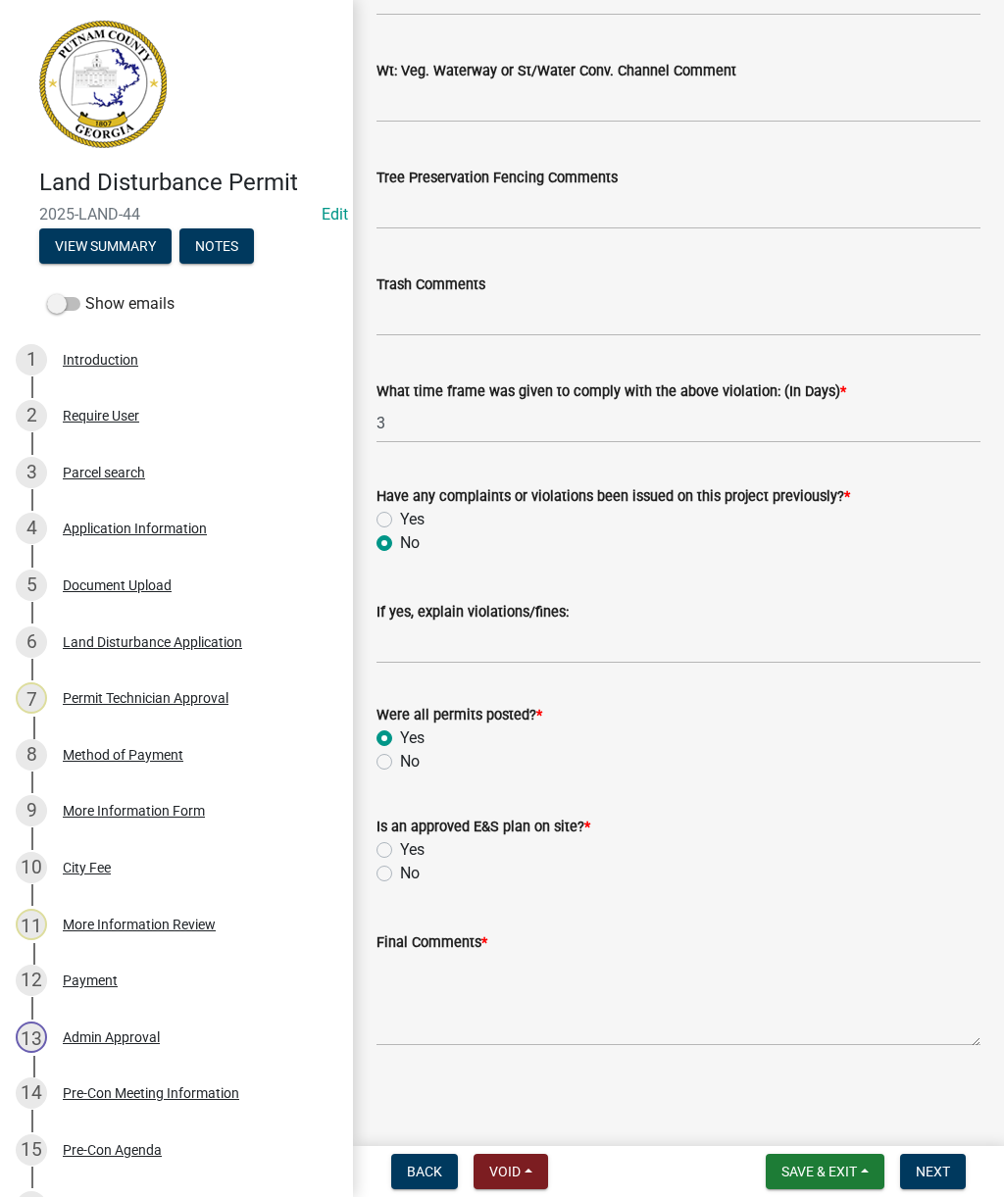
click at [401, 838] on input "Yes" at bounding box center [406, 844] width 13 height 13
radio input "true"
click at [446, 1038] on textarea "Final Comments *" at bounding box center [678, 1000] width 604 height 92
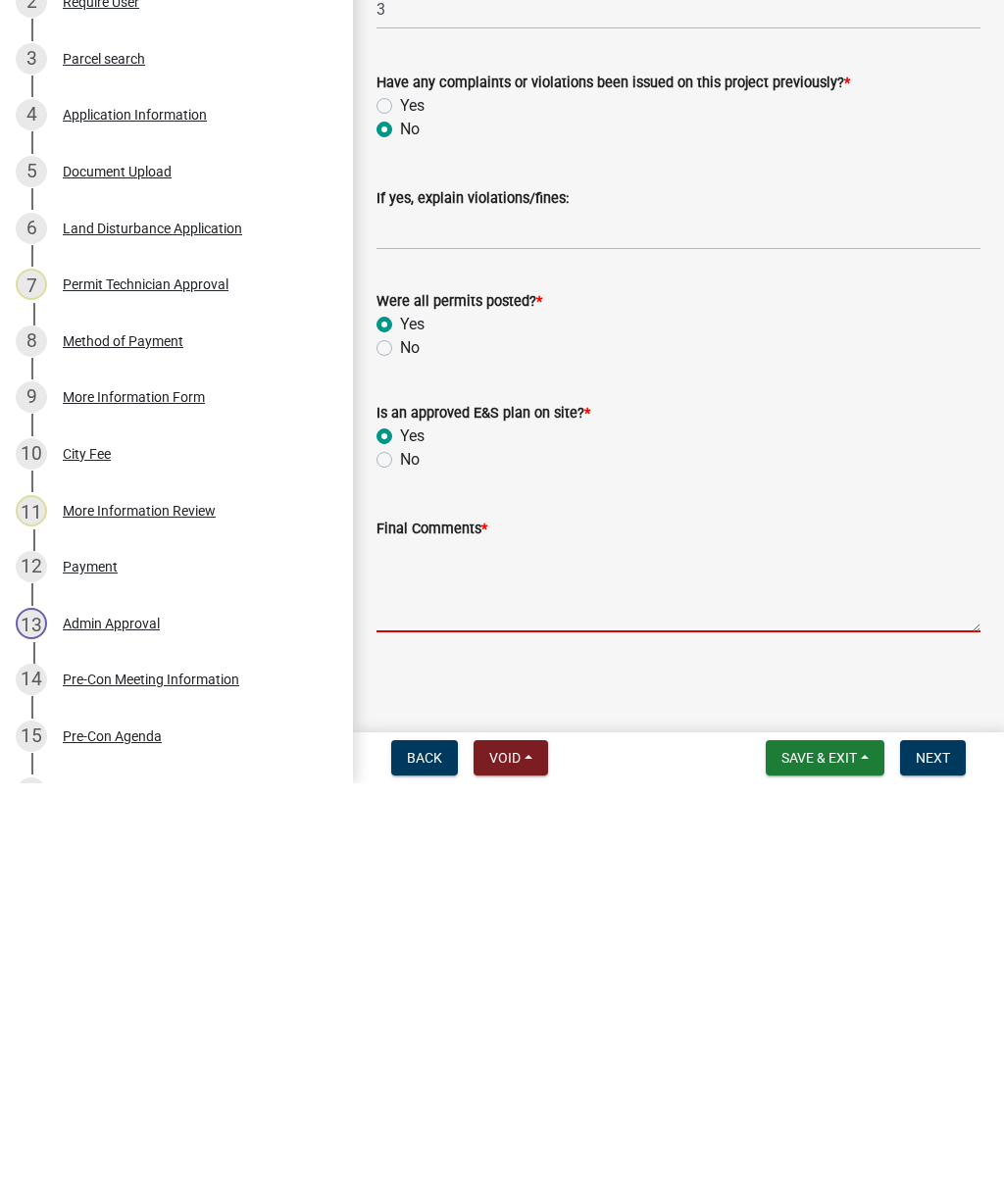
click at [560, 954] on textarea "Final Comments *" at bounding box center [678, 1000] width 604 height 92
paste textarea "Inspection completed. Install protection method/barrier to keep asphalt out of …"
type textarea "Inspection completed. Install protection method/barrier to keep asphalt out of …"
click at [950, 1154] on button "Next" at bounding box center [933, 1171] width 66 height 35
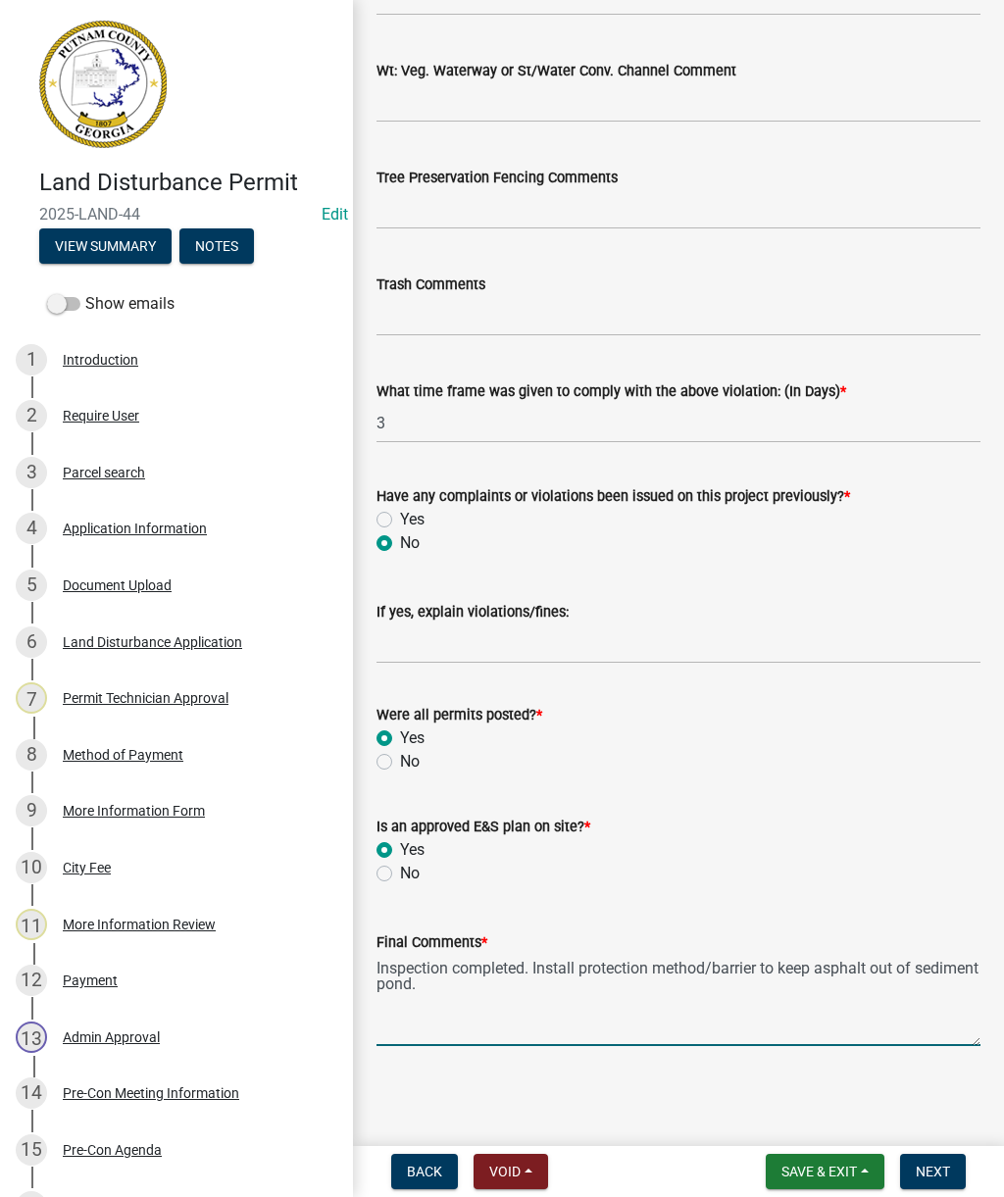
scroll to position [0, 0]
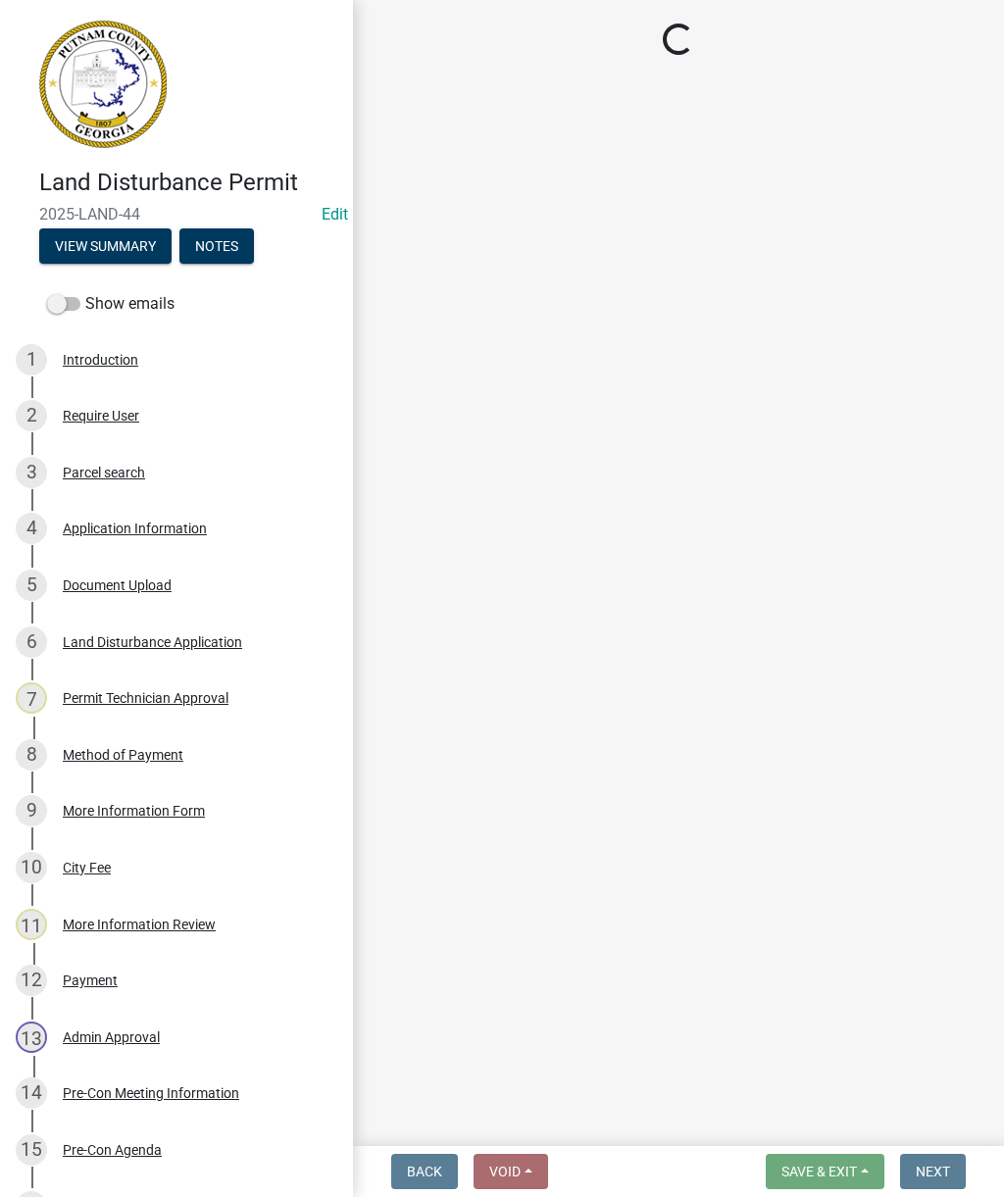
select select "af3c6edf-34d7-49be-824e-99d5d0a3954f"
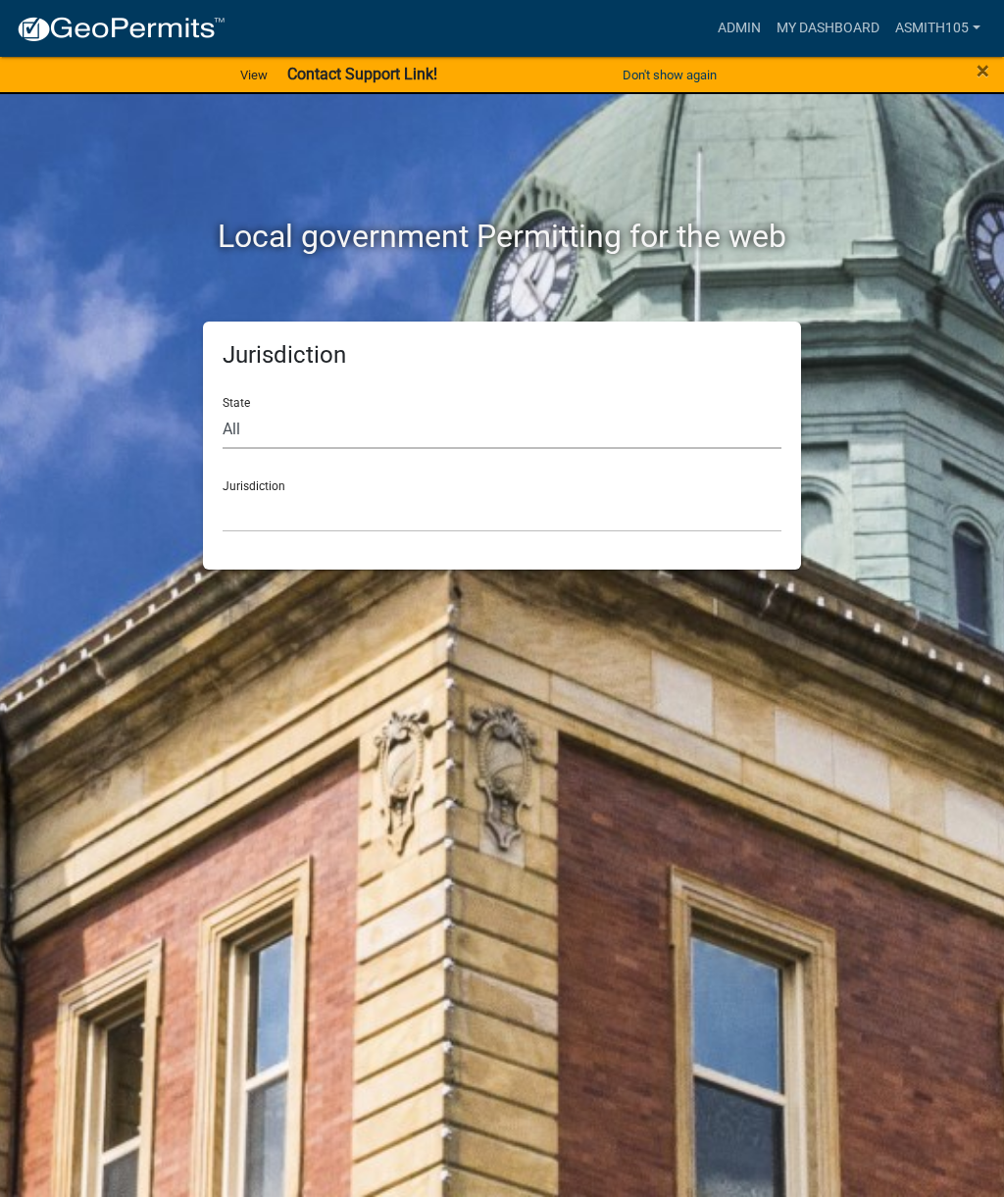
click at [307, 429] on select "All [US_STATE] [US_STATE] [US_STATE] [US_STATE] [US_STATE] [US_STATE] [US_STATE…" at bounding box center [502, 429] width 559 height 40
select select "[US_STATE]"
click at [447, 512] on select "[GEOGRAPHIC_DATA], [US_STATE][PERSON_NAME][GEOGRAPHIC_DATA], [US_STATE][PERSON_…" at bounding box center [502, 512] width 559 height 40
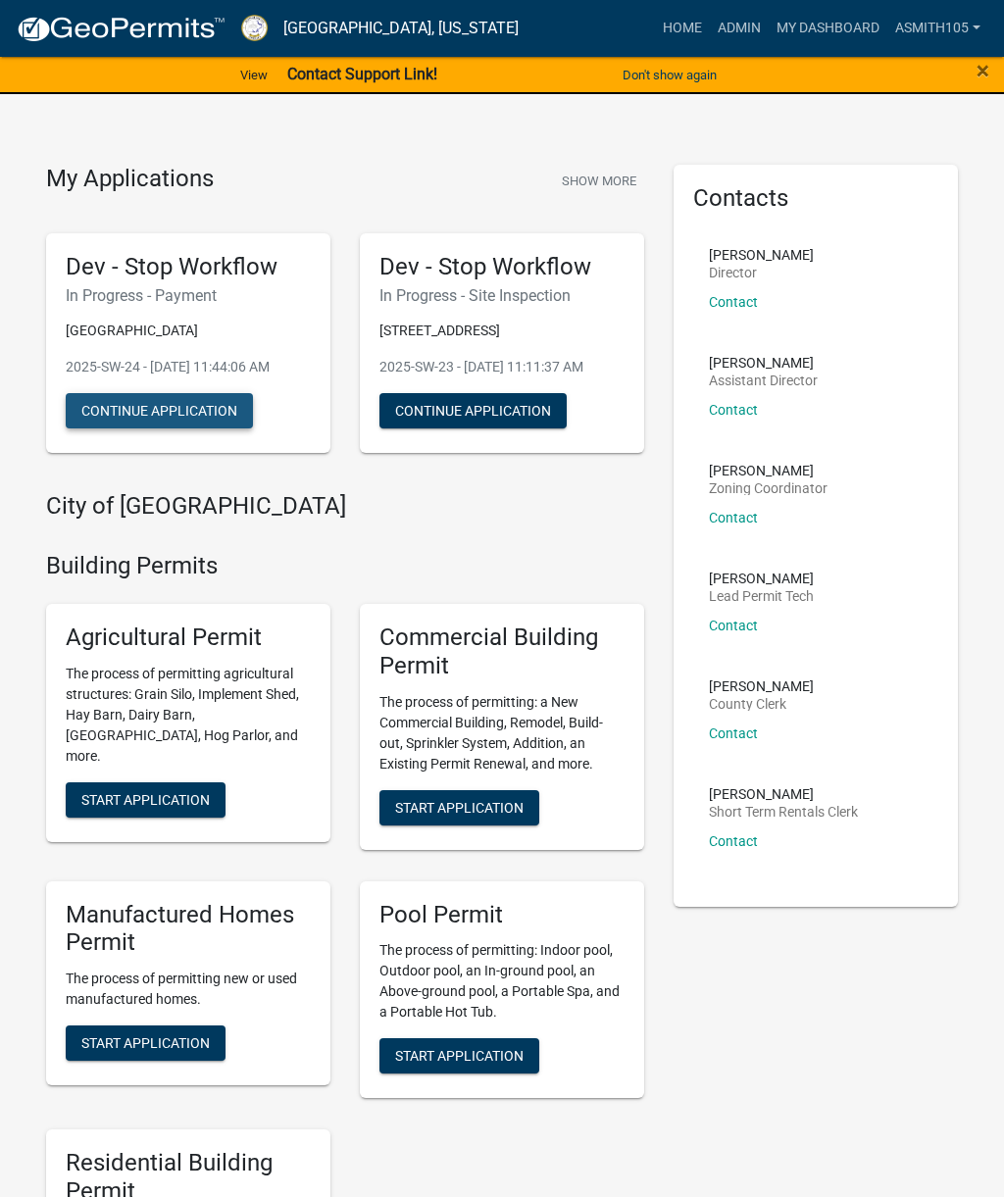
click at [161, 428] on button "Continue Application" at bounding box center [159, 410] width 187 height 35
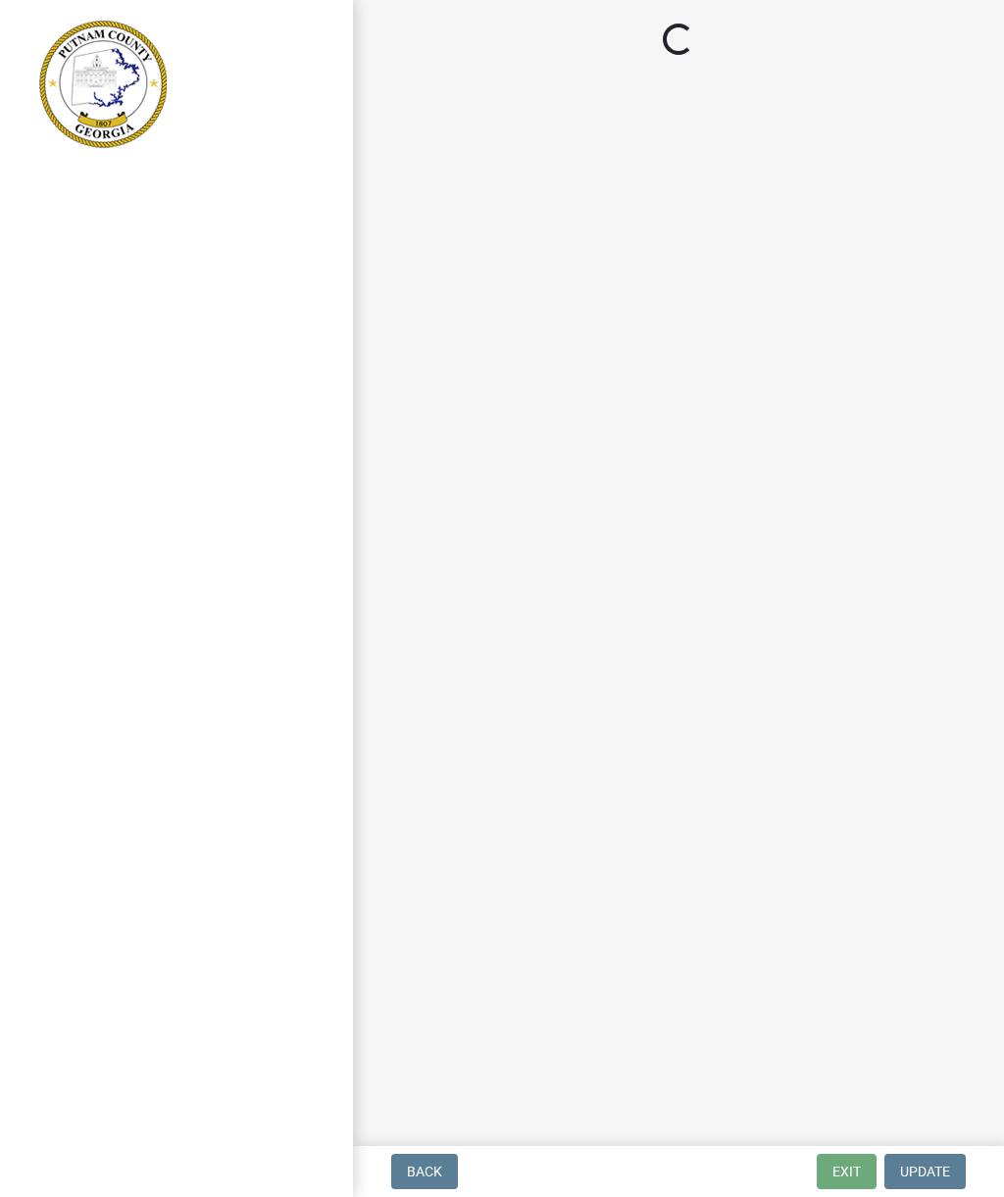
select select "3: 3"
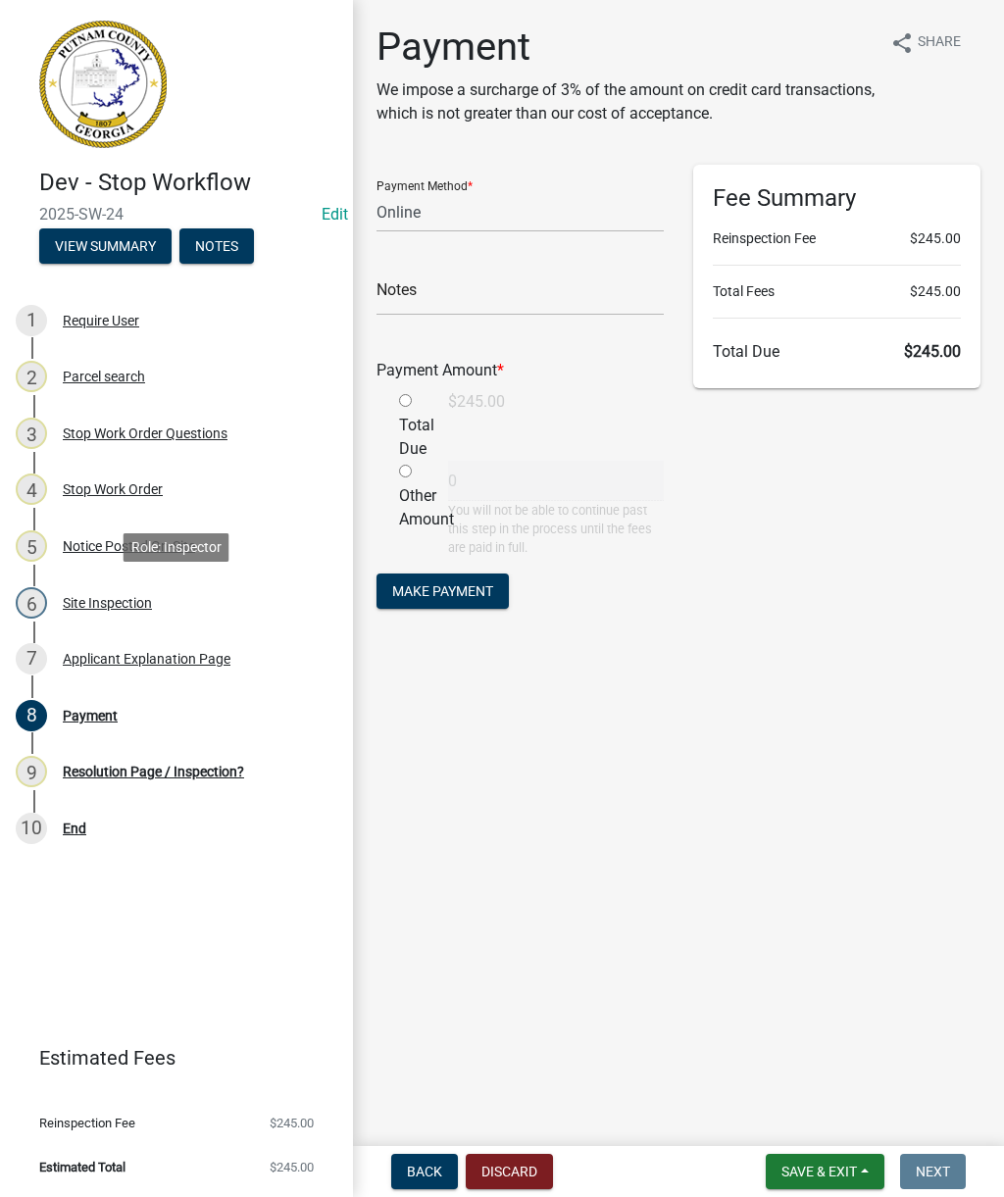
click at [107, 603] on div "Site Inspection" at bounding box center [107, 603] width 89 height 14
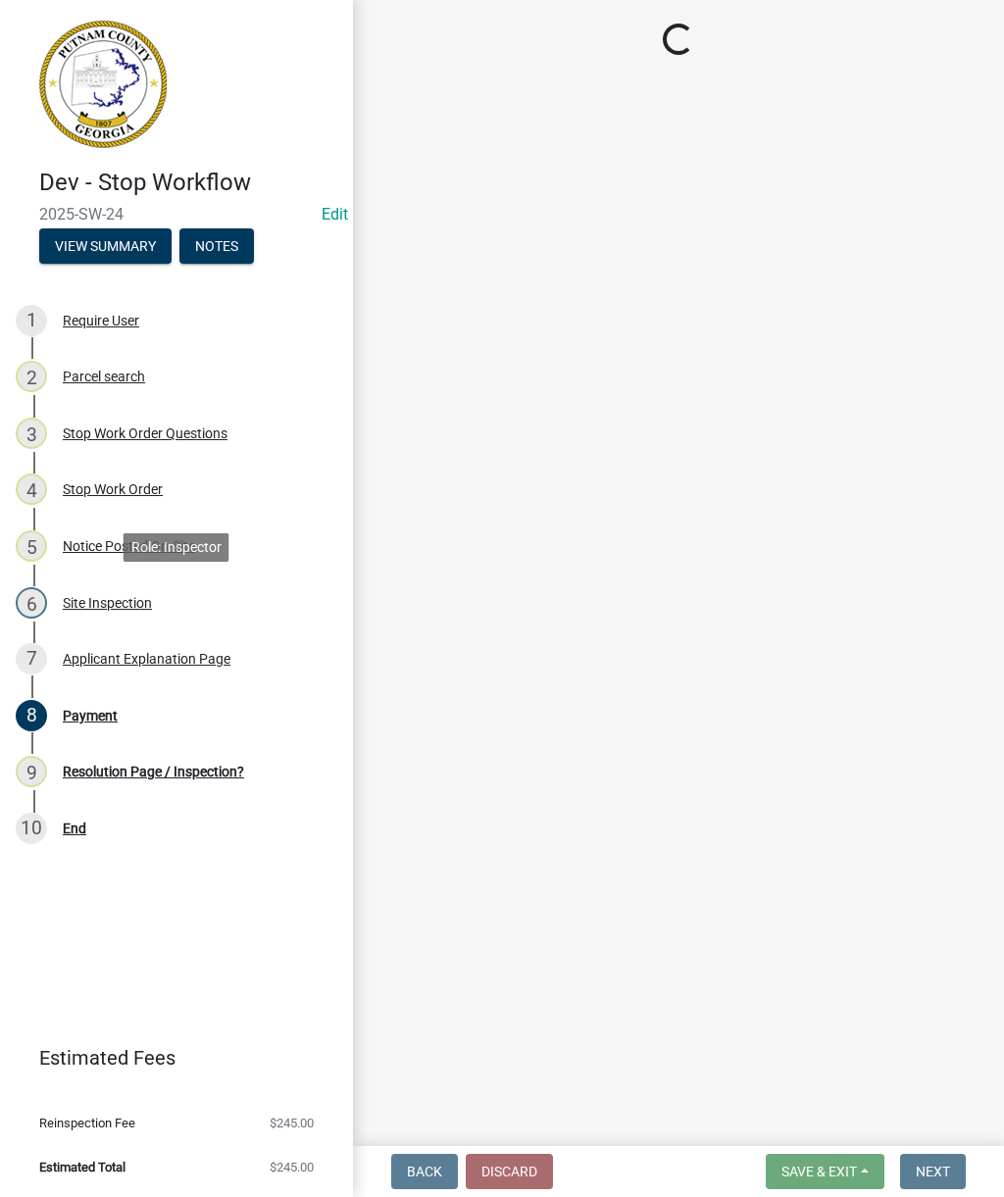
select select "af3c6edf-34d7-49be-824e-99d5d0a3954f"
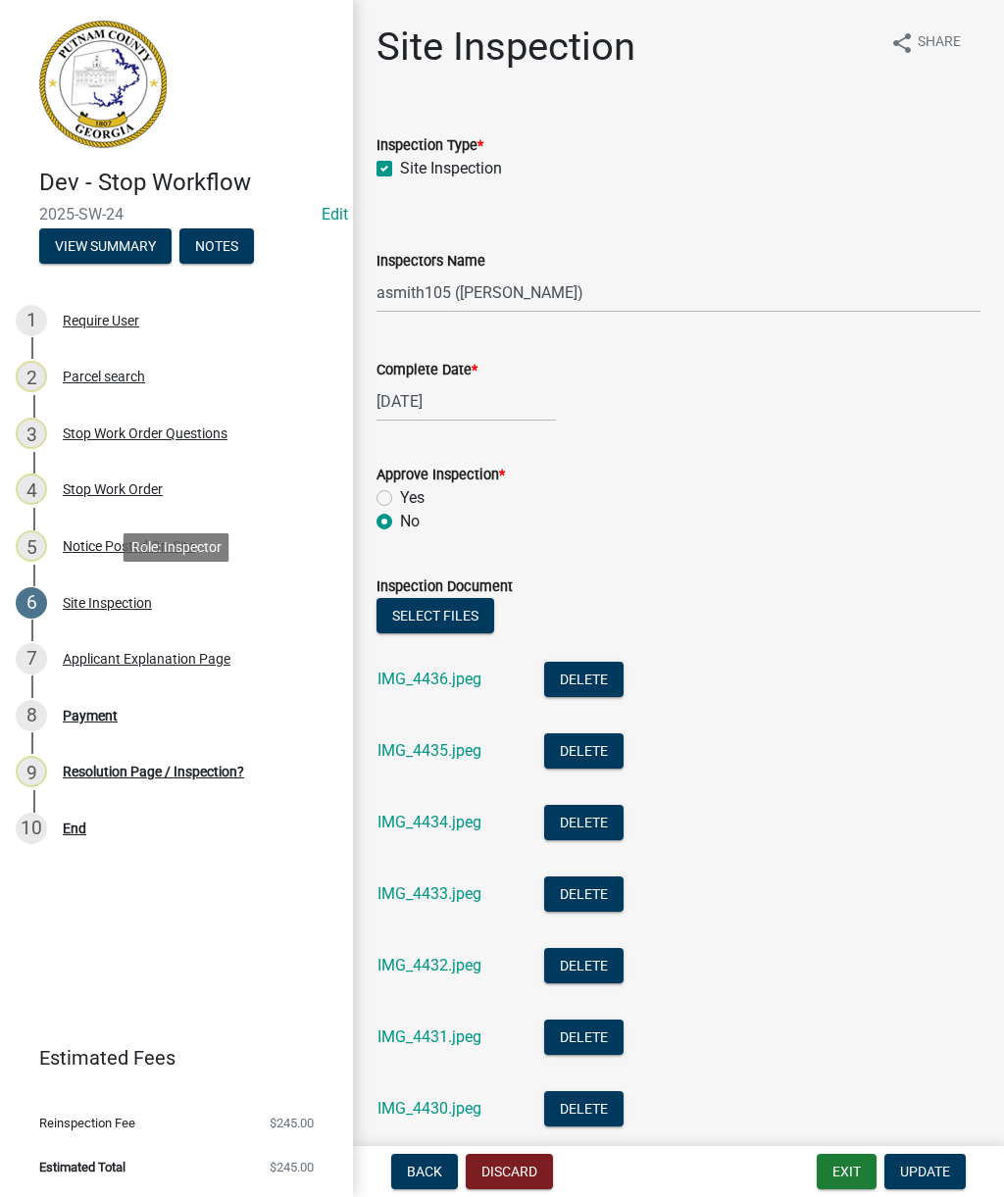
click at [174, 773] on div "Resolution Page / Inspection?" at bounding box center [153, 772] width 181 height 14
click at [931, 1161] on button "Update" at bounding box center [924, 1171] width 81 height 35
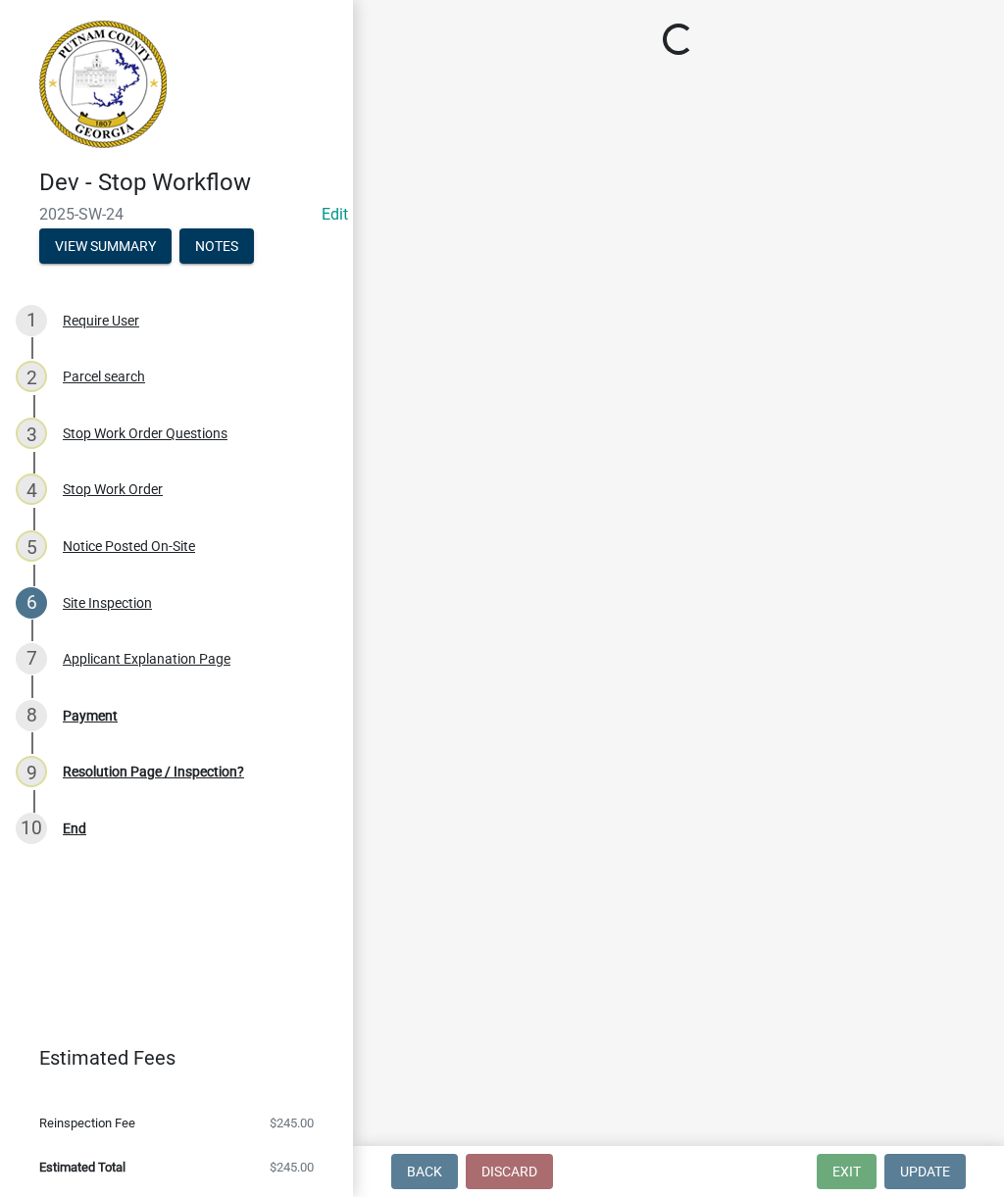
select select "3: 3"
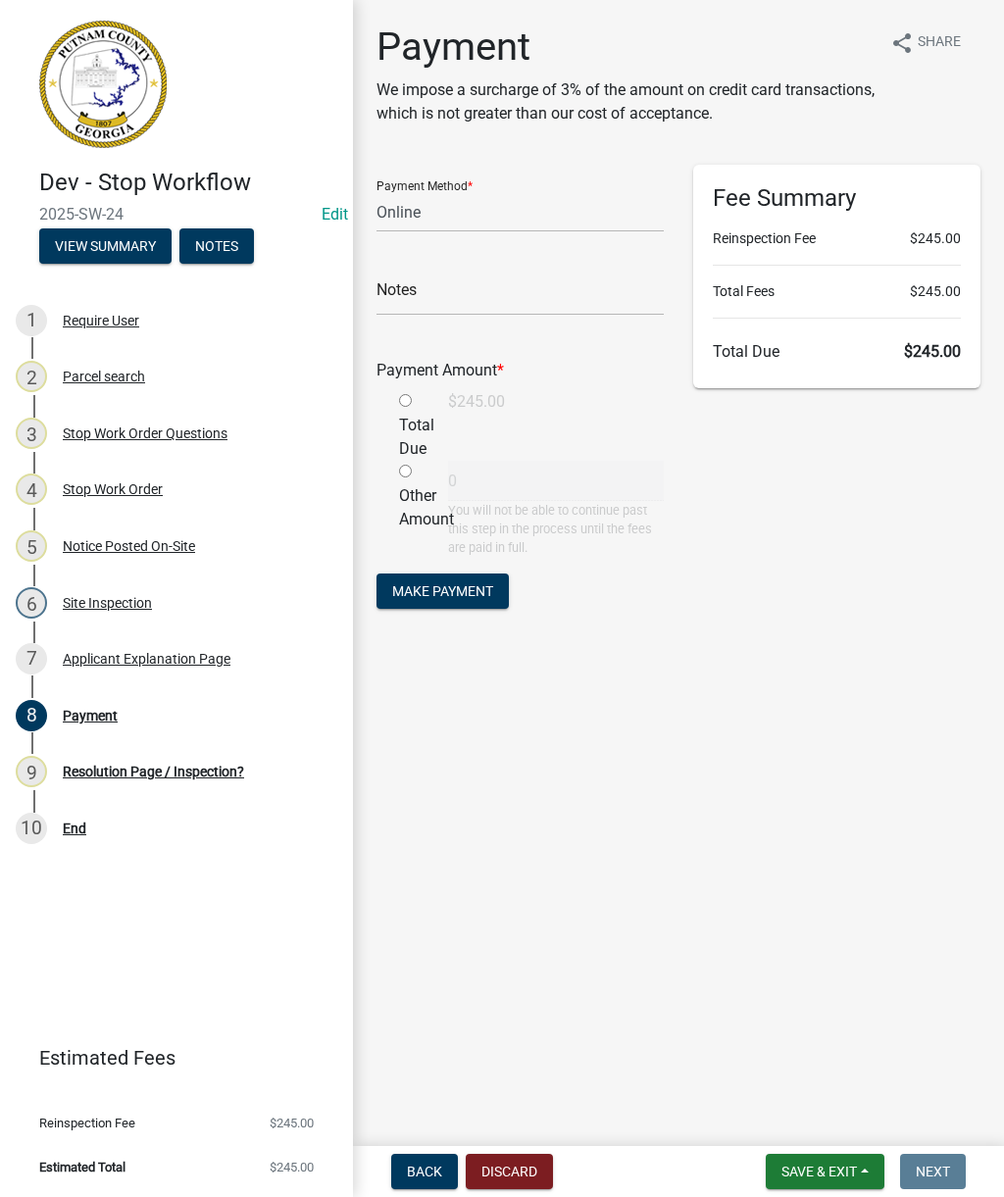
click at [812, 1161] on button "Save & Exit" at bounding box center [825, 1171] width 119 height 35
click at [814, 1116] on button "Save & Exit" at bounding box center [805, 1120] width 157 height 47
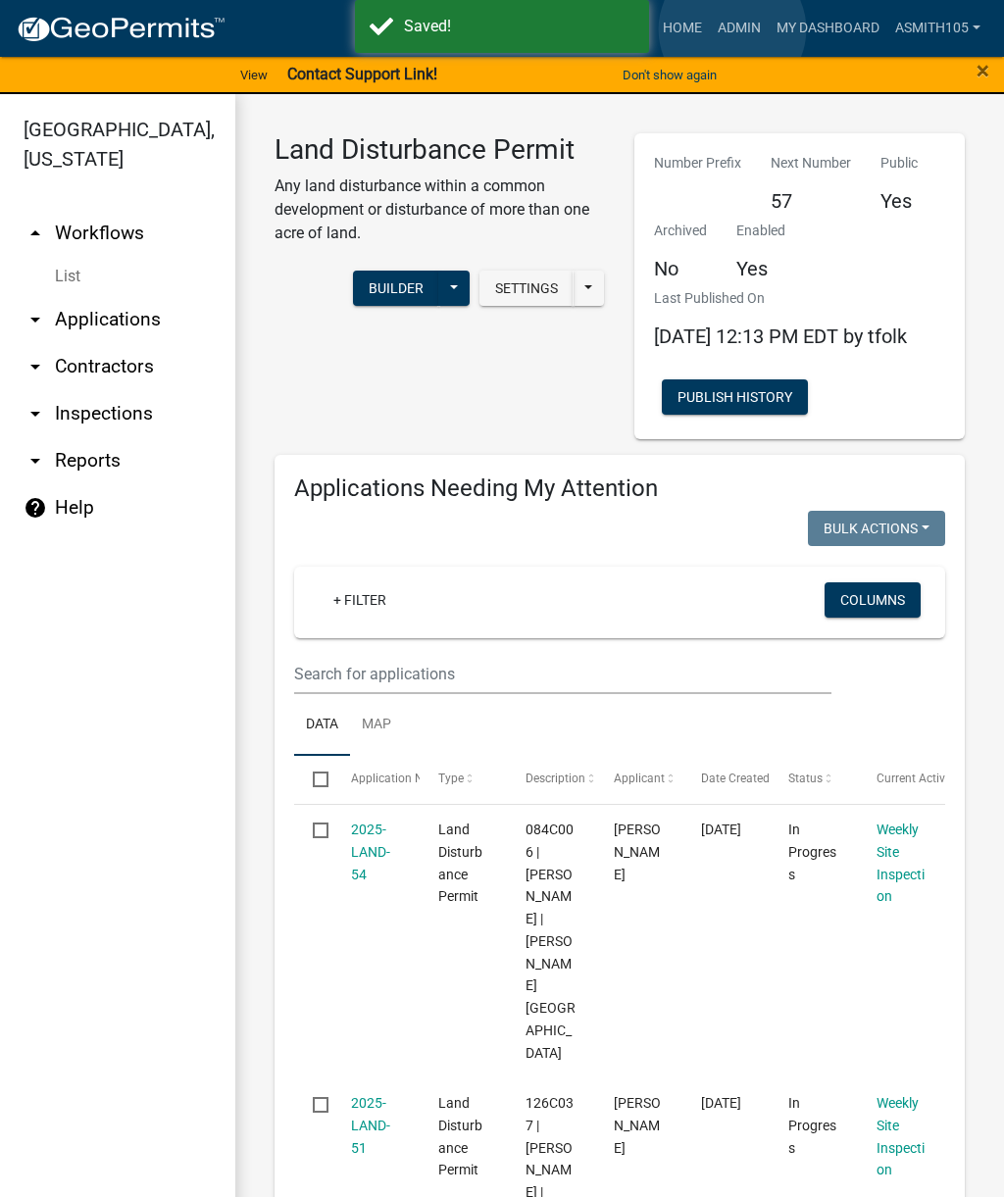
click at [733, 30] on link "Admin" at bounding box center [739, 28] width 59 height 37
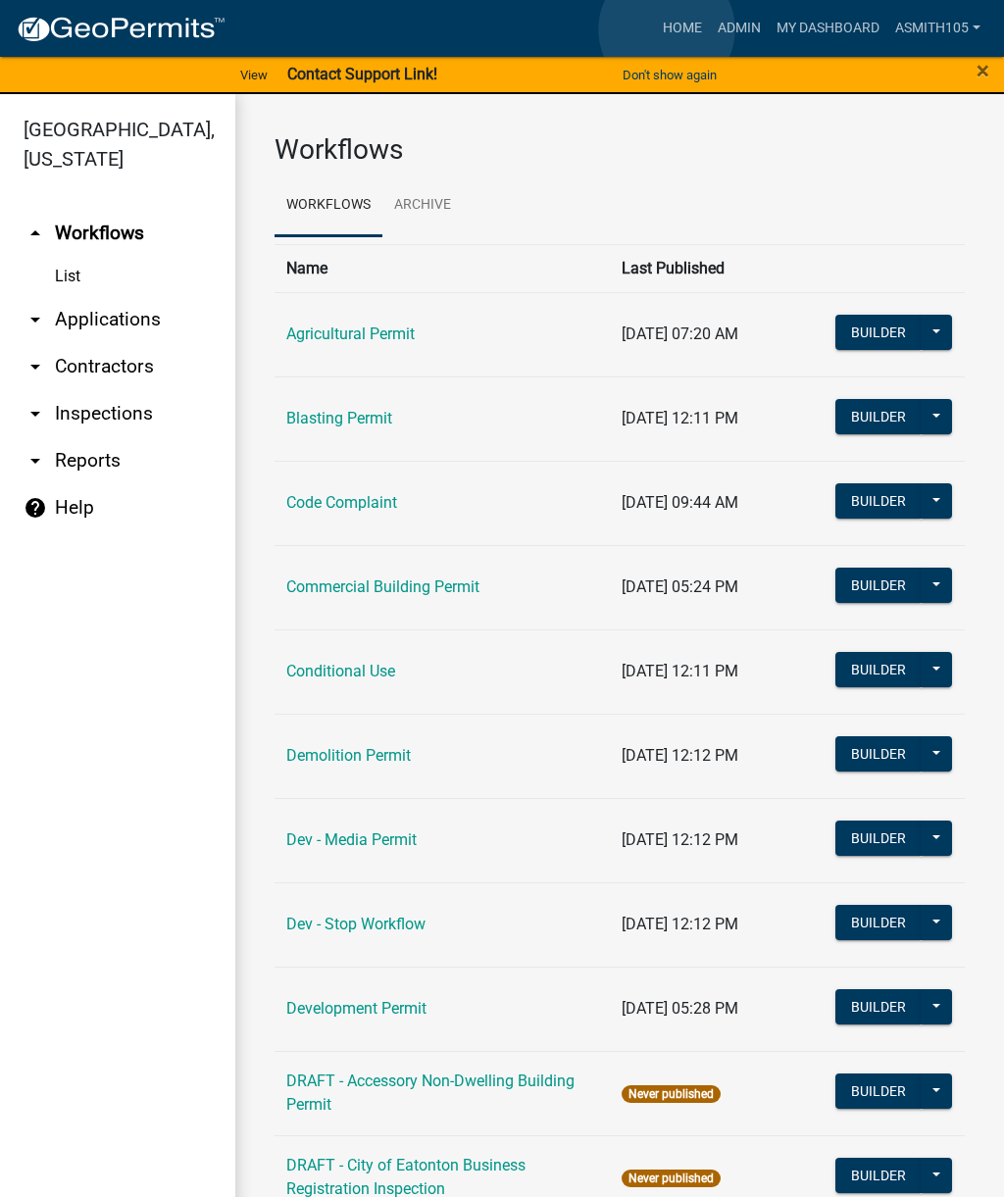
click at [667, 30] on link "Home" at bounding box center [682, 28] width 55 height 37
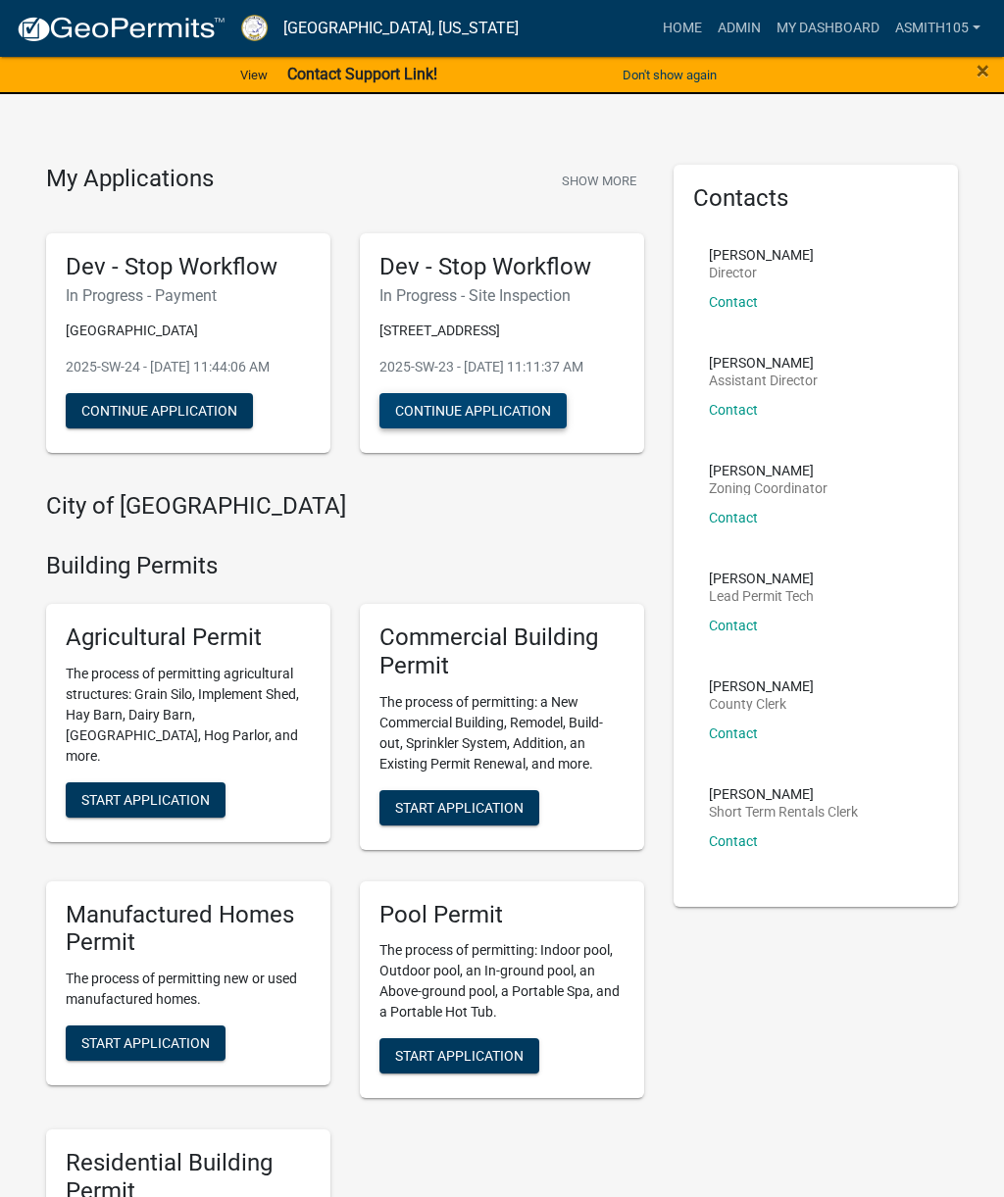
click at [482, 428] on button "Continue Application" at bounding box center [472, 410] width 187 height 35
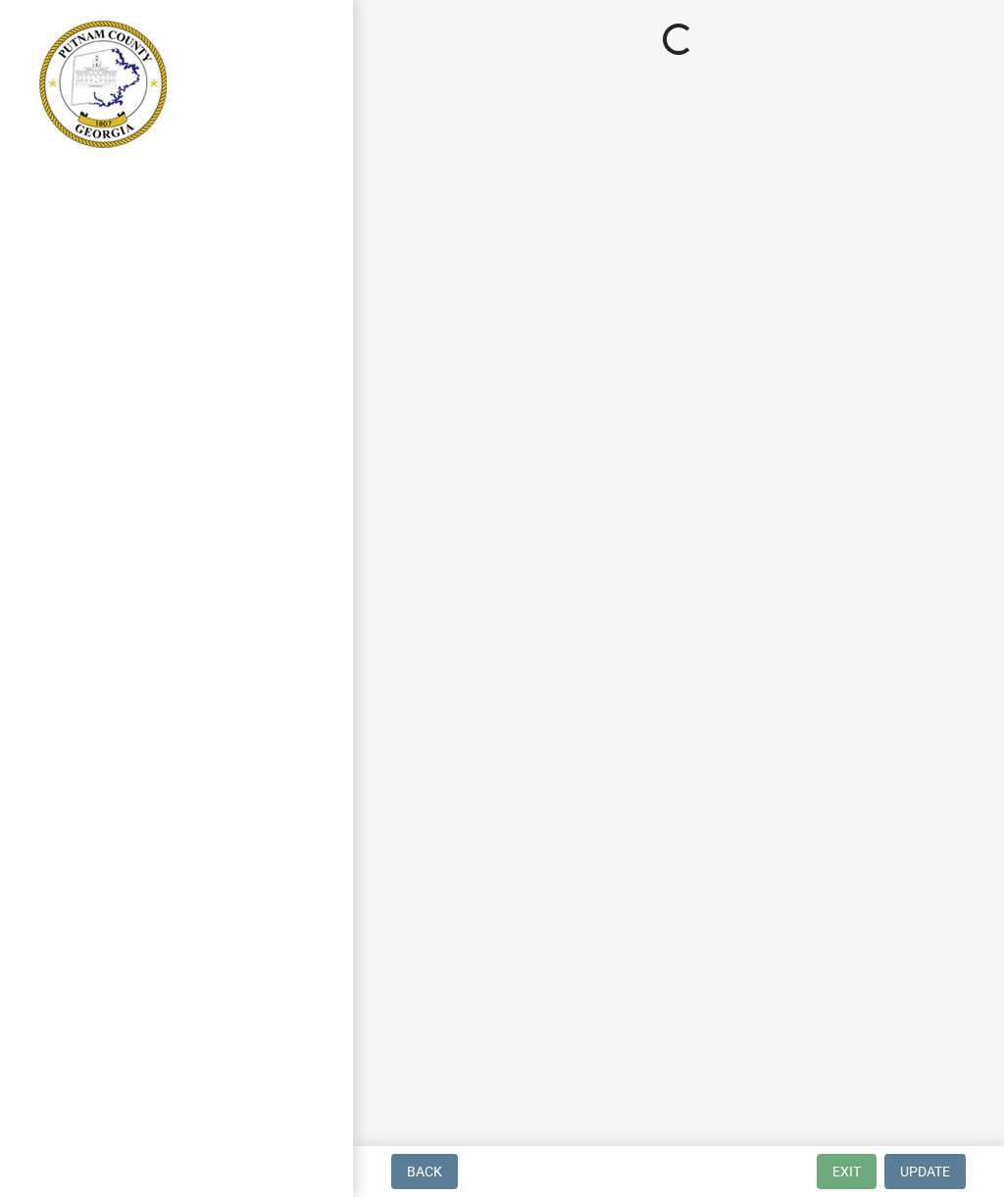
select select "af3c6edf-34d7-49be-824e-99d5d0a3954f"
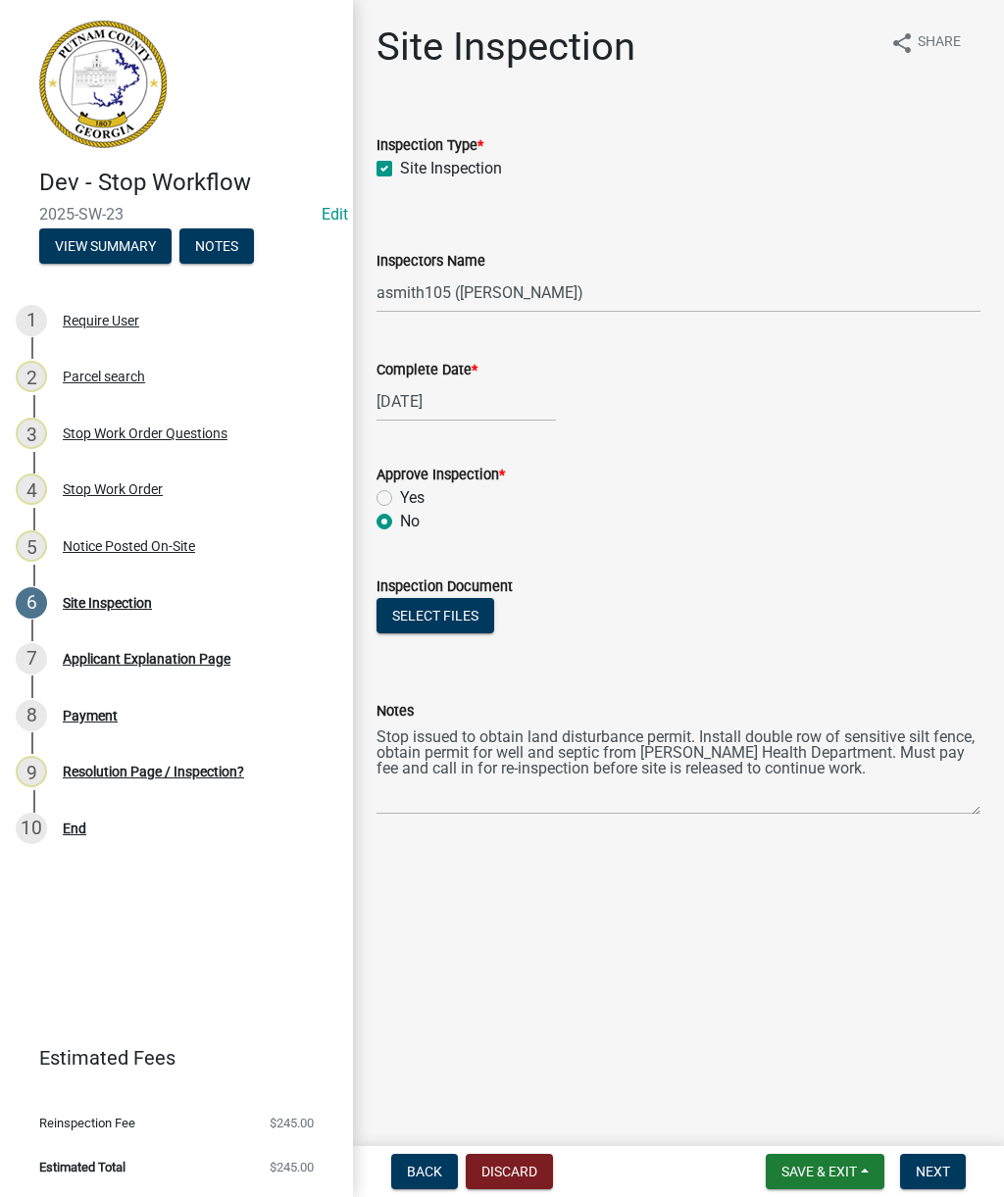
click at [420, 608] on button "Select files" at bounding box center [435, 615] width 118 height 35
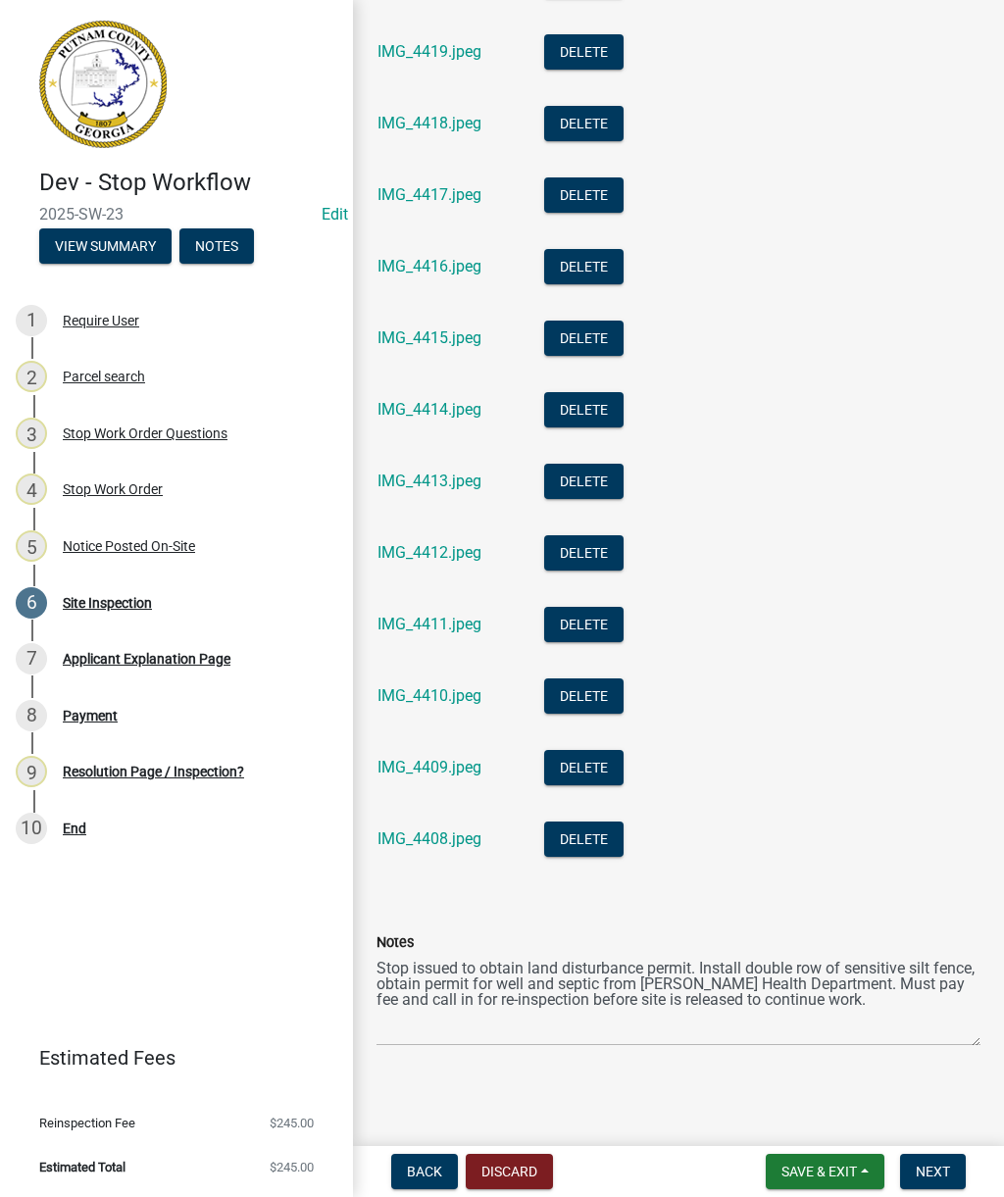
scroll to position [914, 0]
click at [945, 1172] on span "Next" at bounding box center [933, 1172] width 34 height 16
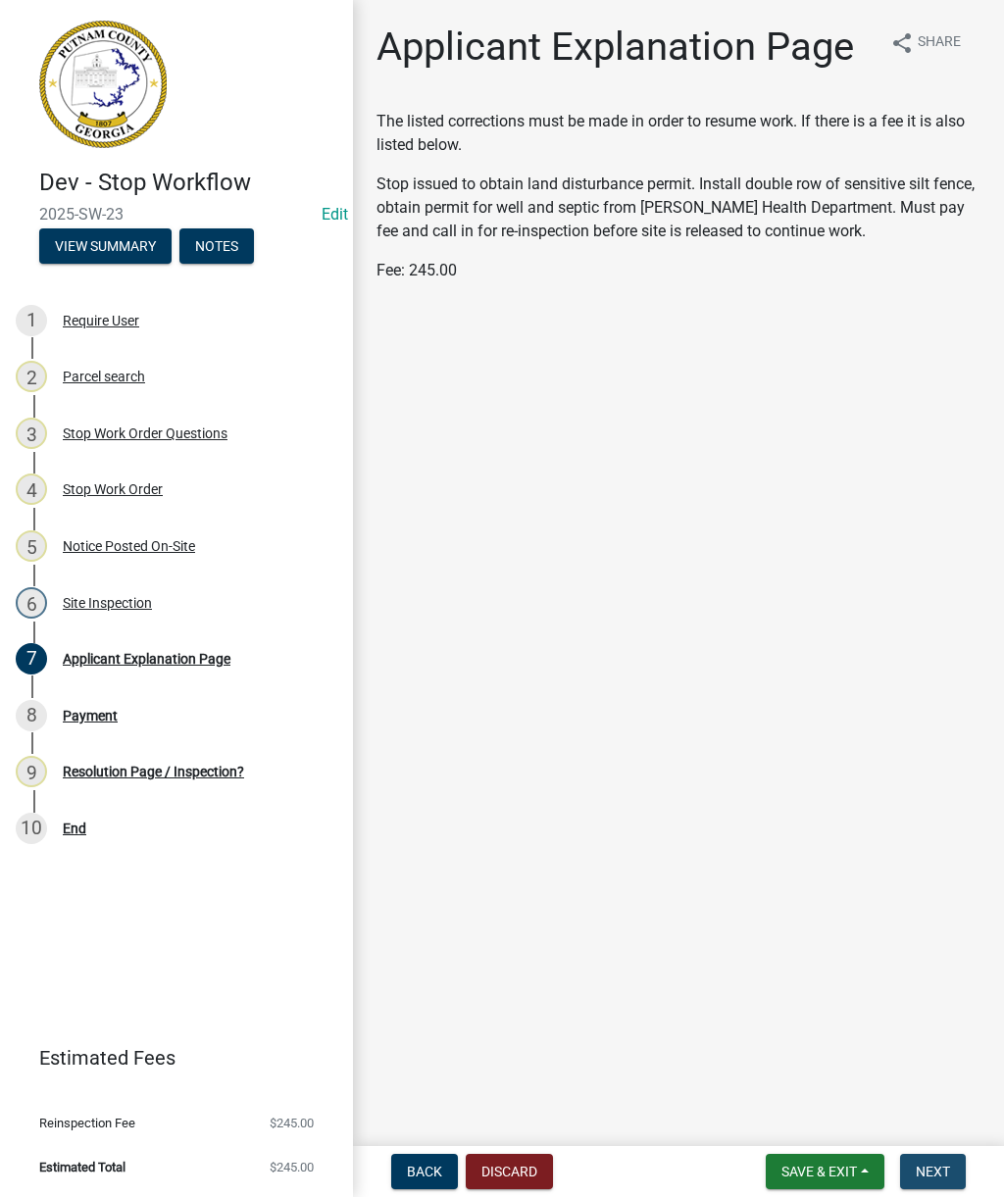
click at [950, 1175] on button "Next" at bounding box center [933, 1171] width 66 height 35
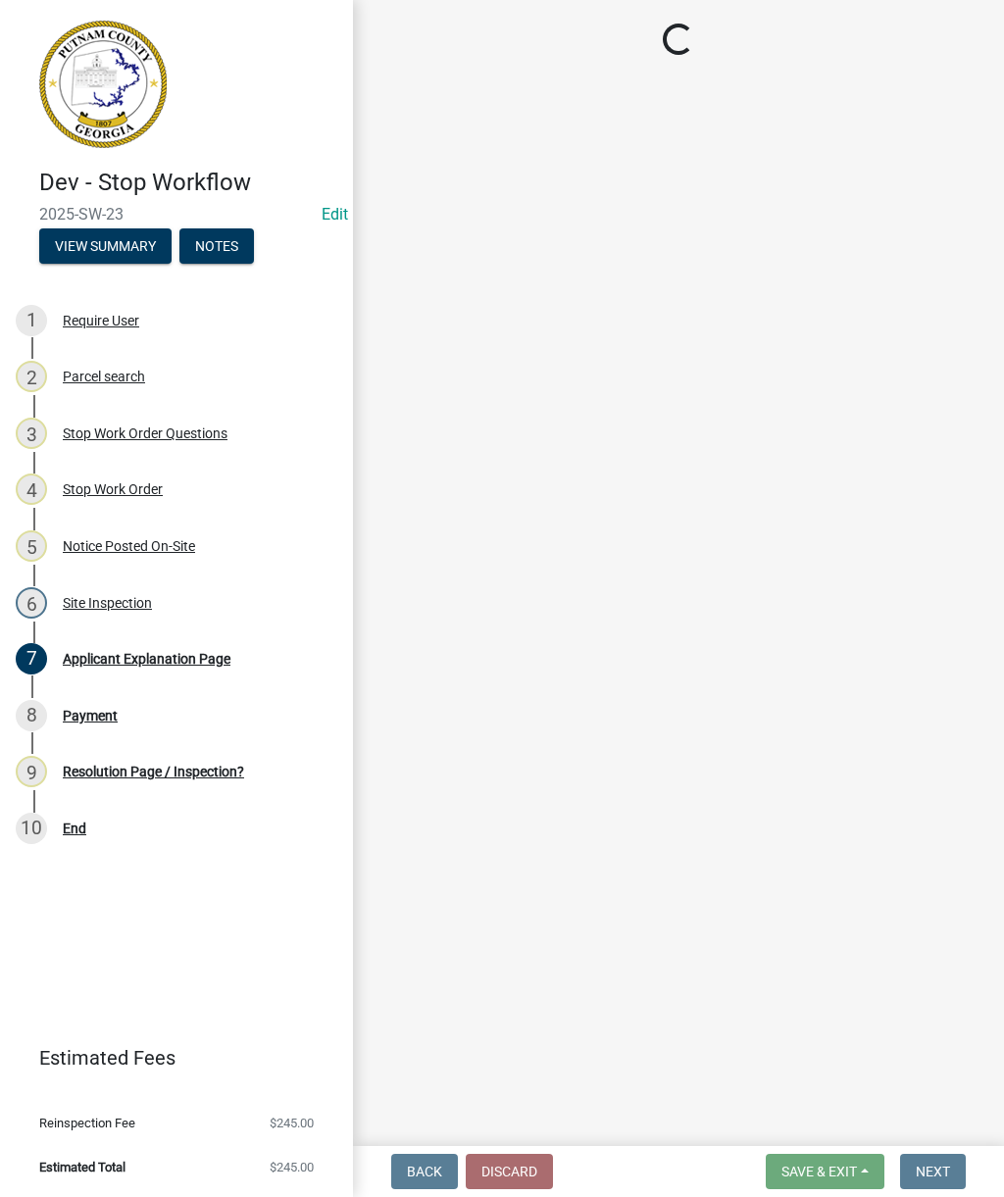
select select "3: 3"
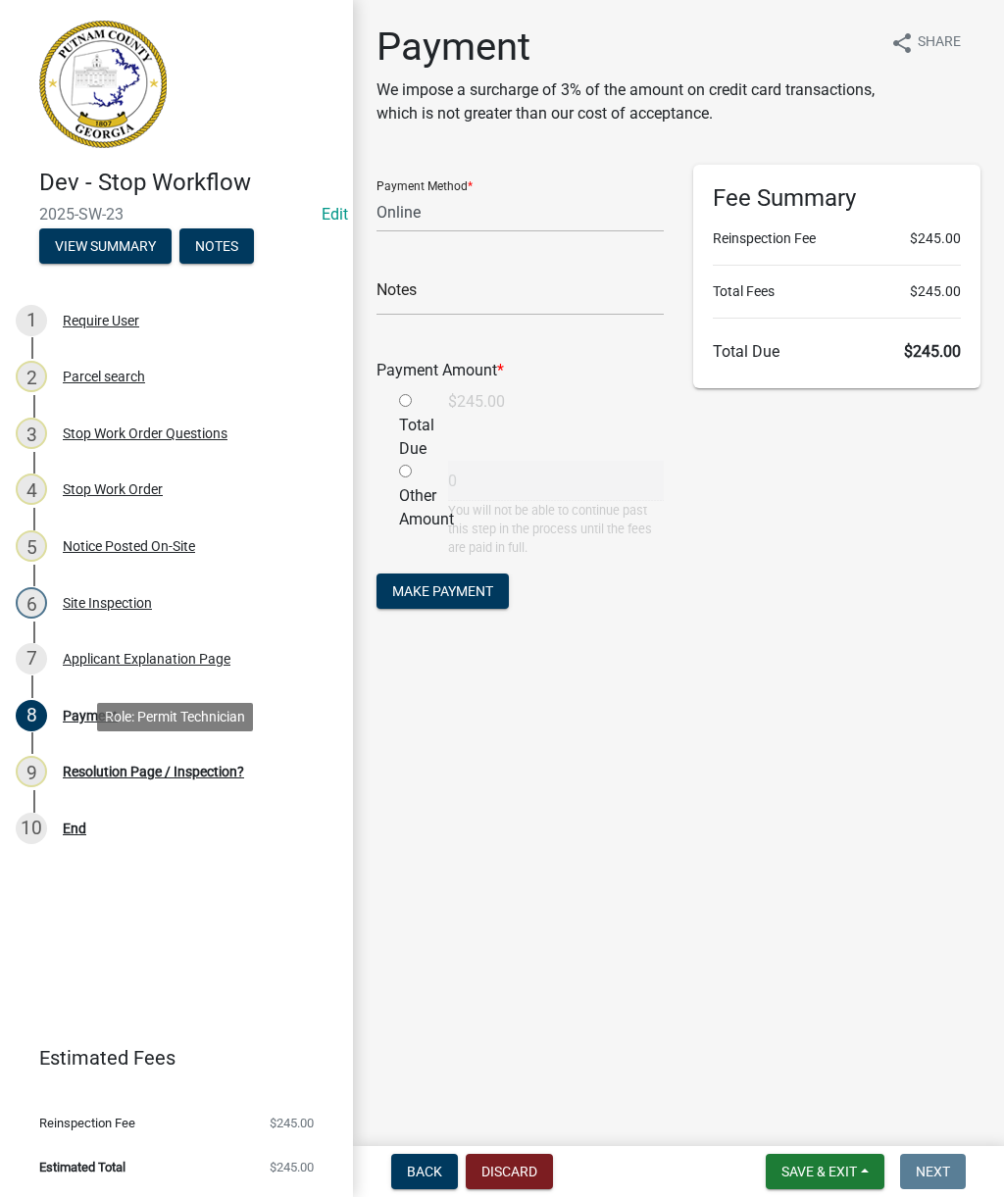
click at [128, 790] on link "9 Resolution Page / Inspection?" at bounding box center [176, 772] width 353 height 57
click at [154, 781] on div "9 Resolution Page / Inspection?" at bounding box center [169, 771] width 306 height 31
click at [841, 935] on main "Payment We impose a surcharge of 3% of the amount on credit card transactions, …" at bounding box center [678, 569] width 651 height 1138
click at [807, 1171] on span "Save & Exit" at bounding box center [818, 1172] width 75 height 16
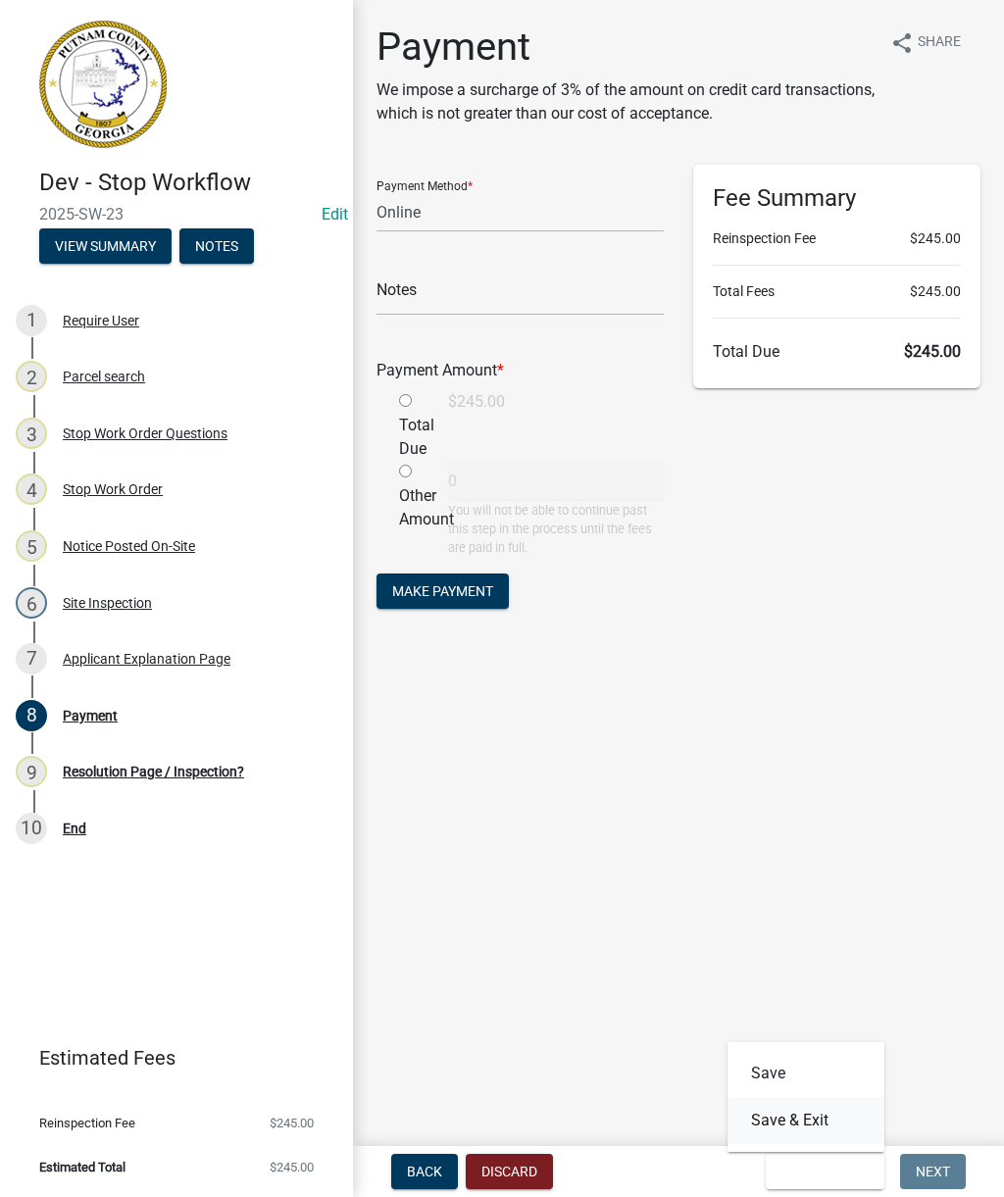
click at [803, 1124] on button "Save & Exit" at bounding box center [805, 1120] width 157 height 47
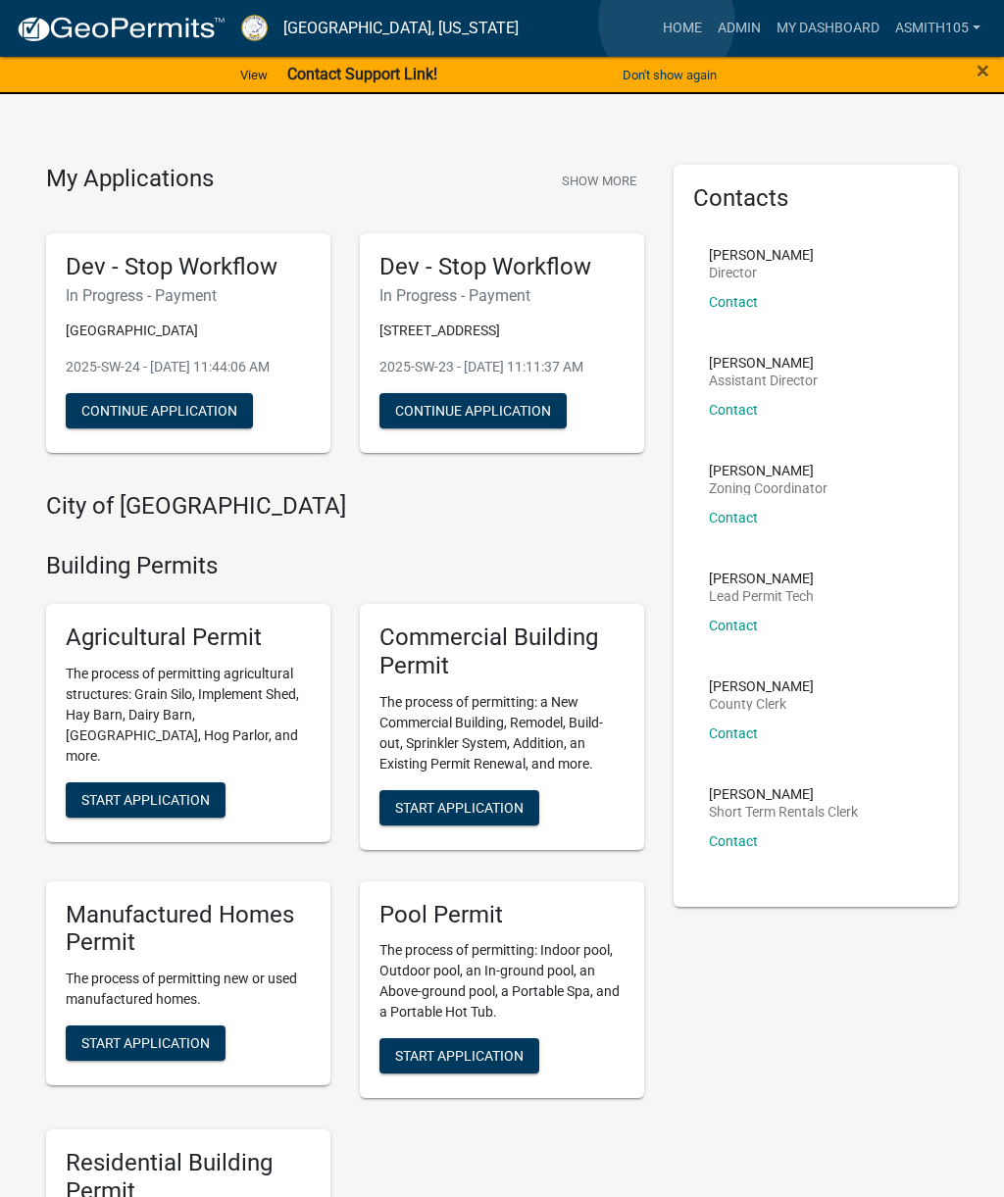
click at [667, 23] on link "Home" at bounding box center [682, 28] width 55 height 37
